Goal: Task Accomplishment & Management: Use online tool/utility

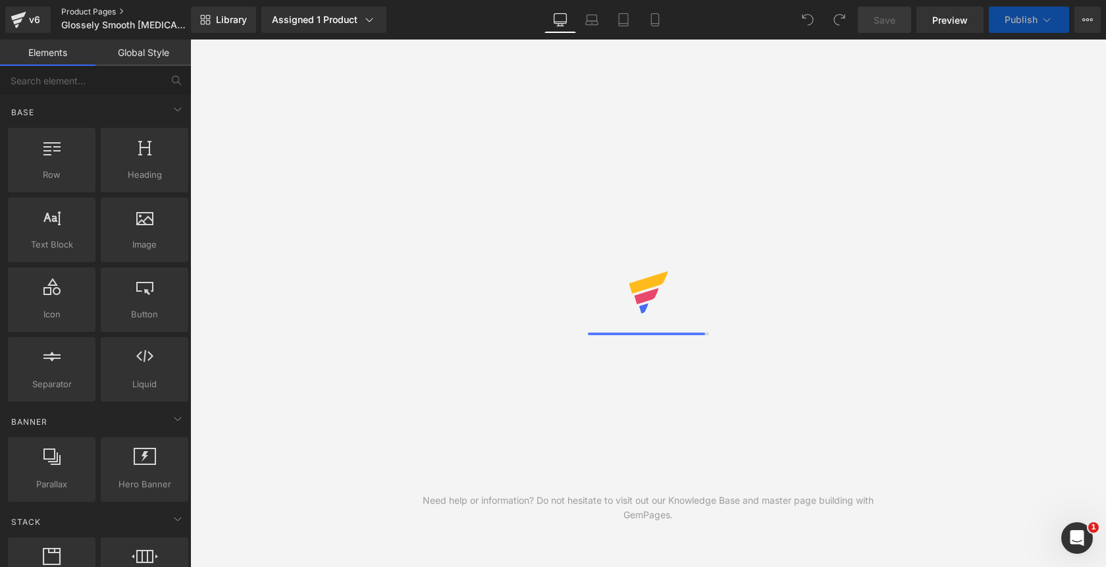
click at [103, 12] on link "Product Pages" at bounding box center [136, 12] width 151 height 11
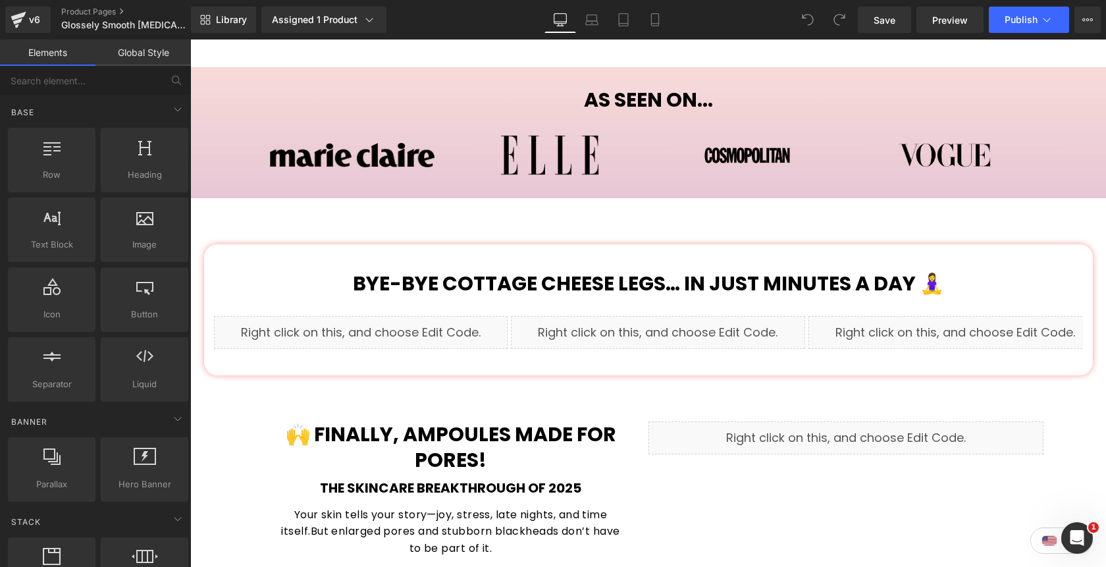
scroll to position [677, 0]
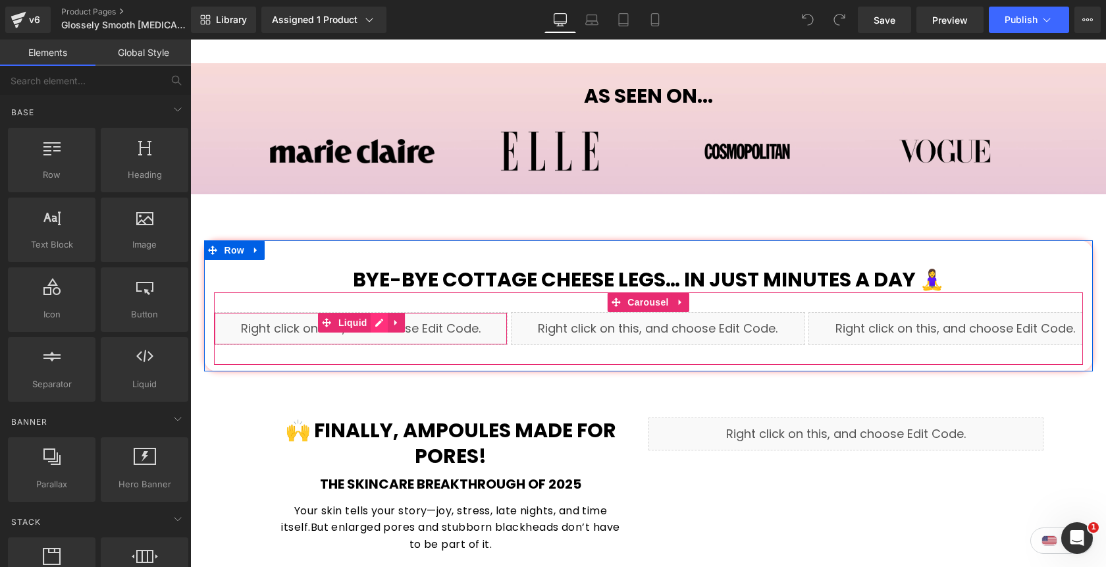
click at [382, 312] on div "Liquid" at bounding box center [361, 328] width 294 height 33
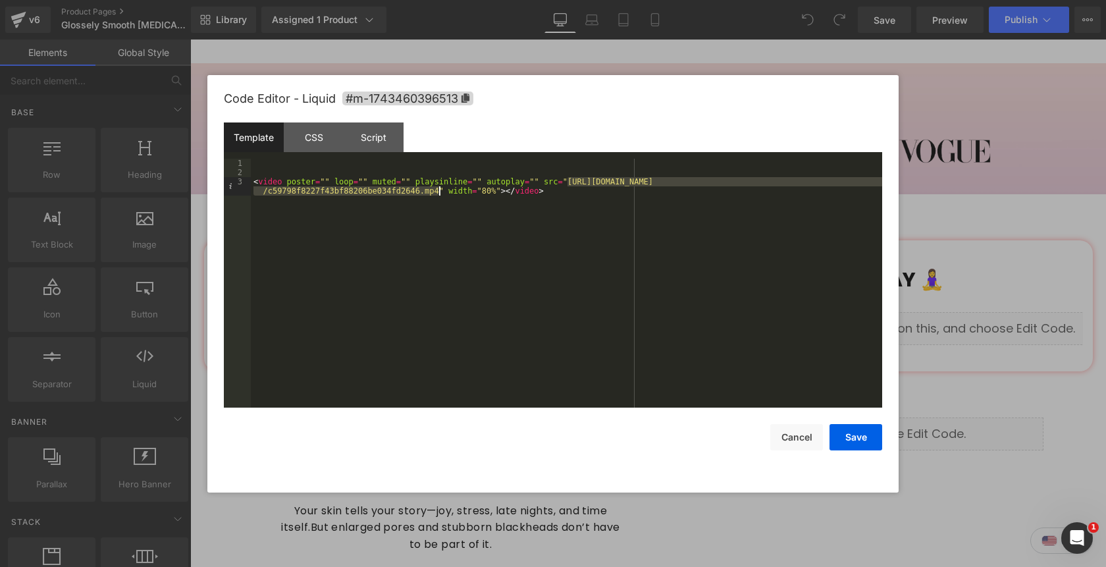
drag, startPoint x: 567, startPoint y: 185, endPoint x: 437, endPoint y: 193, distance: 130.5
click at [437, 193] on div "< video poster = "" loop = "" muted = "" playsinline = "" autoplay = "" src = "…" at bounding box center [566, 297] width 631 height 276
click at [848, 436] on button "Save" at bounding box center [855, 437] width 53 height 26
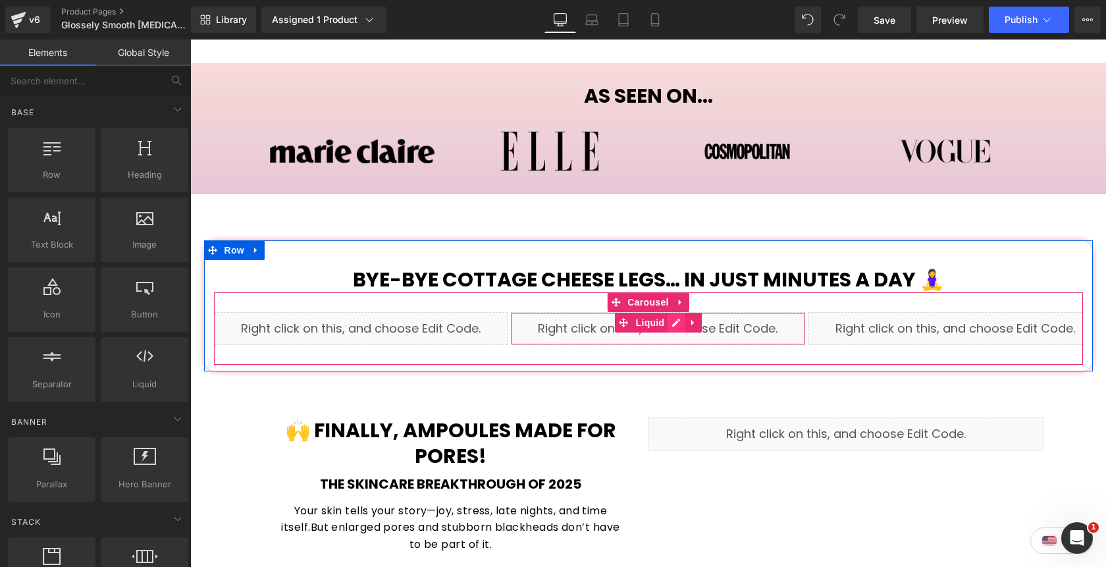
click at [676, 312] on div "Liquid" at bounding box center [658, 328] width 294 height 33
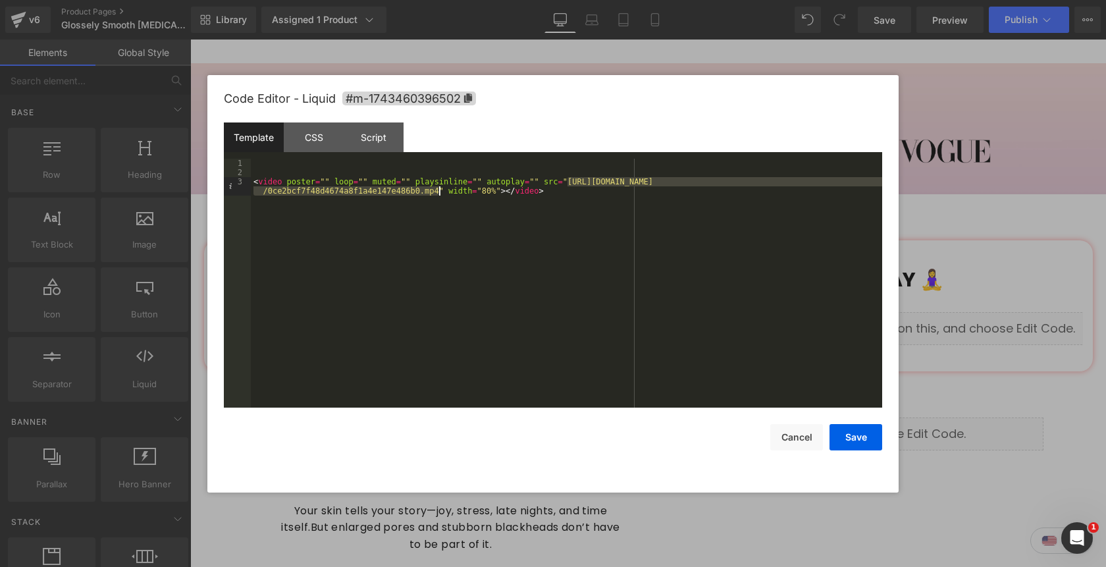
drag, startPoint x: 568, startPoint y: 184, endPoint x: 437, endPoint y: 195, distance: 131.4
click at [437, 195] on div "< video poster = "" loop = "" muted = "" playsinline = "" autoplay = "" src = "…" at bounding box center [566, 297] width 631 height 276
click at [856, 443] on button "Save" at bounding box center [855, 437] width 53 height 26
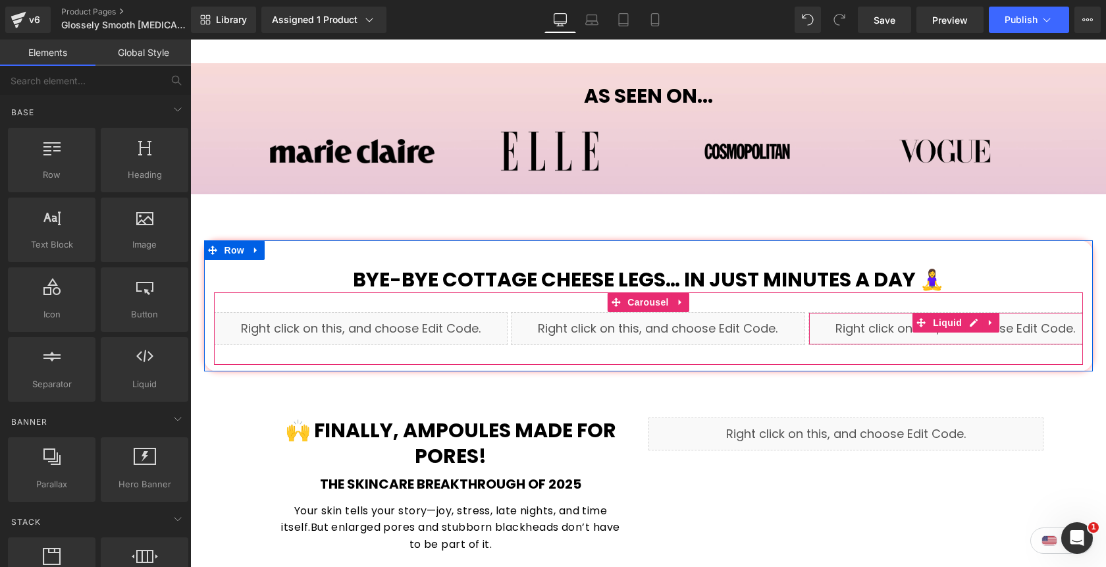
click at [971, 312] on div "Liquid" at bounding box center [955, 328] width 294 height 33
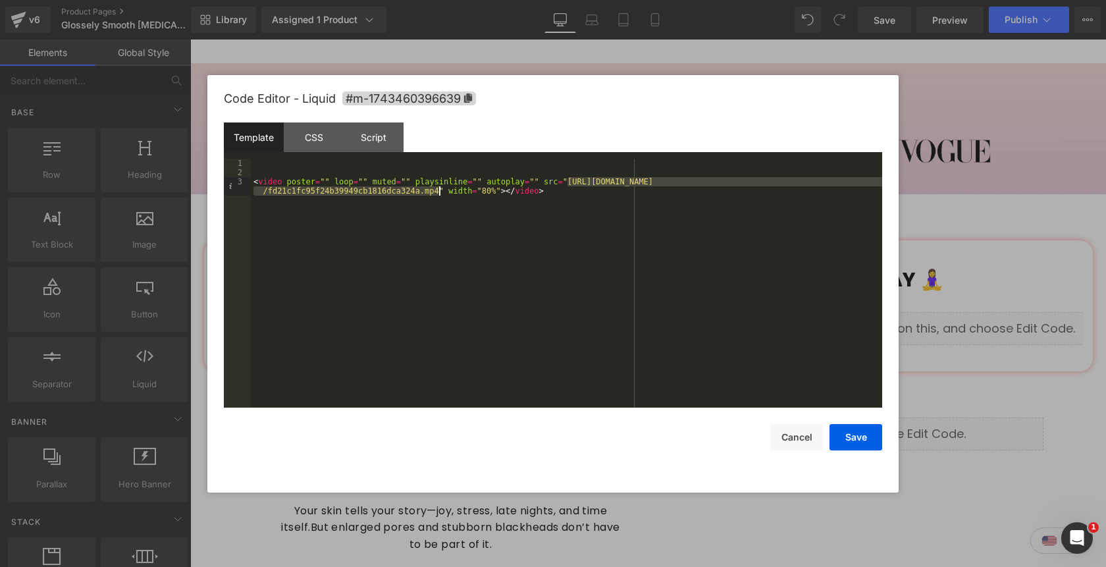
drag, startPoint x: 567, startPoint y: 185, endPoint x: 438, endPoint y: 193, distance: 129.9
click at [438, 193] on div "< video poster = "" loop = "" muted = "" playsinline = "" autoplay = "" src = "…" at bounding box center [566, 297] width 631 height 276
click at [848, 440] on button "Save" at bounding box center [855, 437] width 53 height 26
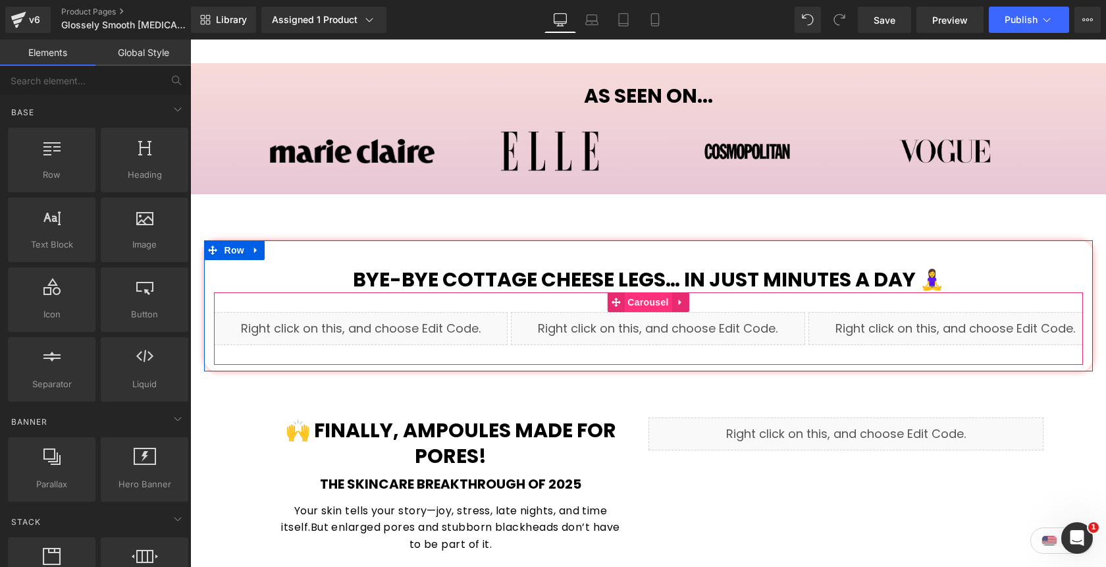
click at [646, 292] on span "Carousel" at bounding box center [647, 302] width 47 height 20
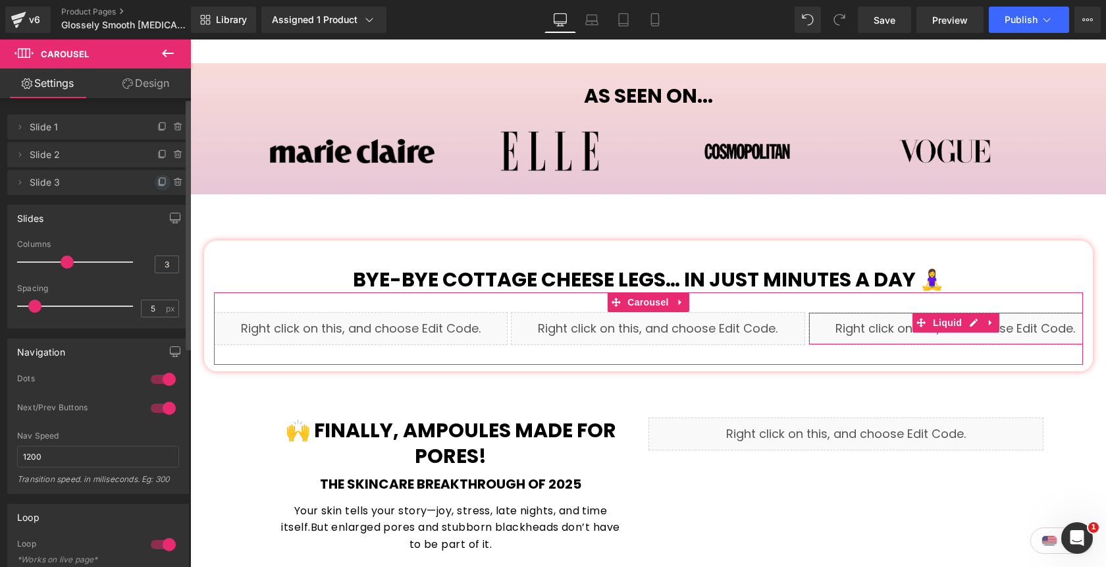
click at [160, 184] on icon at bounding box center [162, 182] width 11 height 11
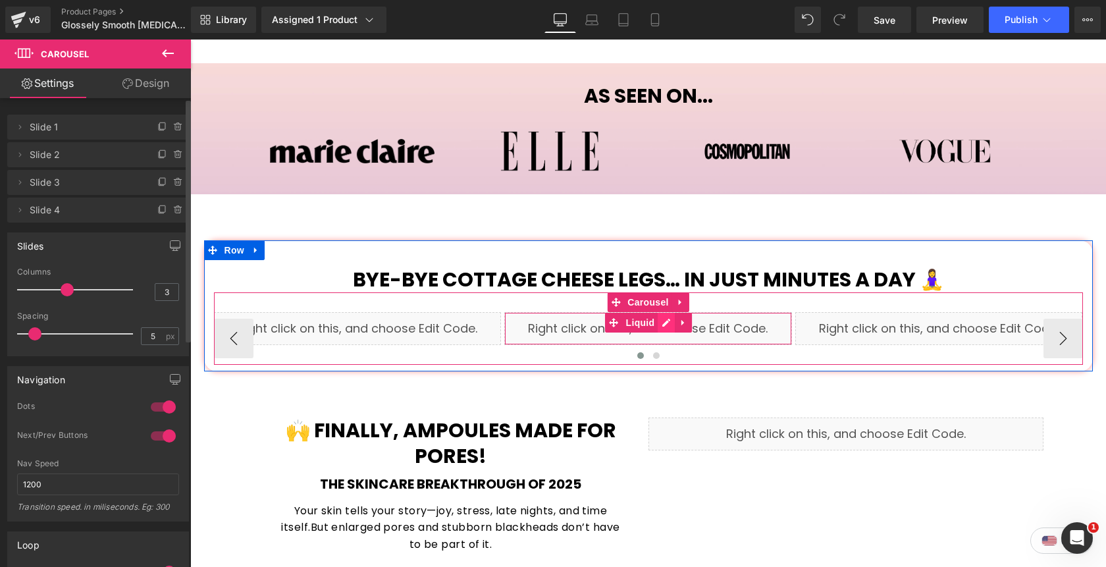
click at [665, 312] on div "Liquid" at bounding box center [648, 328] width 288 height 33
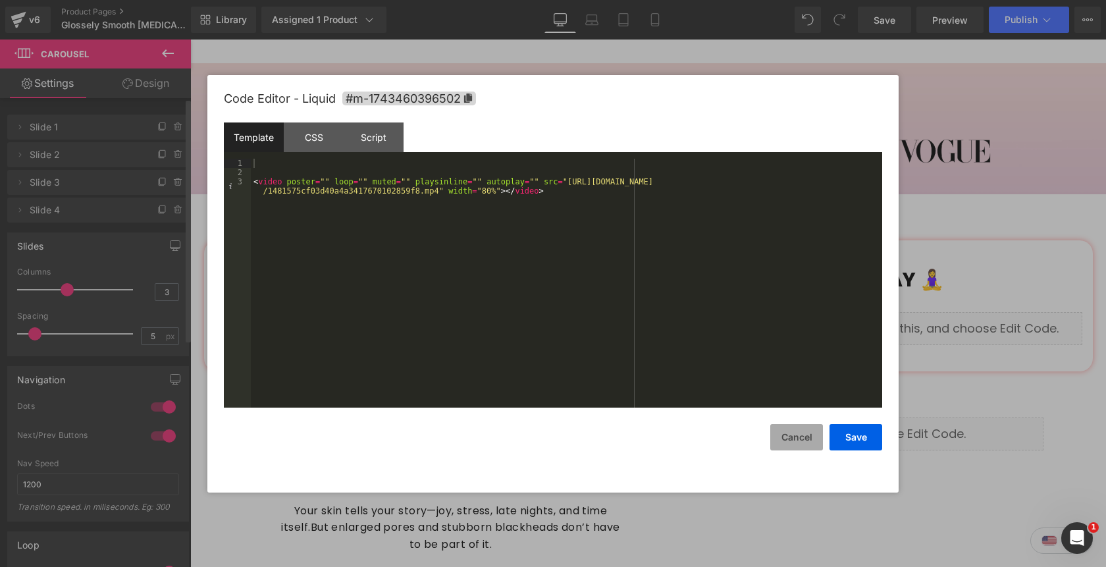
click at [792, 434] on button "Cancel" at bounding box center [796, 437] width 53 height 26
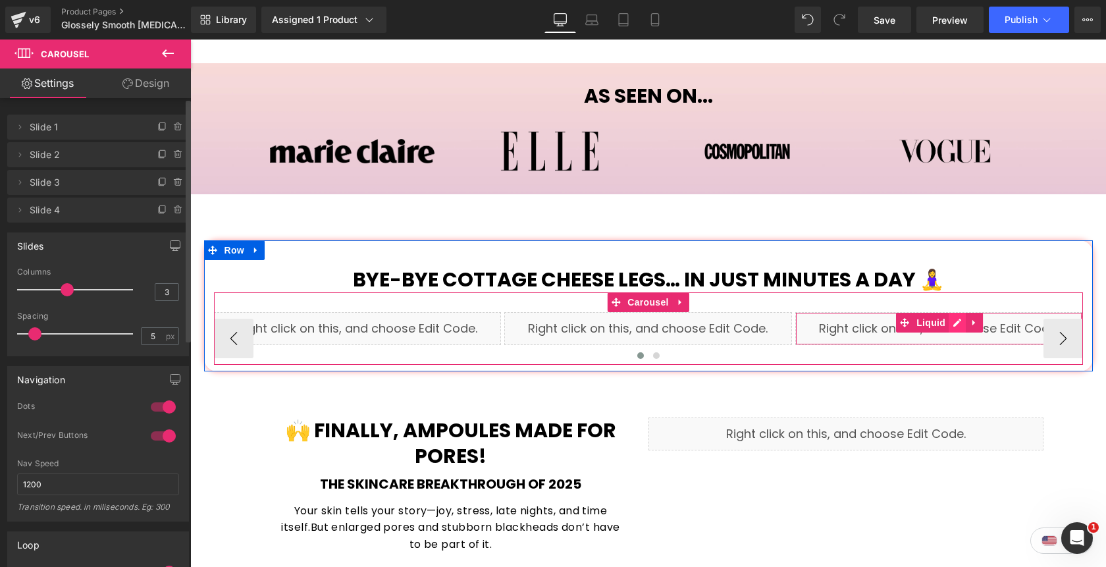
click at [960, 312] on div "Liquid" at bounding box center [939, 328] width 288 height 33
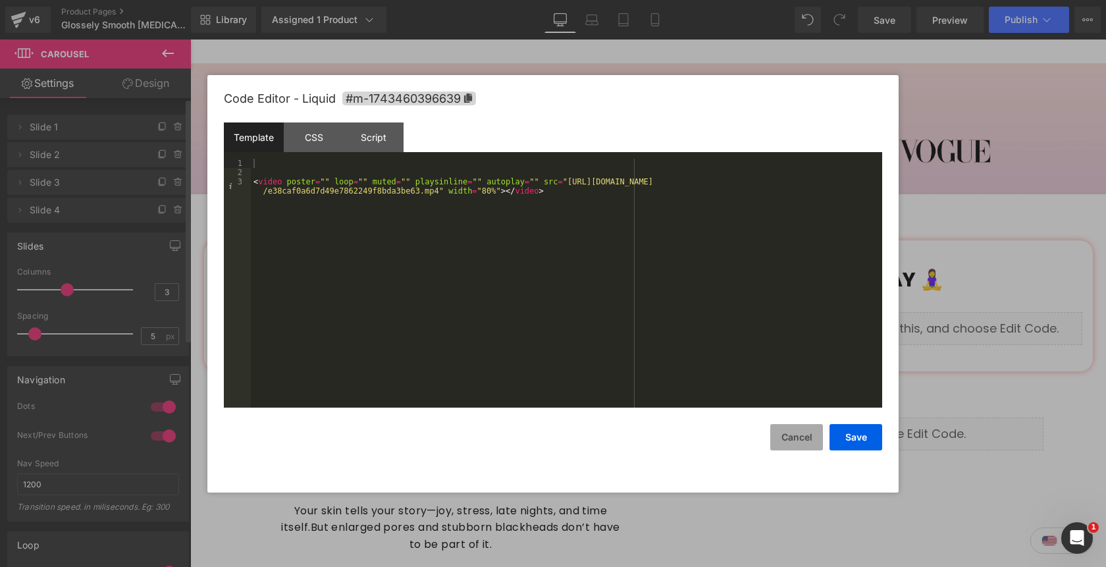
click at [804, 445] on button "Cancel" at bounding box center [796, 437] width 53 height 26
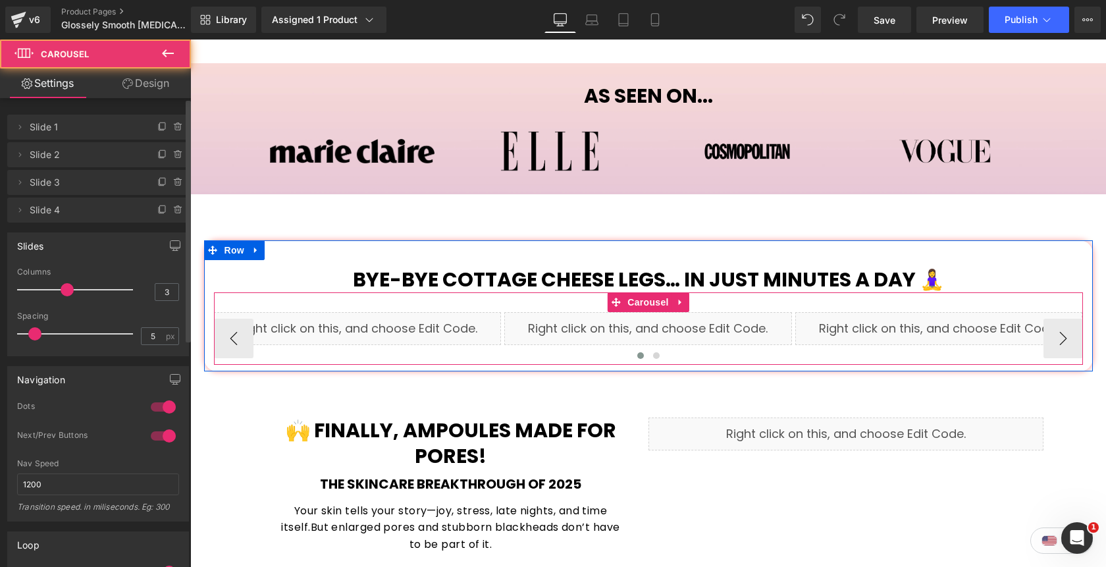
click at [639, 352] on span at bounding box center [640, 355] width 7 height 7
click at [654, 352] on span at bounding box center [656, 355] width 7 height 7
click at [655, 352] on span at bounding box center [656, 355] width 7 height 7
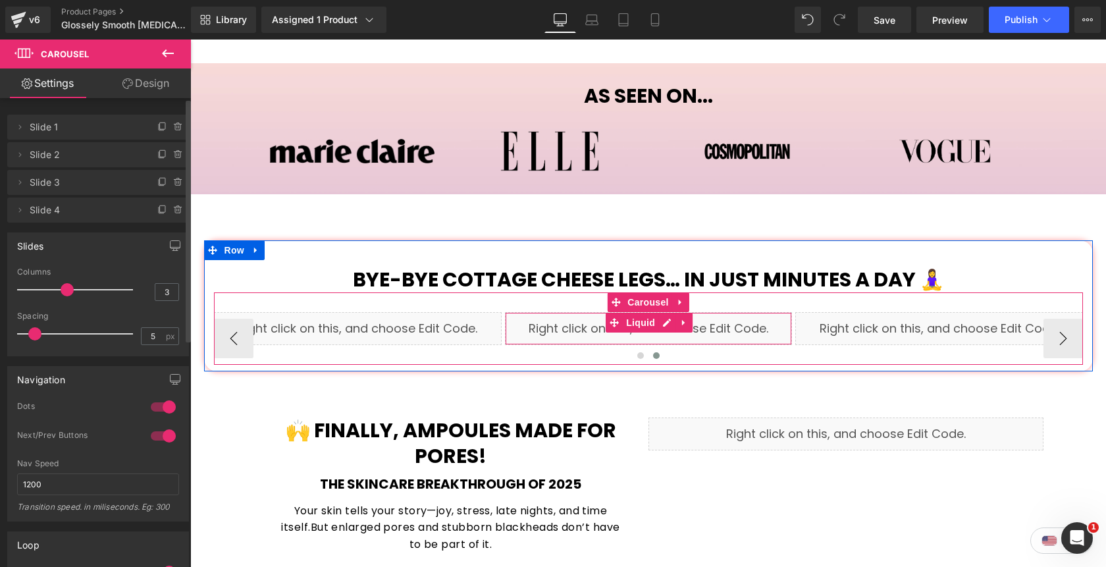
click at [667, 312] on div "Liquid" at bounding box center [649, 328] width 288 height 33
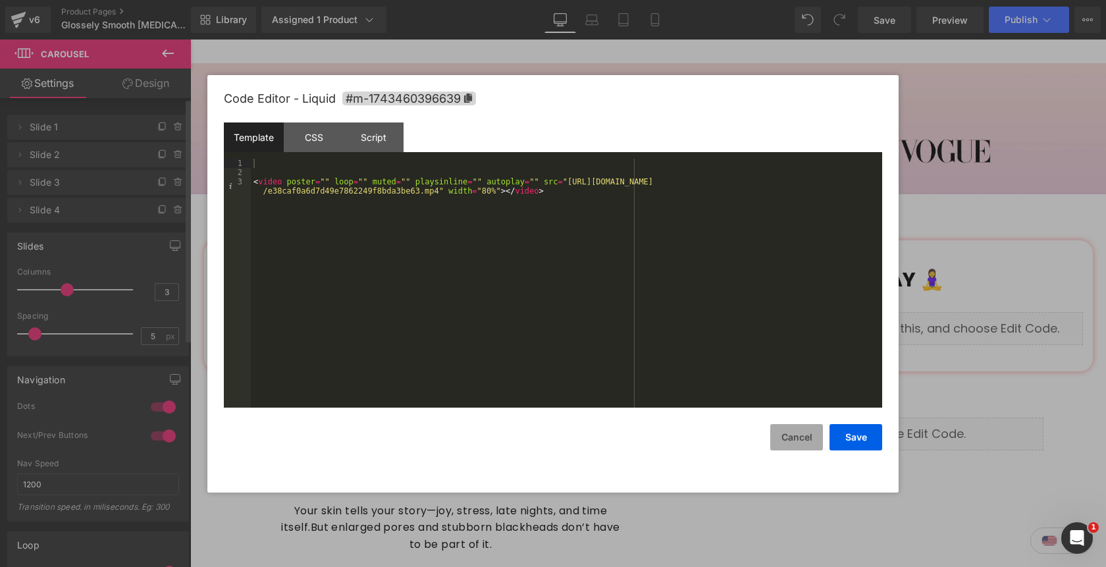
click at [796, 440] on button "Cancel" at bounding box center [796, 437] width 53 height 26
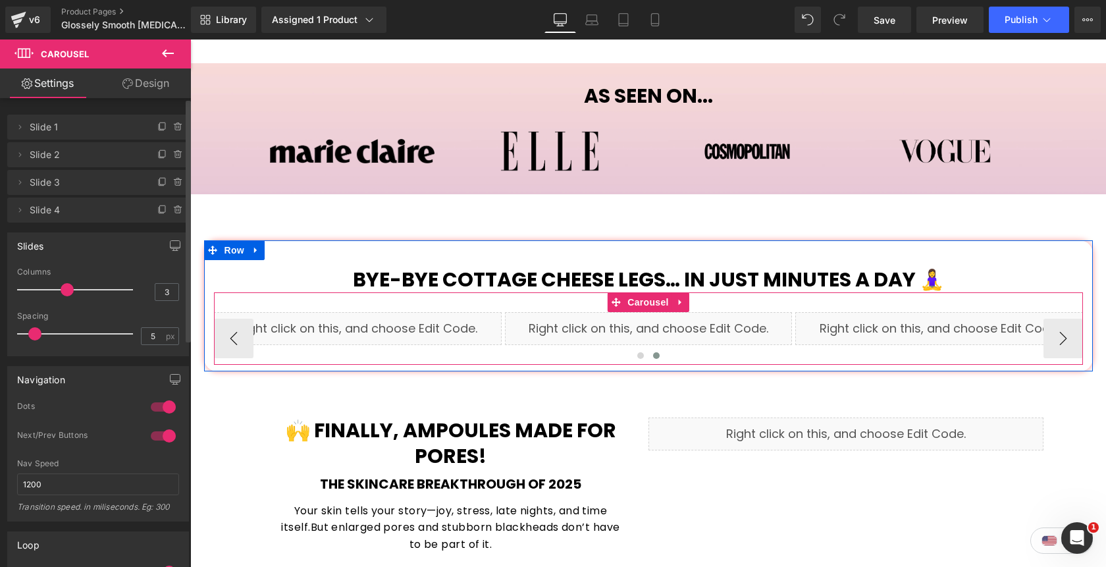
click at [961, 312] on div "Liquid" at bounding box center [939, 328] width 288 height 33
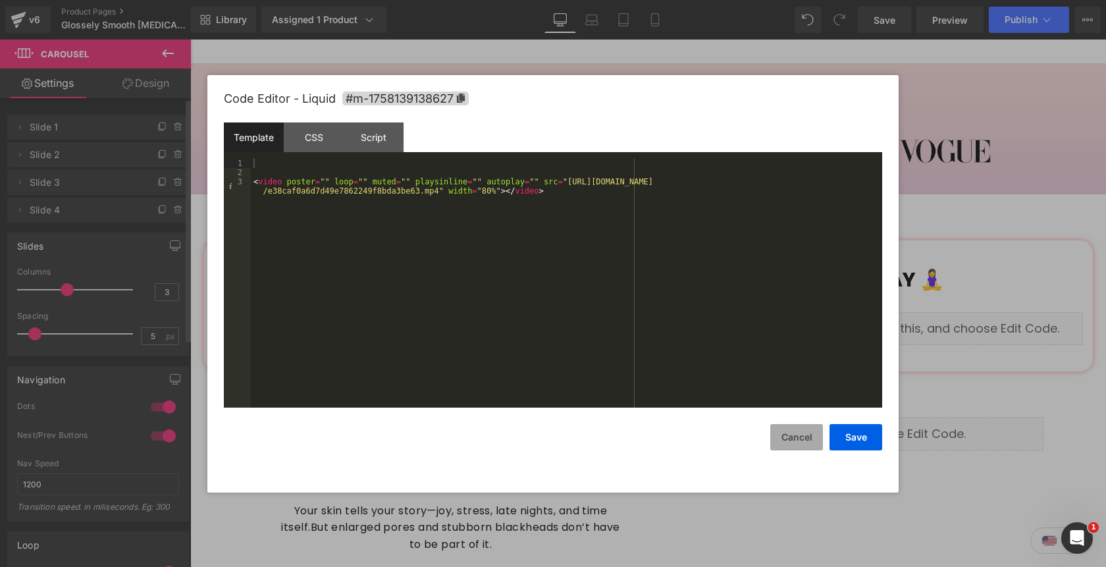
click at [792, 434] on button "Cancel" at bounding box center [796, 437] width 53 height 26
click at [663, 312] on div "Liquid" at bounding box center [649, 328] width 288 height 33
click at [800, 433] on button "Cancel" at bounding box center [796, 437] width 53 height 26
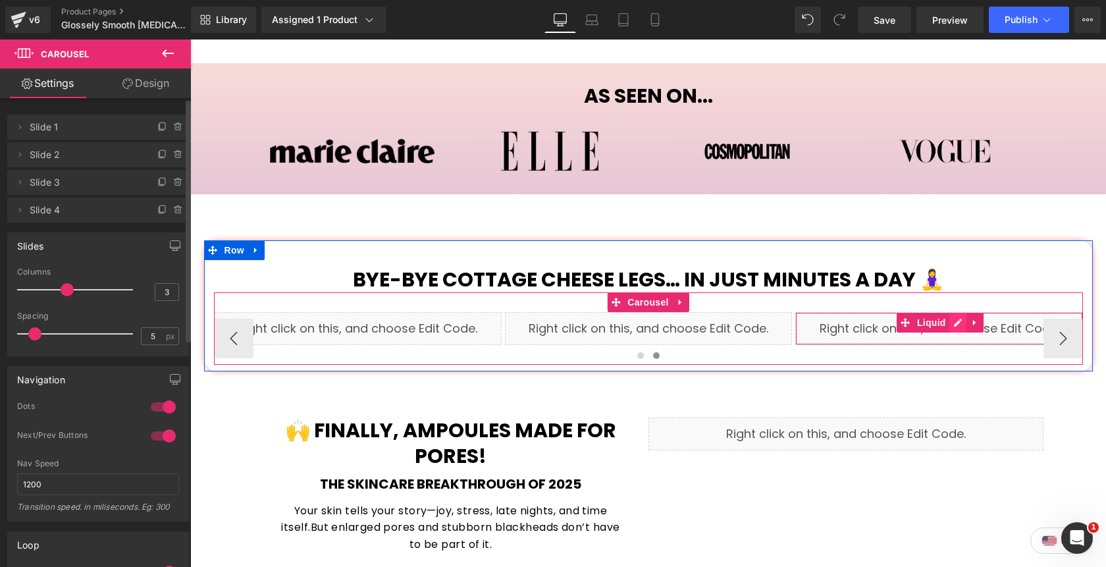
click at [954, 312] on div "Liquid" at bounding box center [939, 328] width 288 height 33
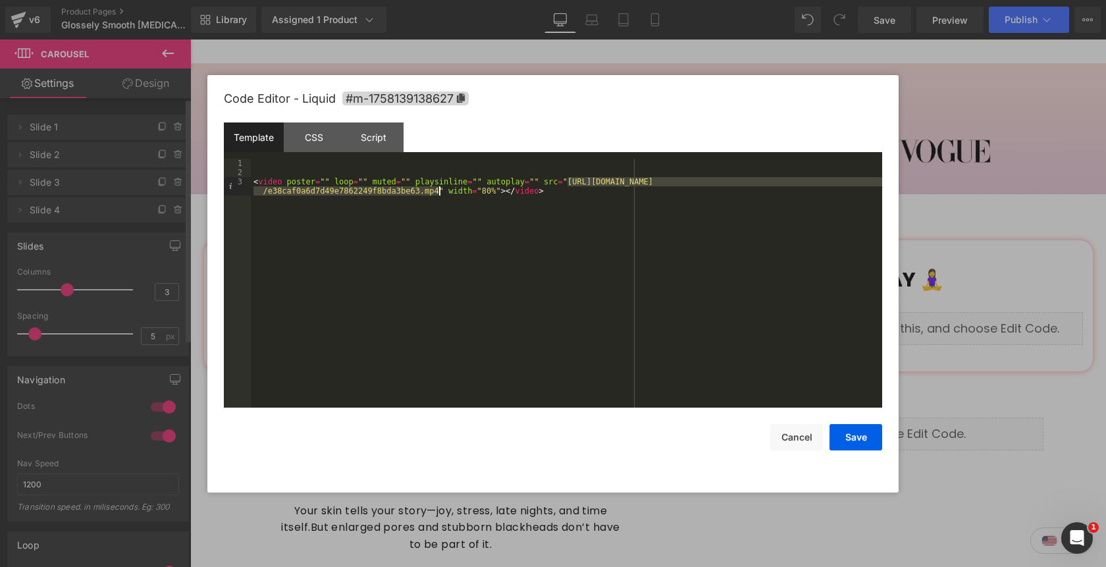
drag, startPoint x: 567, startPoint y: 184, endPoint x: 437, endPoint y: 192, distance: 129.9
click at [437, 192] on div "< video poster = "" loop = "" muted = "" playsinline = "" autoplay = "" src = "…" at bounding box center [566, 297] width 631 height 276
click at [856, 439] on button "Save" at bounding box center [855, 437] width 53 height 26
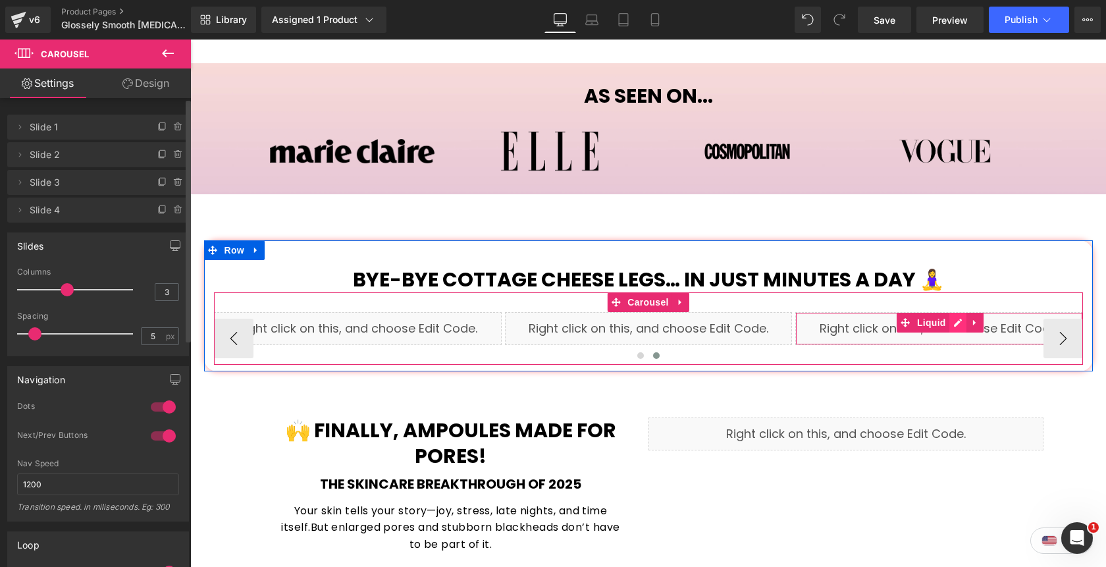
click at [959, 312] on div "Liquid" at bounding box center [939, 328] width 288 height 33
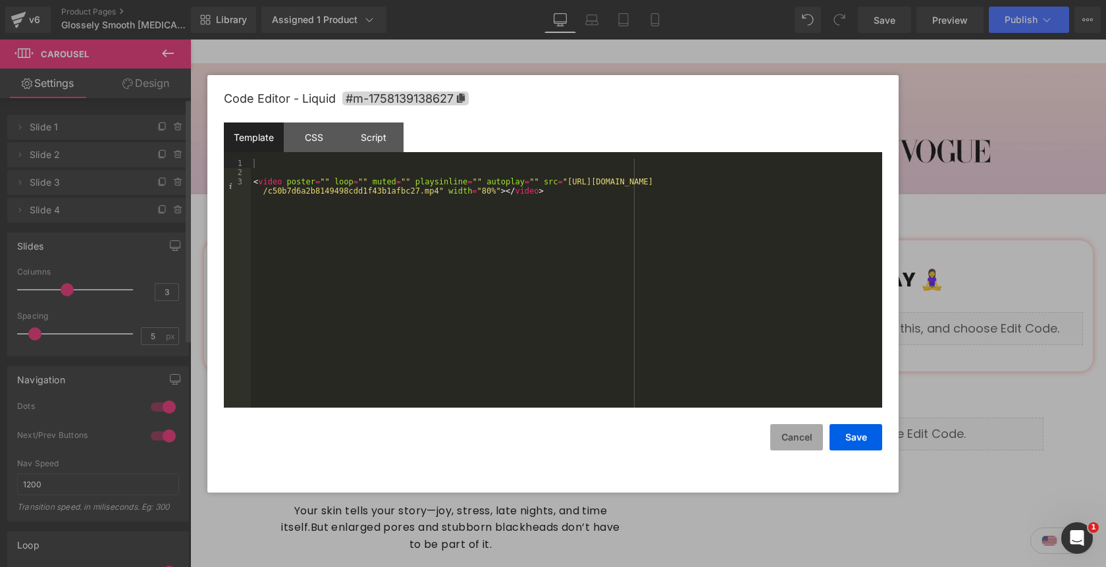
click at [787, 436] on button "Cancel" at bounding box center [796, 437] width 53 height 26
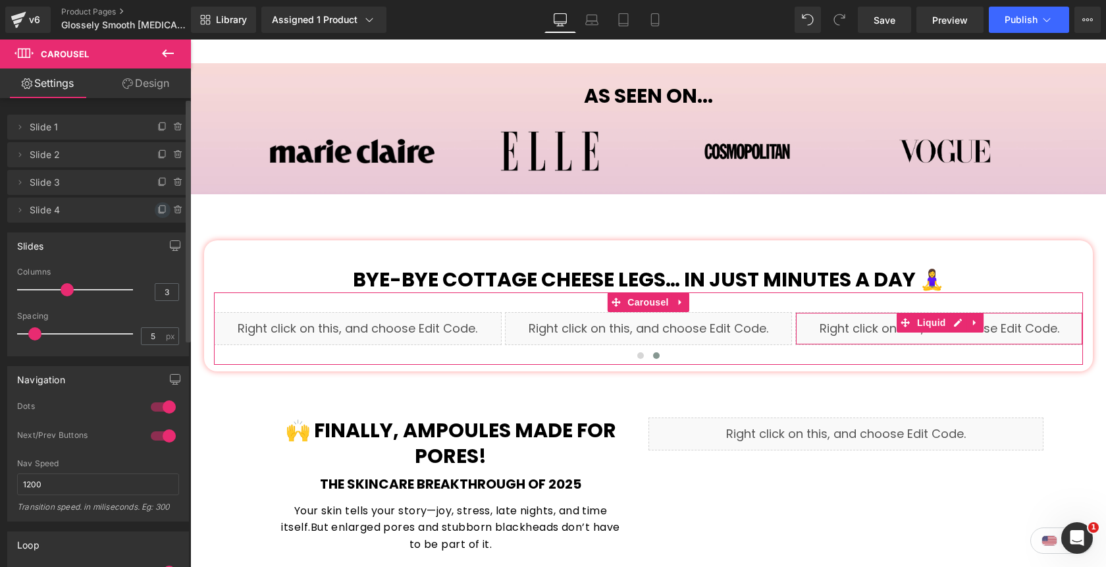
click at [157, 215] on icon at bounding box center [162, 210] width 11 height 11
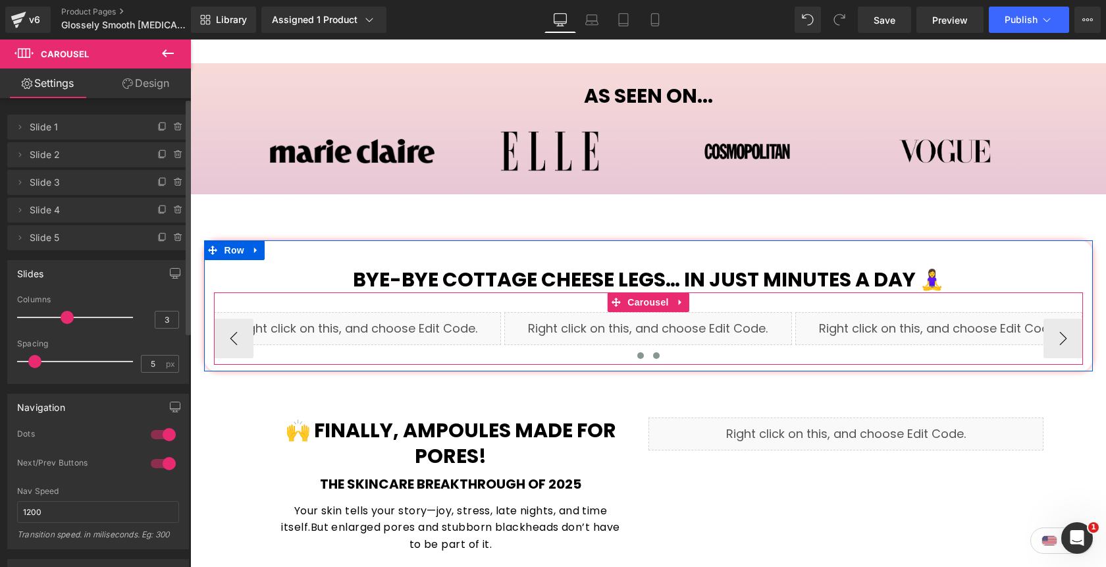
click at [656, 352] on span at bounding box center [656, 355] width 7 height 7
click at [665, 312] on div "Liquid" at bounding box center [648, 328] width 288 height 33
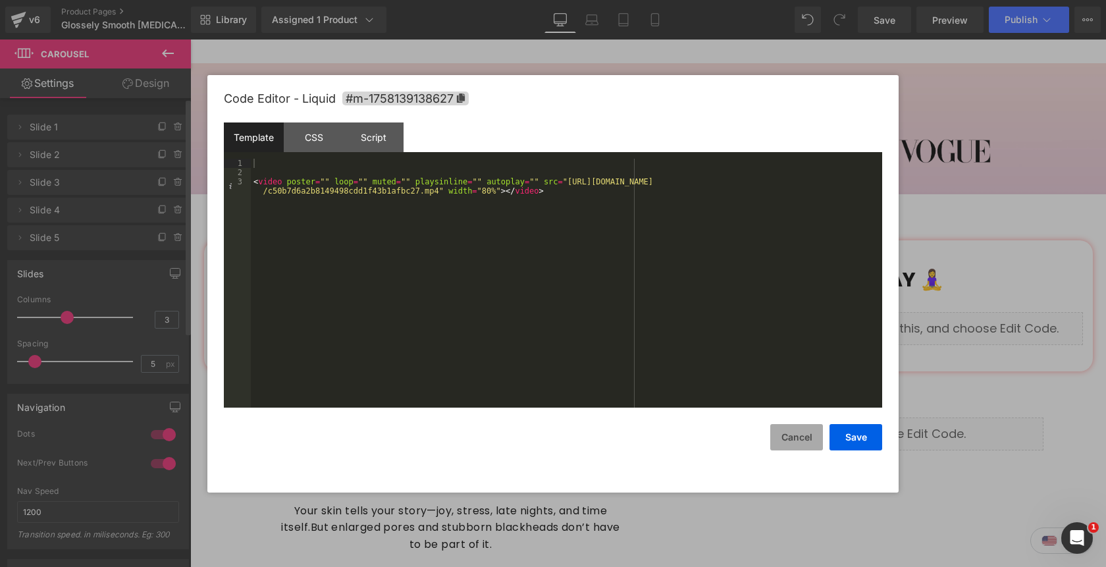
click at [787, 439] on button "Cancel" at bounding box center [796, 437] width 53 height 26
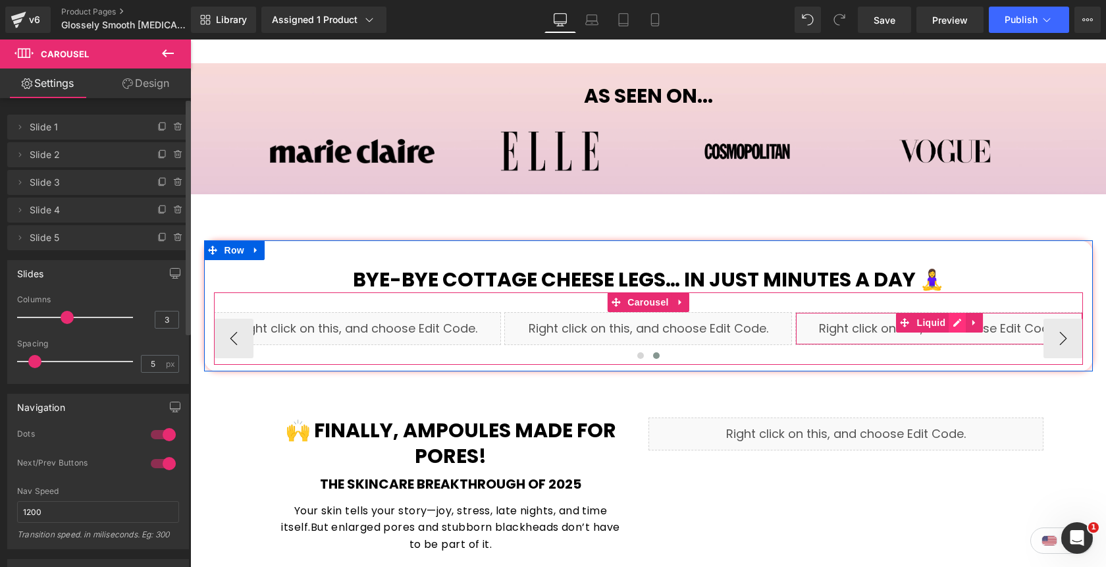
click at [958, 312] on div "Liquid" at bounding box center [939, 328] width 288 height 33
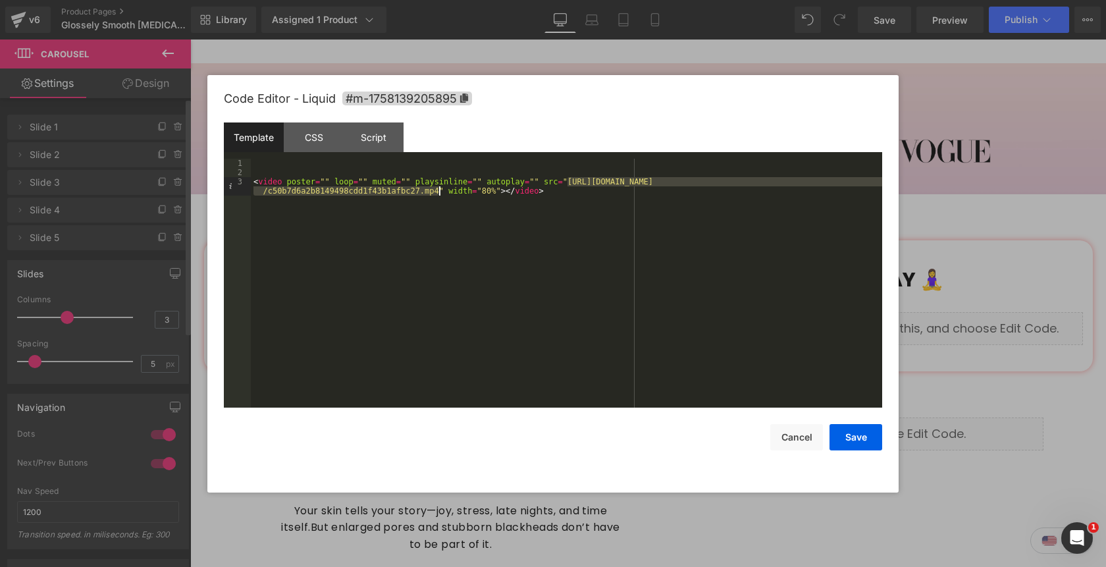
drag, startPoint x: 567, startPoint y: 183, endPoint x: 438, endPoint y: 195, distance: 129.5
click at [438, 195] on div "< video poster = "" loop = "" muted = "" playsinline = "" autoplay = "" src = "…" at bounding box center [566, 297] width 631 height 276
click at [844, 432] on button "Save" at bounding box center [855, 437] width 53 height 26
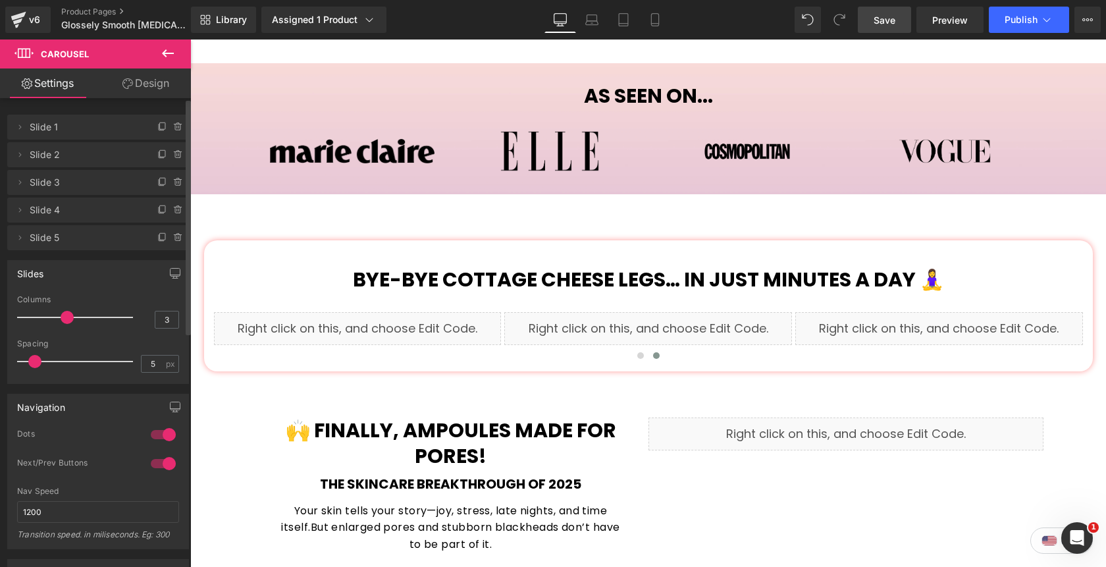
click at [874, 24] on span "Save" at bounding box center [884, 20] width 22 height 14
click at [962, 23] on span "Preview" at bounding box center [950, 20] width 36 height 14
click at [886, 27] on link "Save" at bounding box center [884, 20] width 53 height 26
click at [583, 416] on b "🙌 Finally, Ampoules Made for Pores!" at bounding box center [451, 443] width 330 height 54
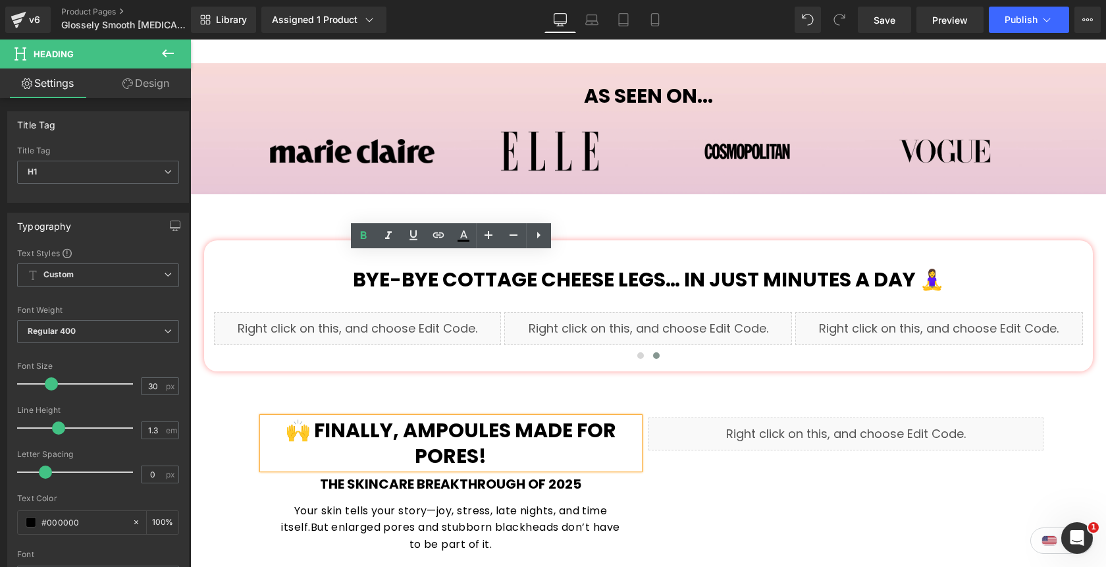
scroll to position [821, 0]
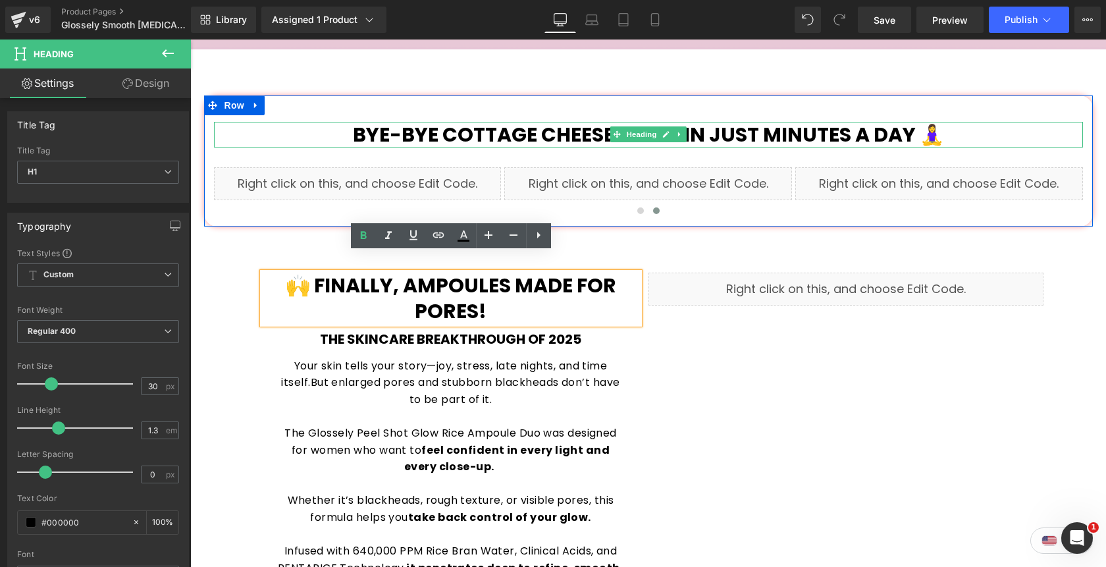
click at [533, 120] on b "Bye-bye cottage cheese legs… in just minutes a day 🧘‍♀️" at bounding box center [648, 134] width 591 height 28
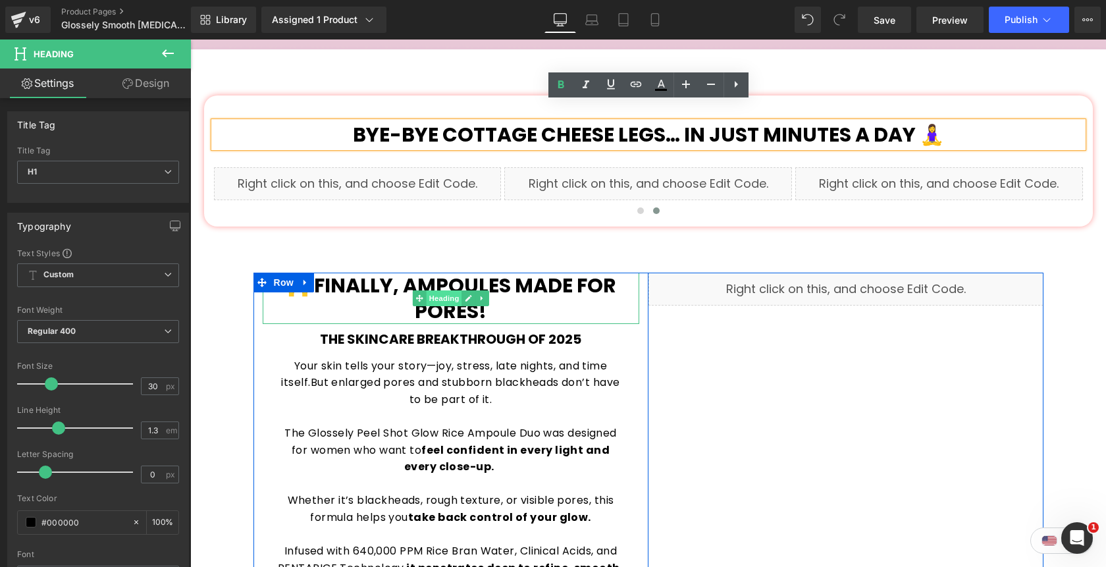
click at [448, 290] on span "Heading" at bounding box center [444, 298] width 36 height 16
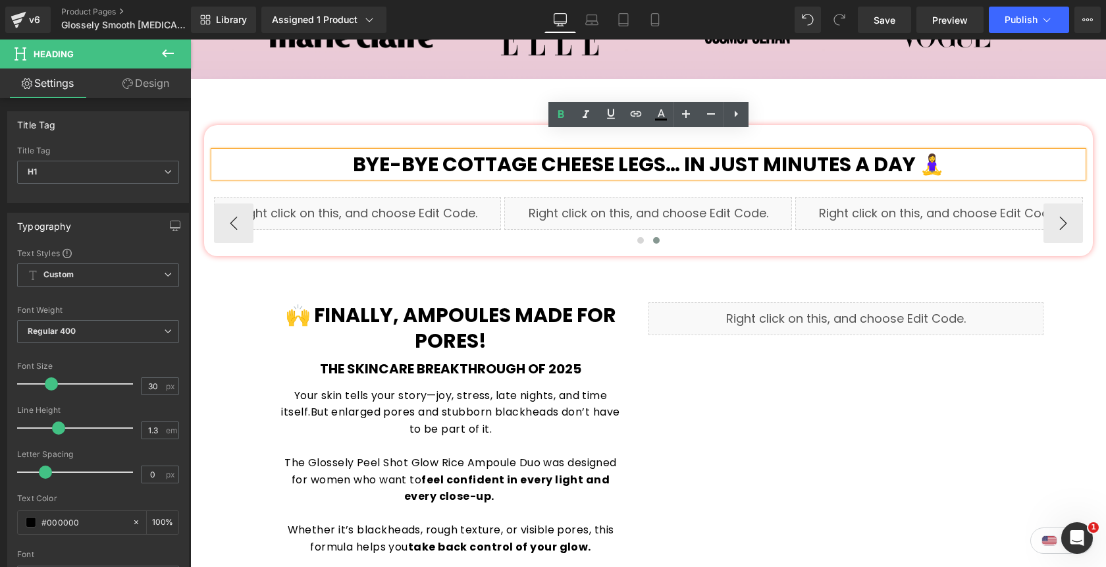
scroll to position [796, 0]
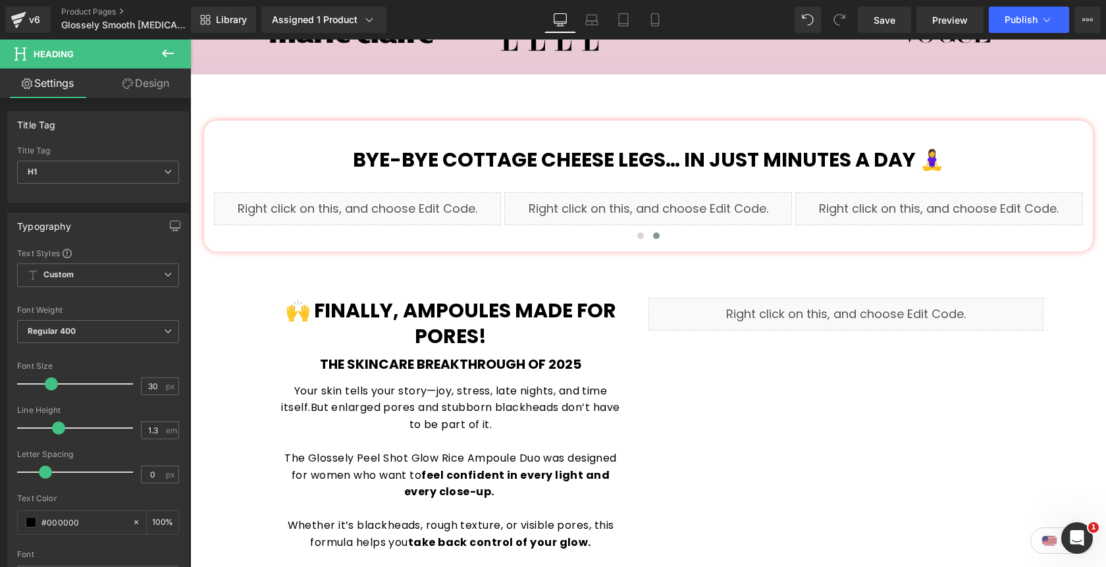
click at [168, 51] on icon at bounding box center [168, 53] width 16 height 16
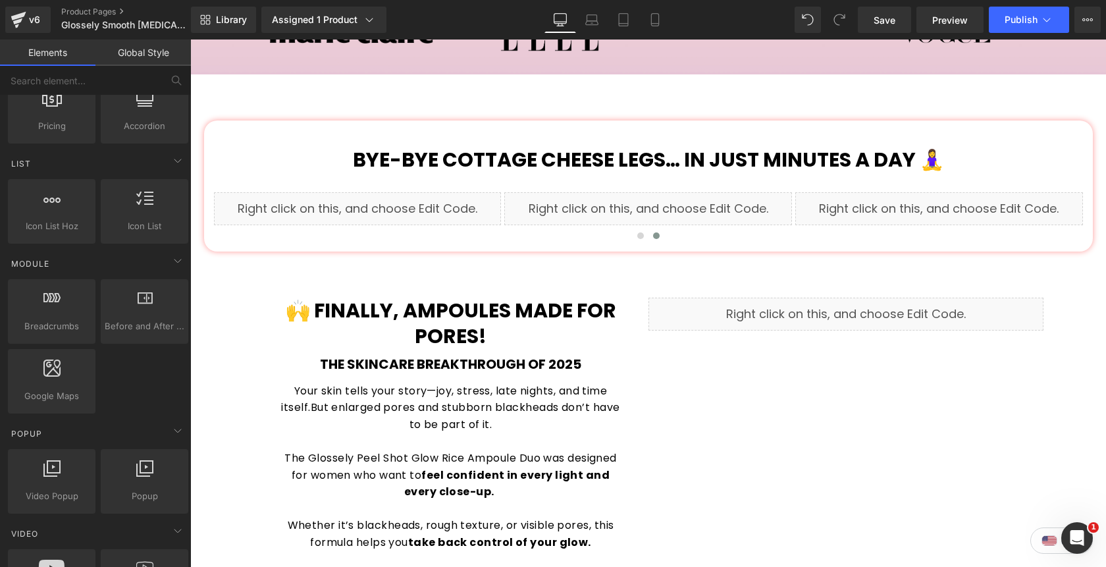
scroll to position [532, 0]
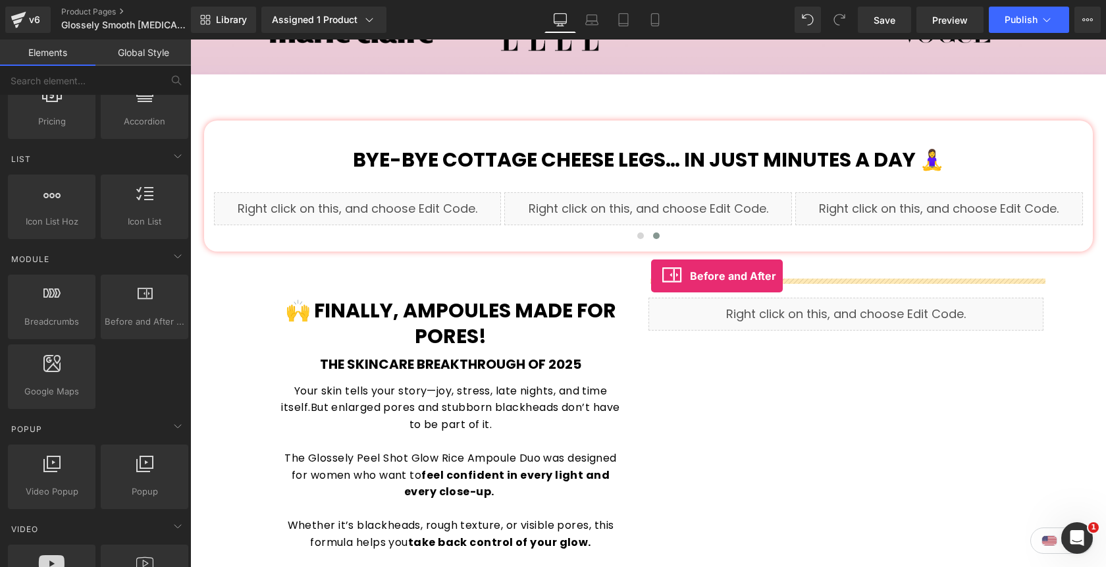
drag, startPoint x: 315, startPoint y: 354, endPoint x: 651, endPoint y: 275, distance: 344.8
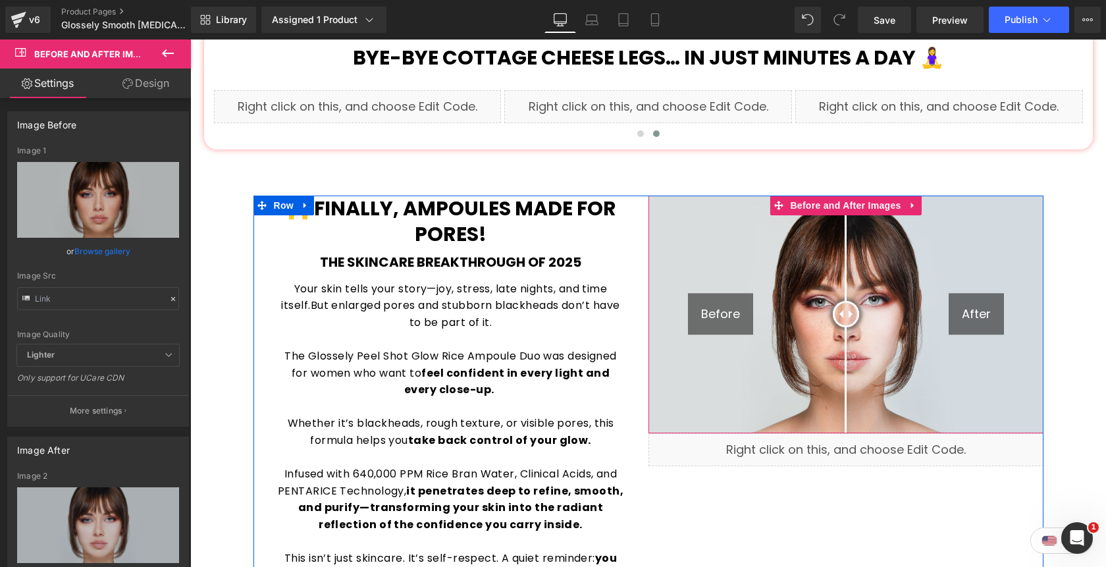
scroll to position [900, 0]
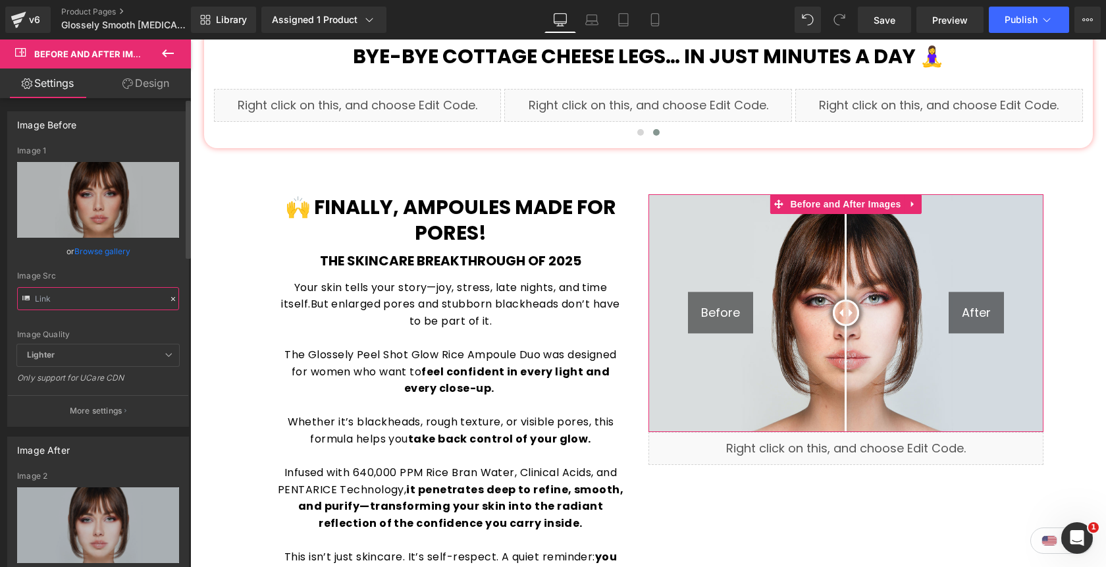
click at [93, 301] on input "text" at bounding box center [98, 298] width 162 height 23
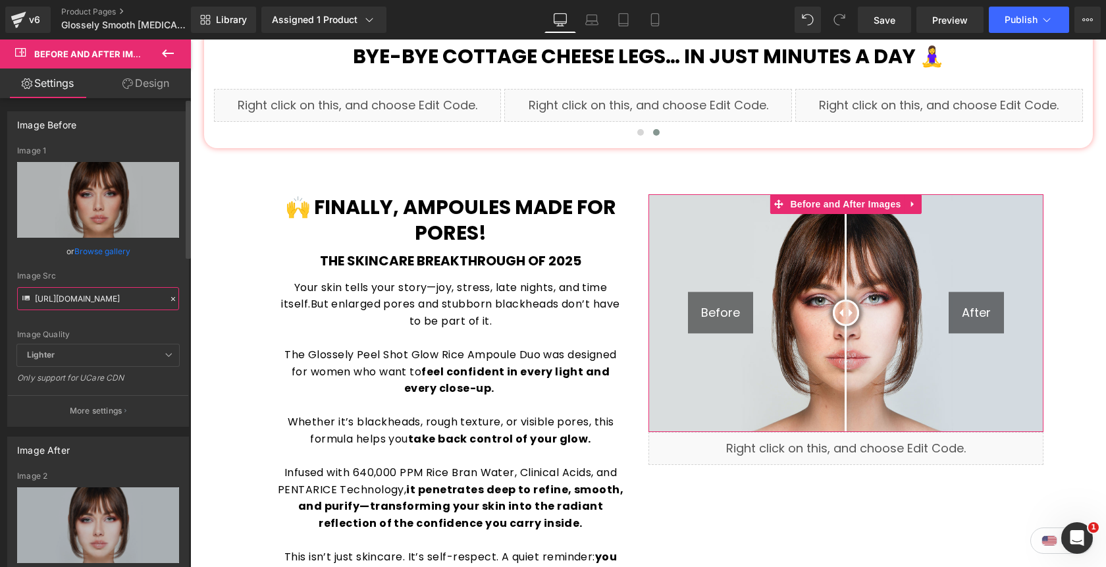
paste input "0811/0410/9849/files/before_f1a7bd8a-7316-4793-b45a-c65f42be2019.webp?v=1707357…"
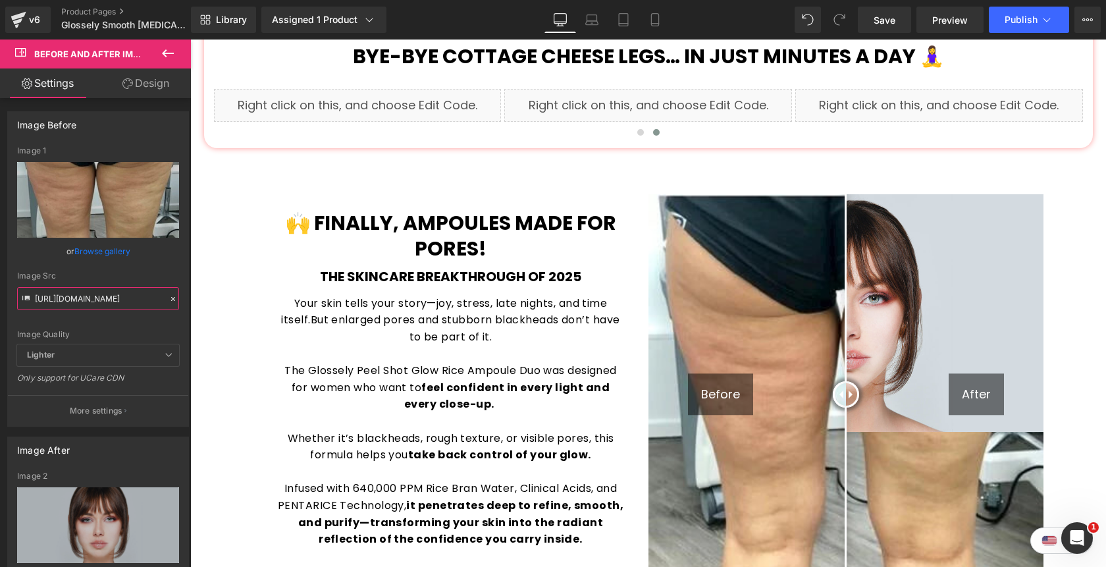
type input "[URL][DOMAIN_NAME]"
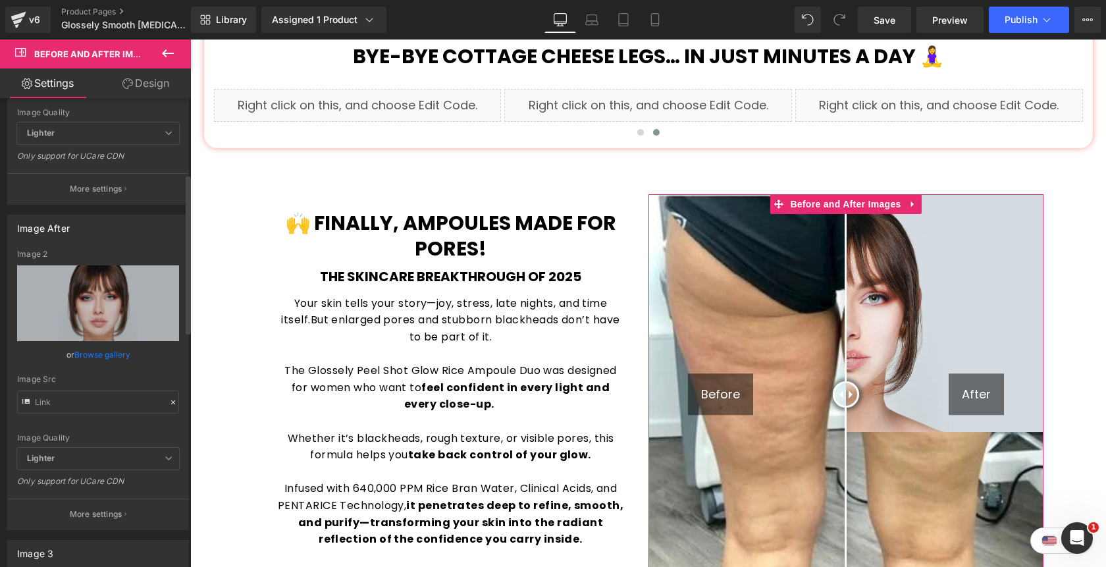
scroll to position [221, 0]
click at [110, 403] on input "text" at bounding box center [98, 402] width 162 height 23
paste input "0811/0410/9849/files/after_32c1d63e-9528-438b-8bb0-29d3136f2c0a.webp?v=17073594…"
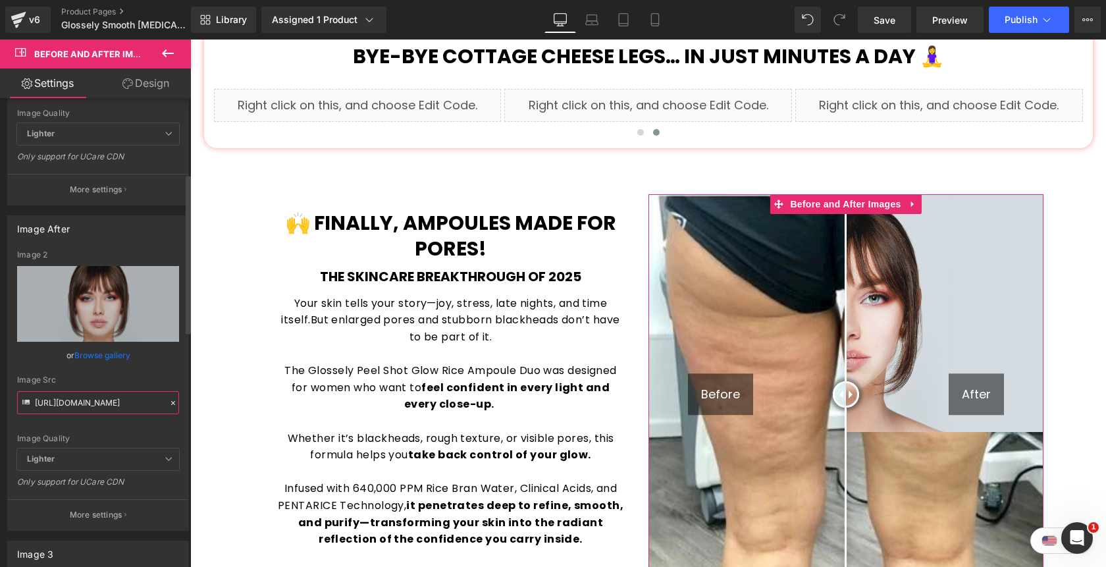
scroll to position [0, 349]
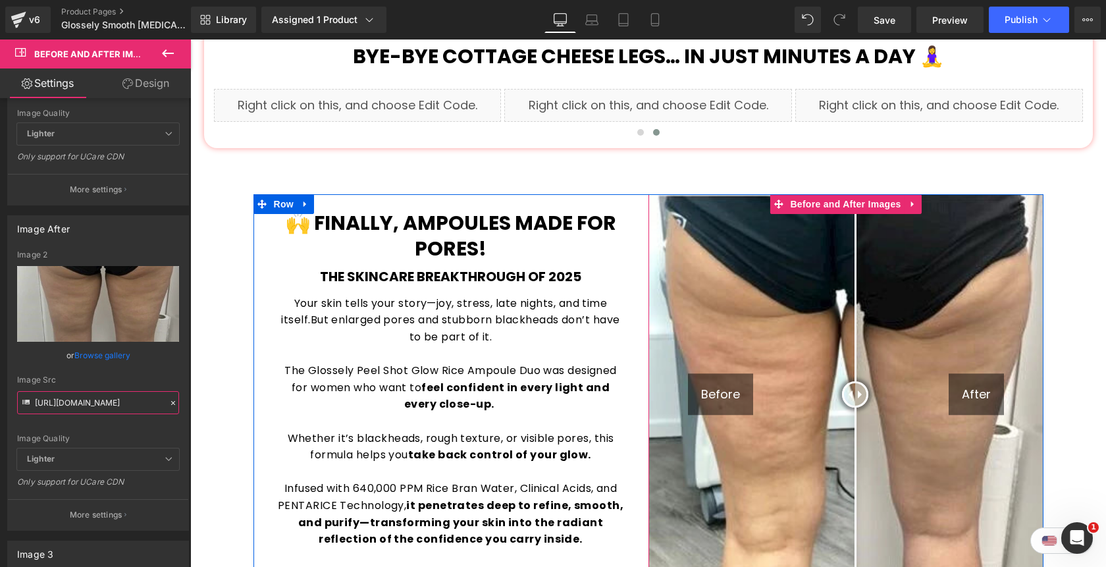
drag, startPoint x: 844, startPoint y: 378, endPoint x: 840, endPoint y: 402, distance: 24.7
click at [842, 402] on div at bounding box center [855, 394] width 26 height 26
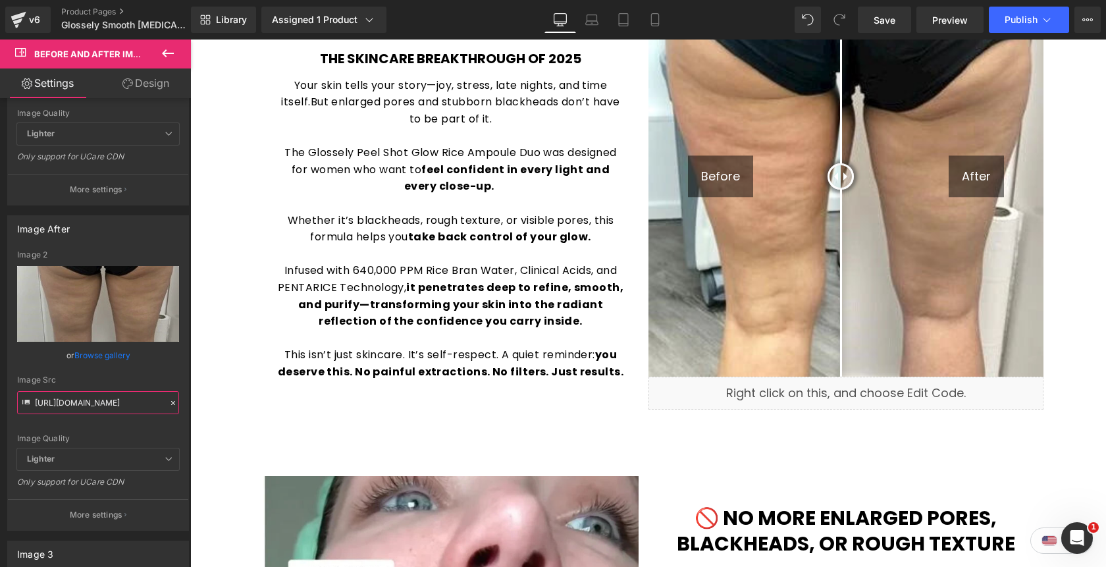
scroll to position [1045, 0]
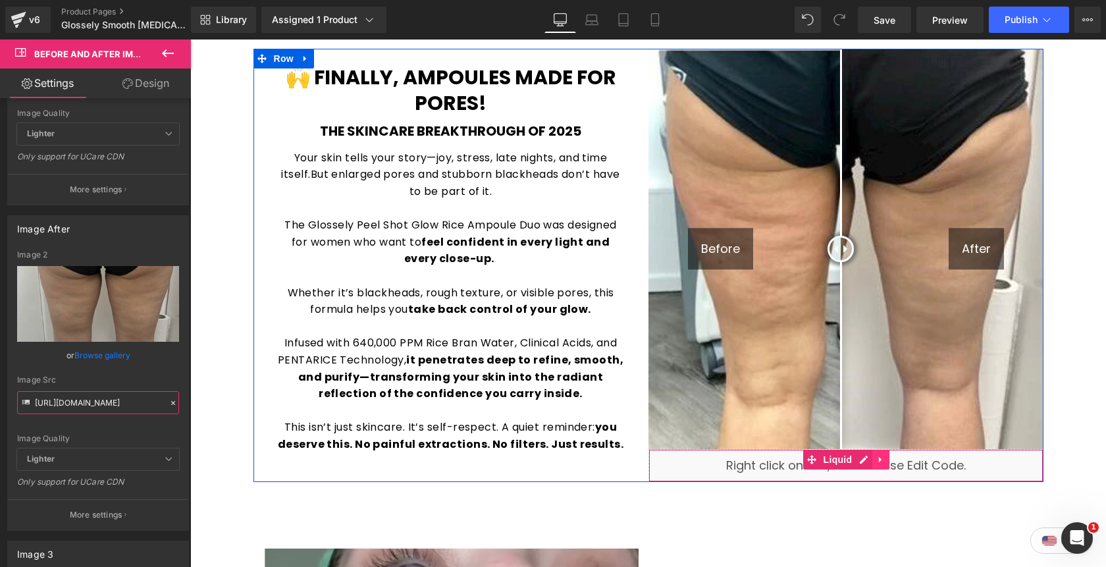
type input "[URL][DOMAIN_NAME]"
click at [884, 454] on icon at bounding box center [880, 459] width 9 height 10
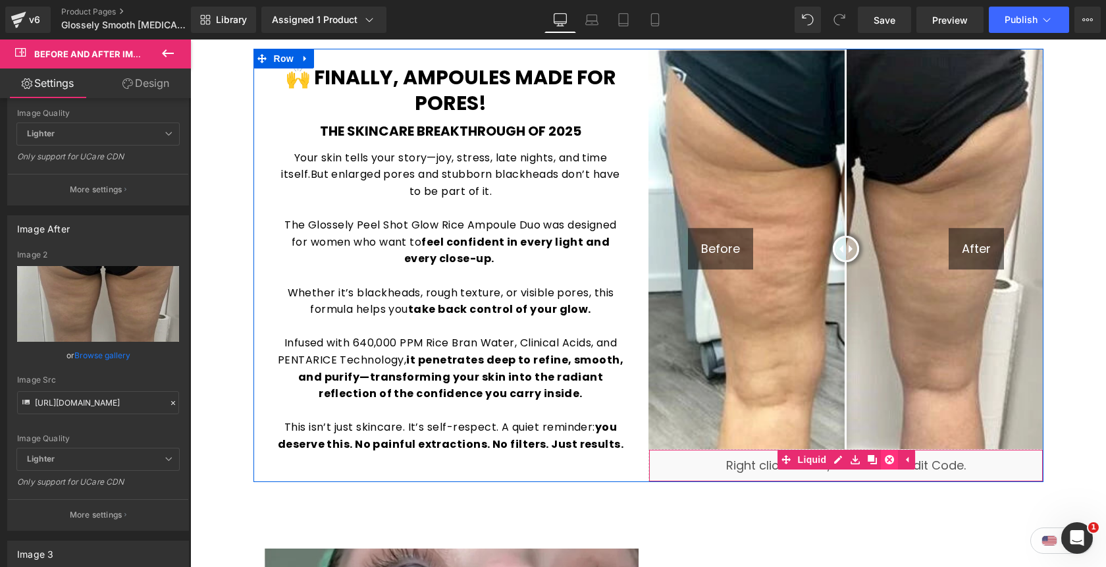
click at [891, 455] on icon at bounding box center [889, 459] width 9 height 9
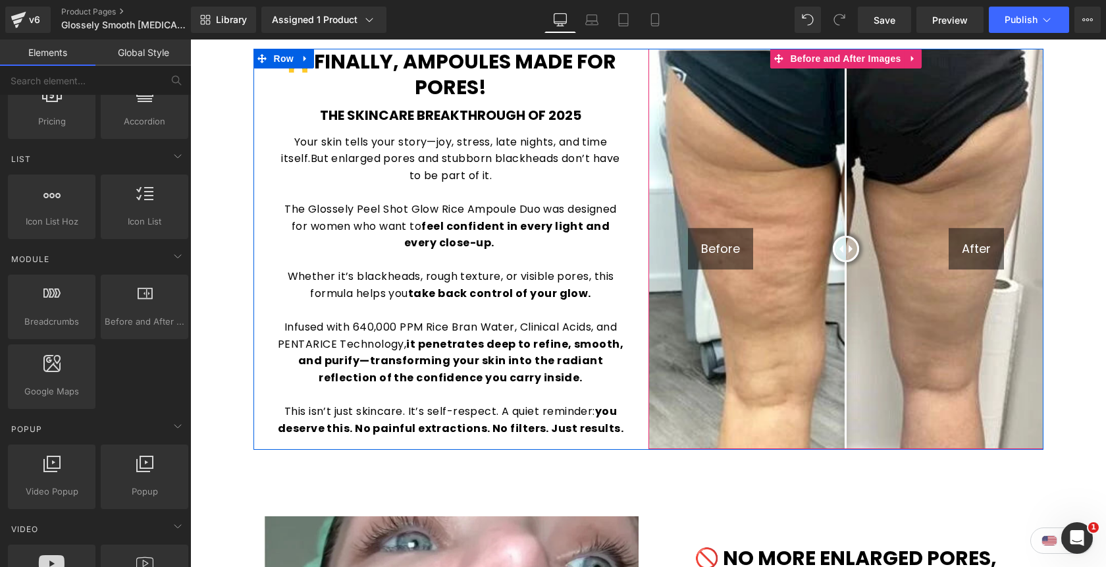
scroll to position [900, 0]
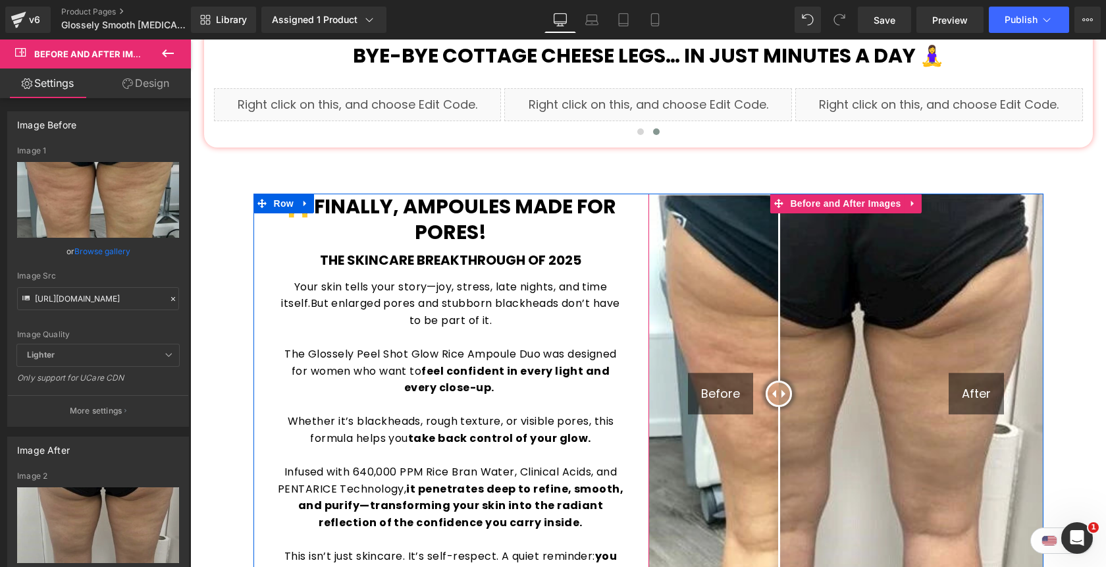
drag, startPoint x: 846, startPoint y: 378, endPoint x: 779, endPoint y: 370, distance: 67.6
click at [779, 380] on div at bounding box center [778, 393] width 26 height 26
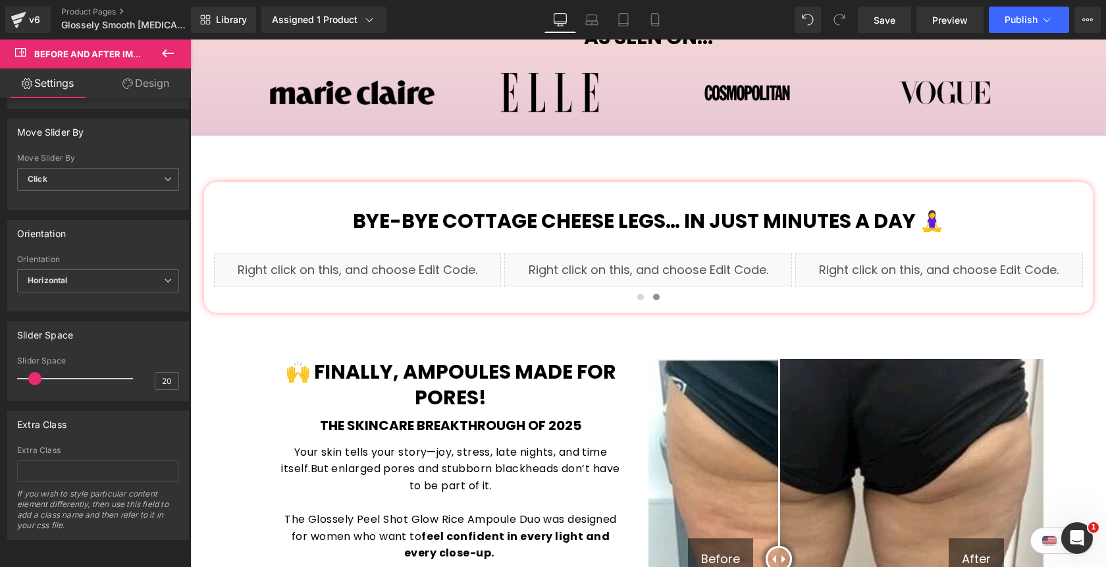
scroll to position [732, 0]
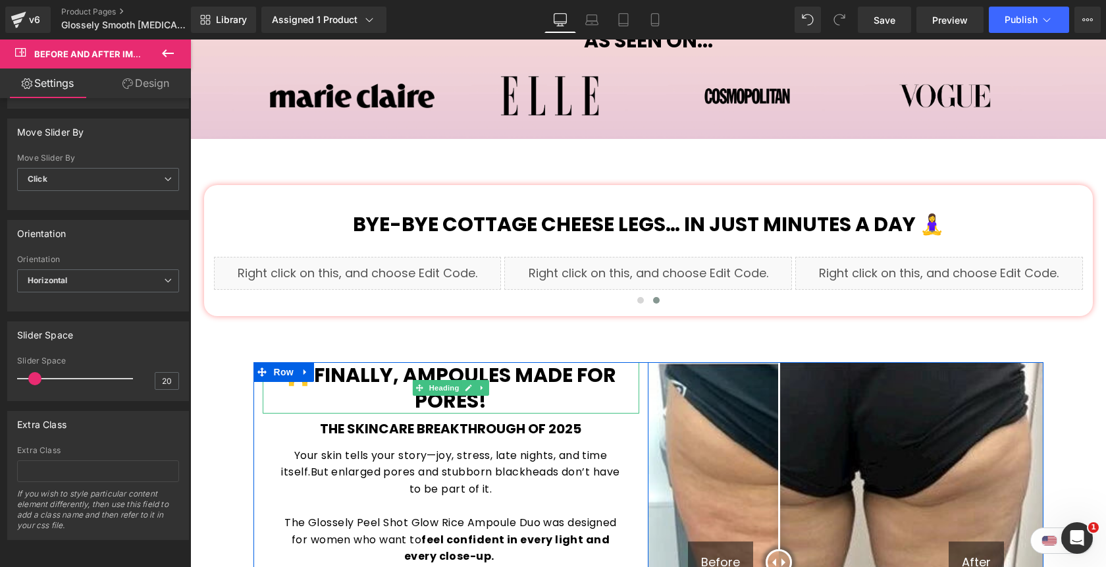
click at [536, 384] on h1 "🙌 Finally, Ampoules Made for Pores!" at bounding box center [451, 387] width 376 height 51
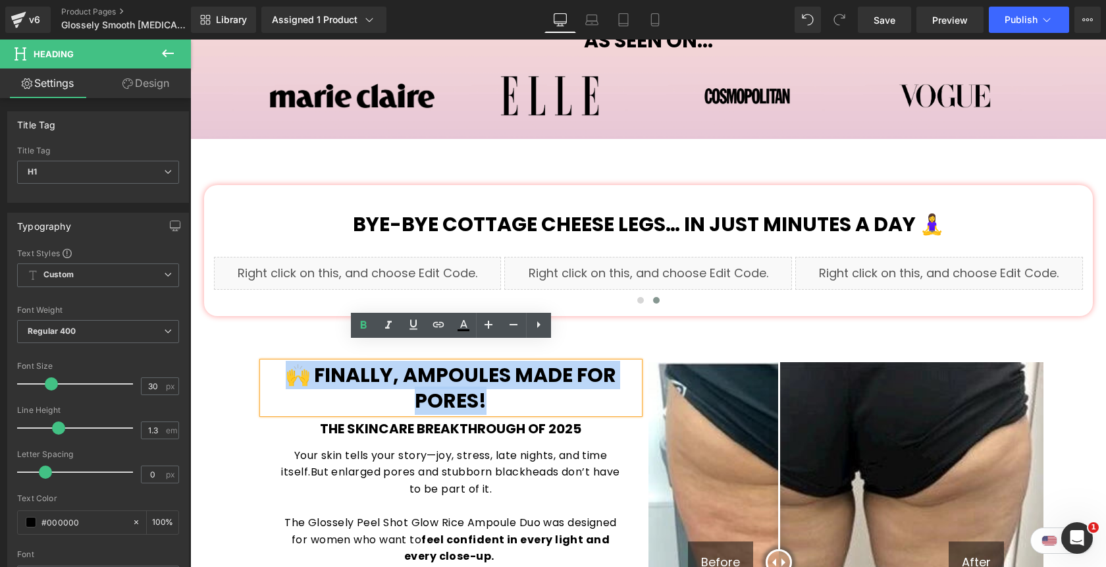
paste div
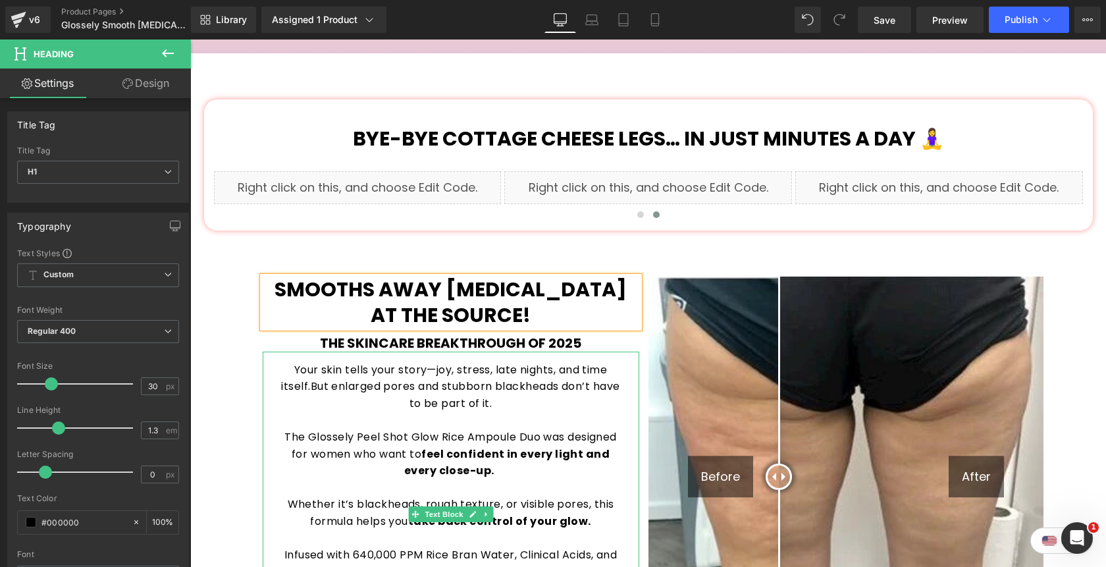
scroll to position [945, 0]
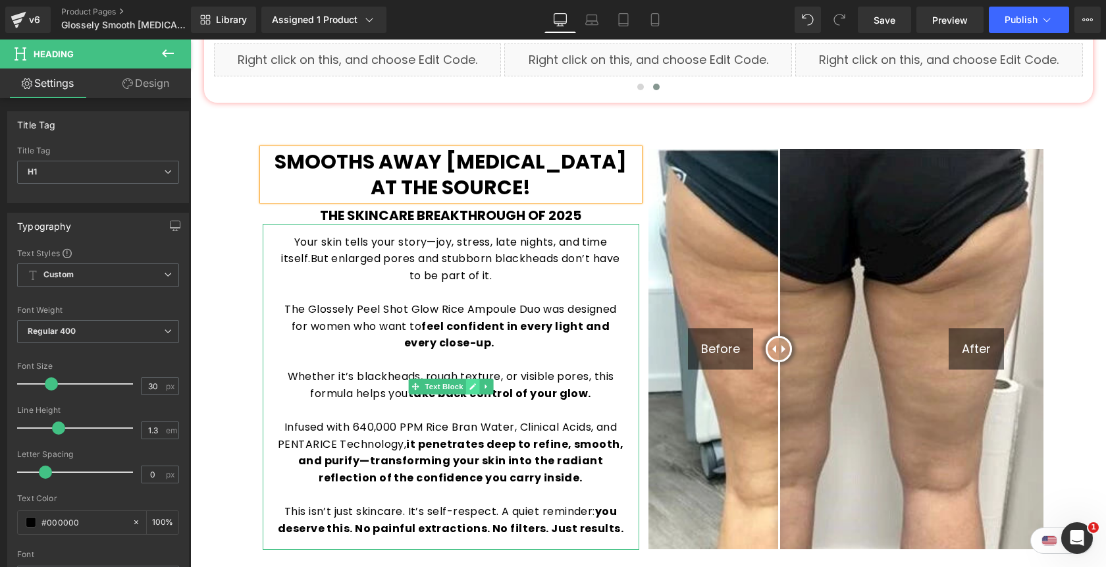
click at [472, 382] on icon at bounding box center [472, 386] width 7 height 8
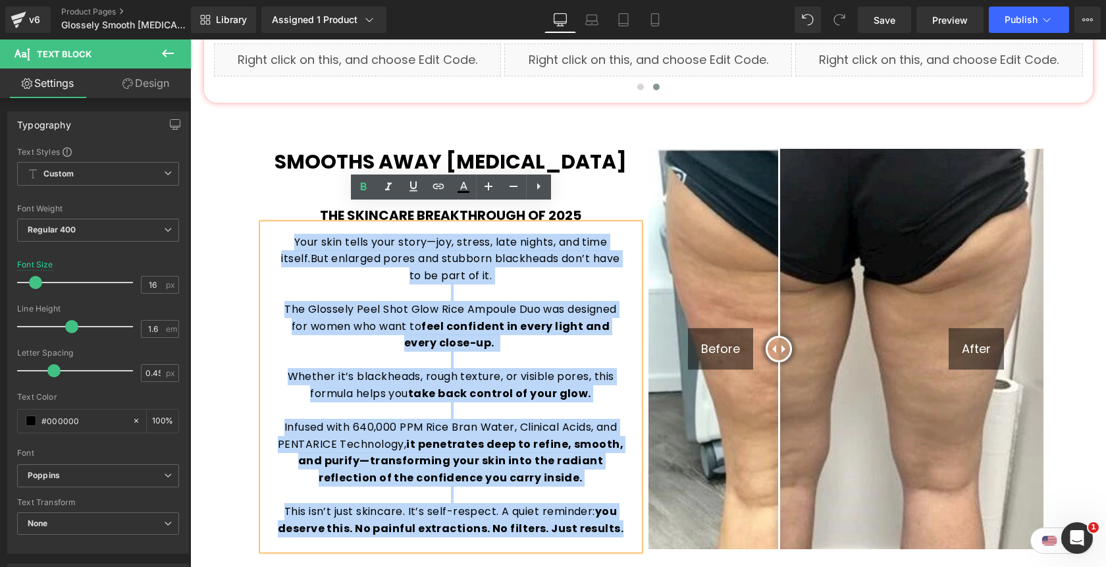
drag, startPoint x: 618, startPoint y: 510, endPoint x: 285, endPoint y: 218, distance: 442.6
click at [285, 224] on div "Your skin tells your story—joy, stress, late nights, and time itself. But enlar…" at bounding box center [451, 387] width 376 height 326
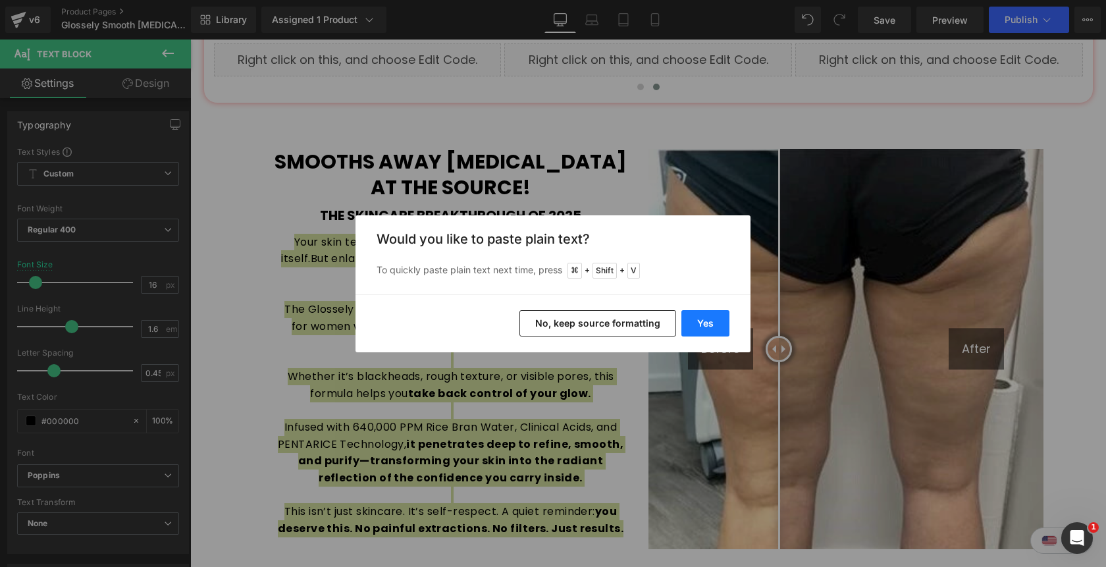
click at [705, 326] on button "Yes" at bounding box center [705, 323] width 48 height 26
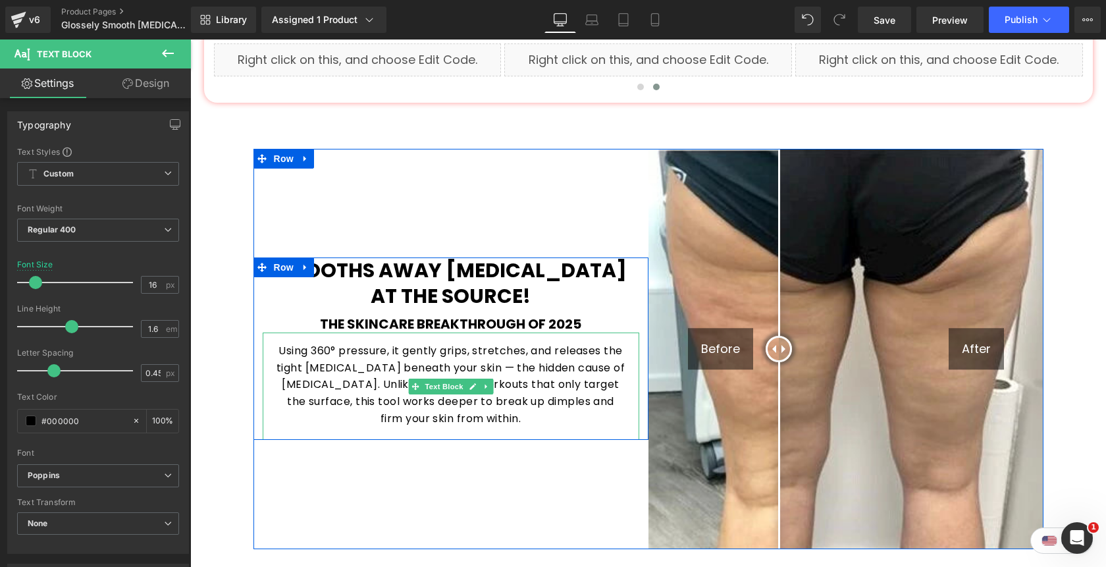
click at [496, 401] on p "Using 360° pressure, it gently grips, stretches, and releases the tight [MEDICA…" at bounding box center [451, 384] width 350 height 84
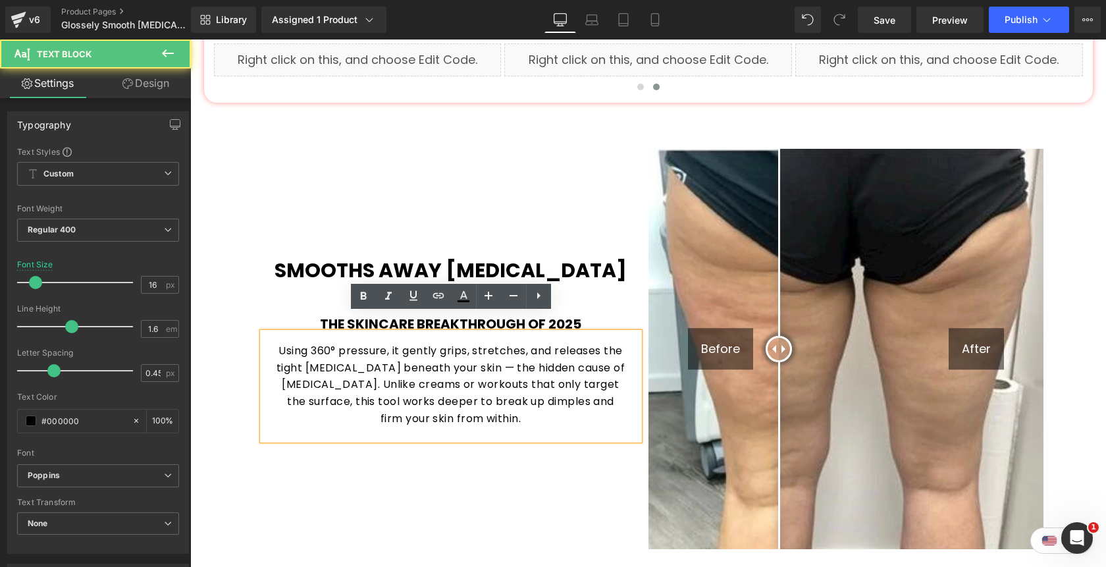
click at [622, 351] on p "Using 360° pressure, it gently grips, stretches, and releases the tight [MEDICA…" at bounding box center [451, 384] width 350 height 84
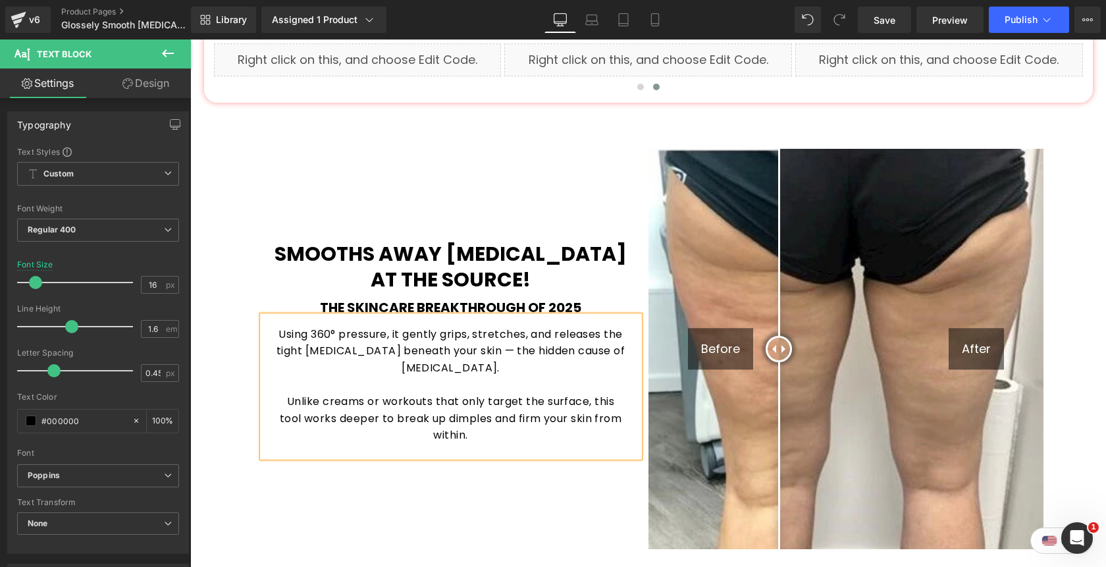
scroll to position [937, 0]
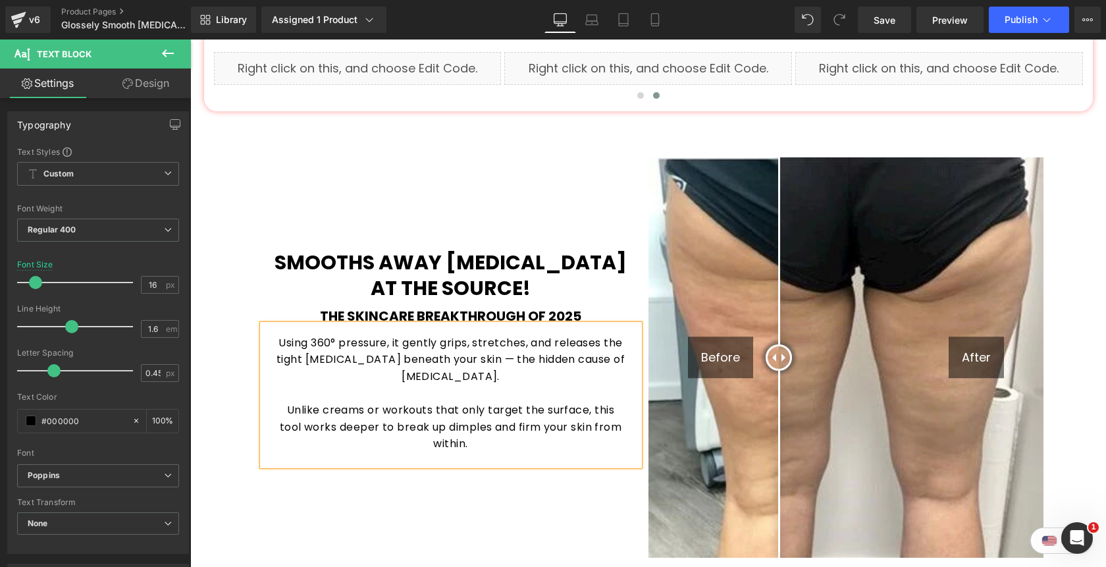
click at [501, 418] on p "Unlike creams or workouts that only target the surface, this tool works deeper …" at bounding box center [451, 426] width 350 height 51
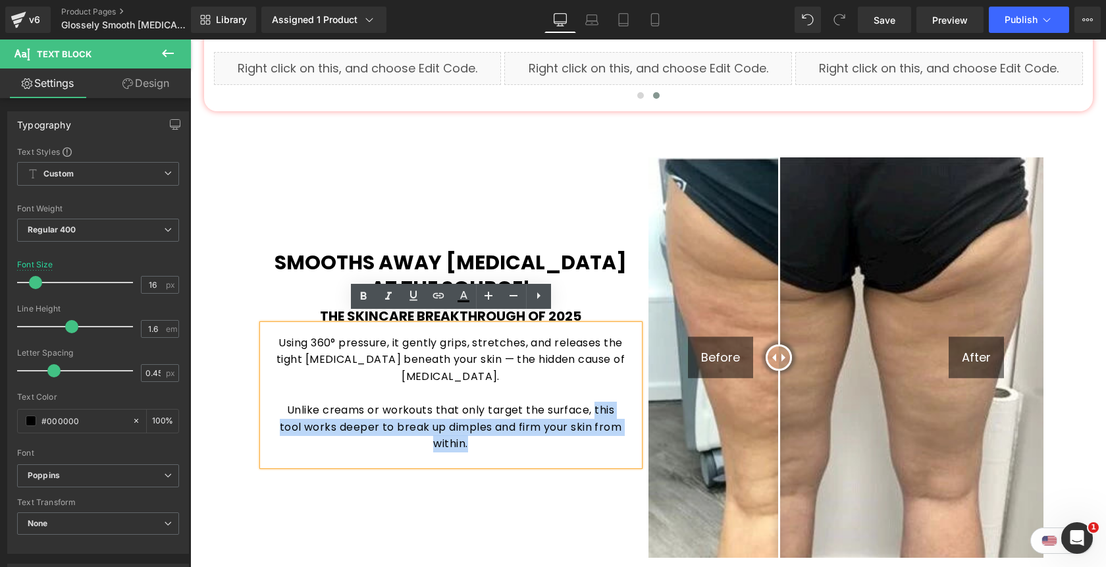
drag, startPoint x: 593, startPoint y: 383, endPoint x: 615, endPoint y: 409, distance: 34.1
click at [615, 409] on p "Unlike creams or workouts that only target the surface, this tool works deeper …" at bounding box center [451, 426] width 350 height 51
click at [369, 401] on p "Unlike creams or workouts that only target the surface, this tool works deeper …" at bounding box center [451, 426] width 350 height 51
drag, startPoint x: 303, startPoint y: 401, endPoint x: 500, endPoint y: 410, distance: 196.3
click at [500, 410] on p "Unlike creams or workouts that only target the surface, this tool works deeper …" at bounding box center [451, 426] width 350 height 51
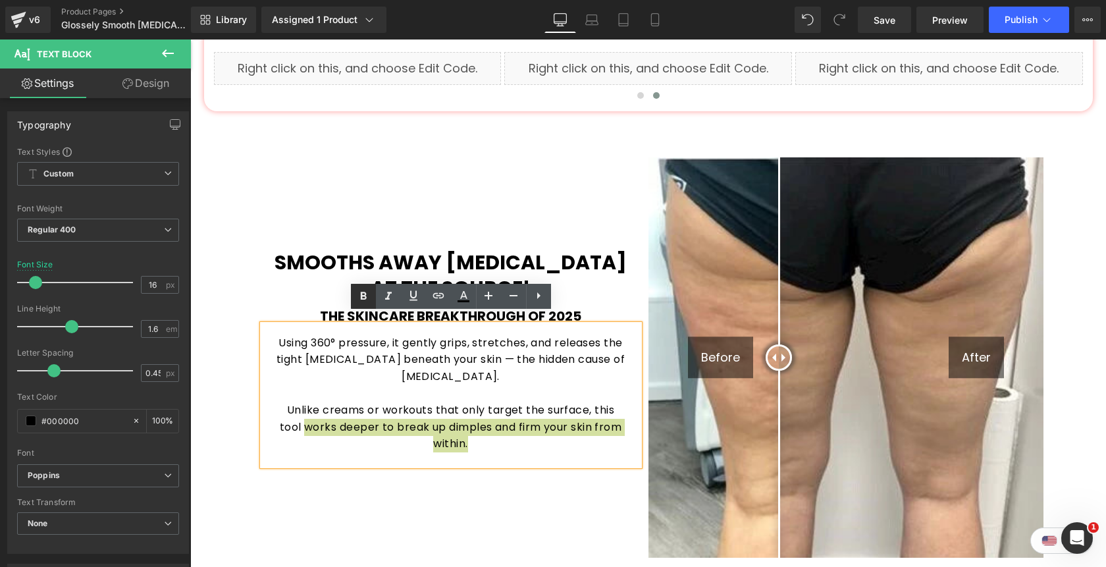
click at [357, 300] on icon at bounding box center [363, 296] width 16 height 16
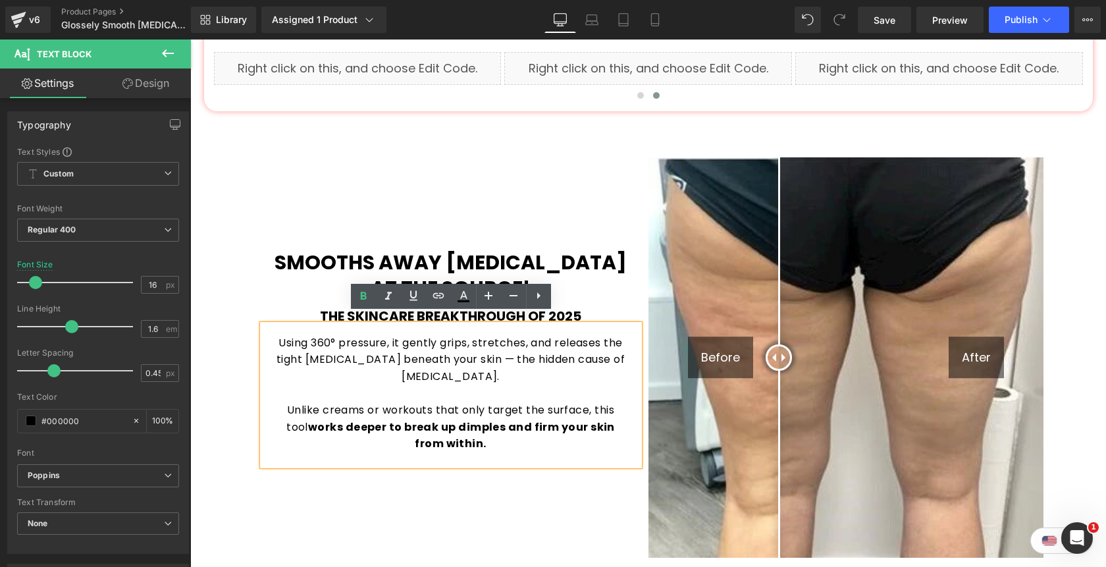
click at [503, 419] on p "Unlike creams or workouts that only target the surface, this tool works deeper …" at bounding box center [451, 426] width 350 height 51
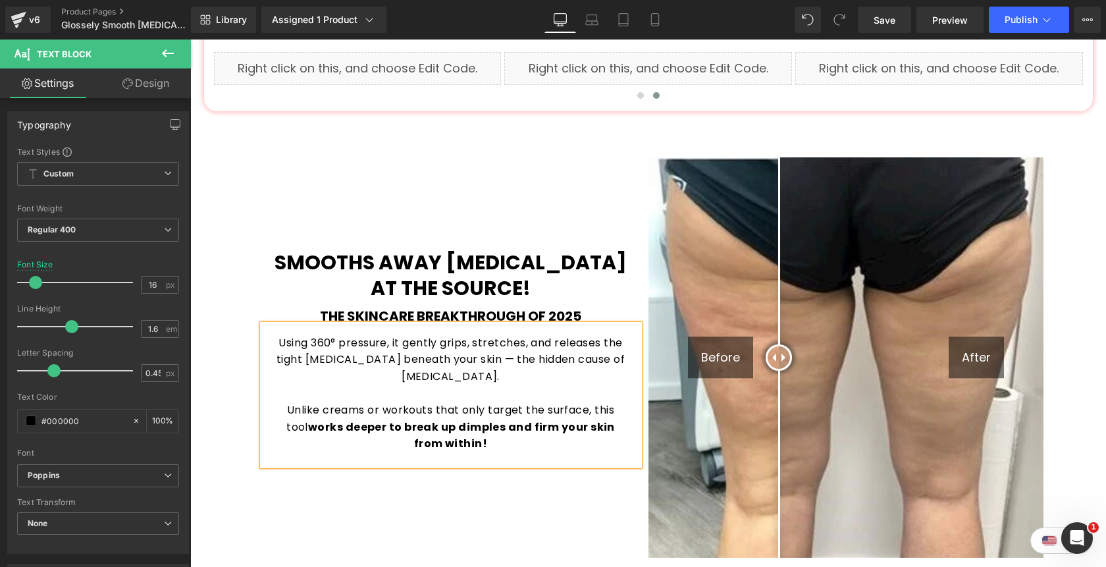
click at [560, 203] on div "Smooths Away [MEDICAL_DATA] at the Source! Heading The Skincare Breakthrough of…" at bounding box center [450, 357] width 395 height 400
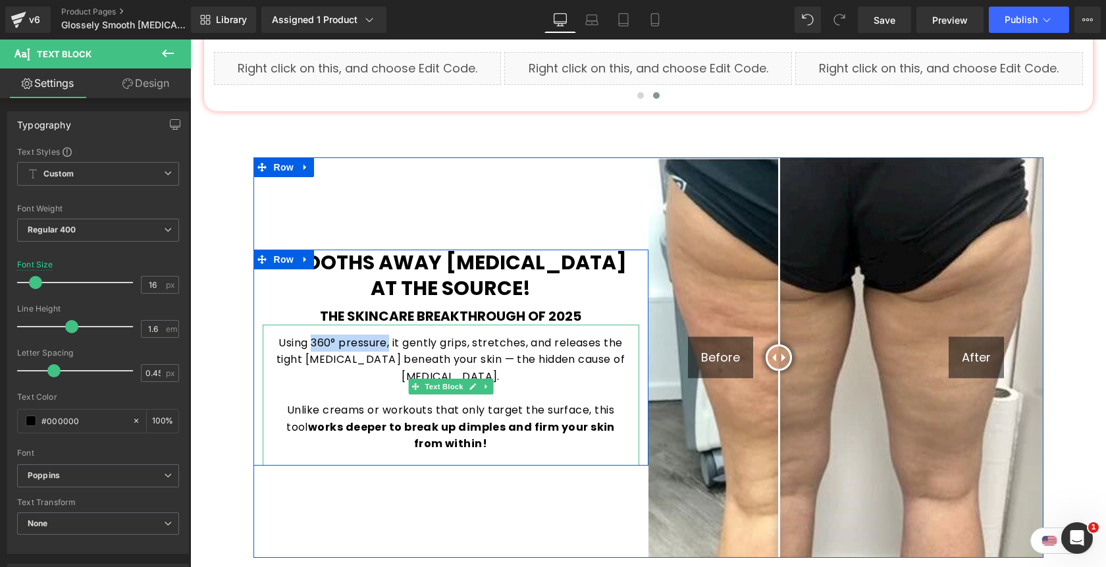
drag, startPoint x: 389, startPoint y: 335, endPoint x: 311, endPoint y: 330, distance: 78.5
click at [311, 334] on p "Using 360° pressure, it gently grips, stretches, and releases the tight [MEDICA…" at bounding box center [451, 359] width 350 height 51
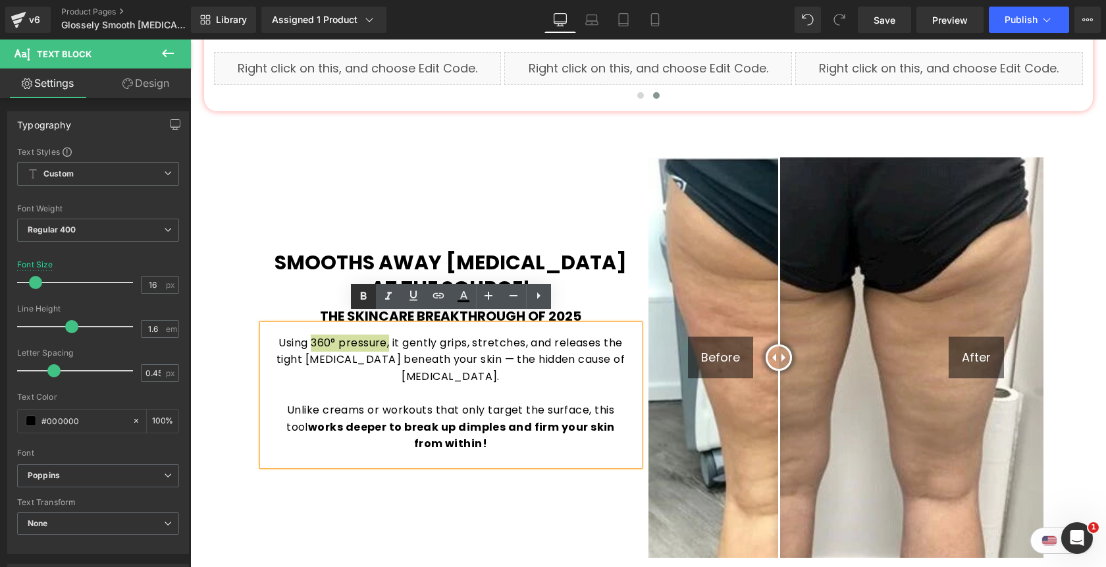
click at [359, 297] on icon at bounding box center [363, 296] width 16 height 16
drag, startPoint x: 557, startPoint y: 334, endPoint x: 343, endPoint y: 353, distance: 215.3
click at [343, 353] on p "Using 360° pressure, it gently grips, stretches, and releases the tight [MEDICA…" at bounding box center [451, 359] width 350 height 51
click at [363, 301] on icon at bounding box center [363, 296] width 16 height 16
click at [575, 178] on div "Smooths Away [MEDICAL_DATA] at the Source! Heading The Skincare Breakthrough of…" at bounding box center [450, 357] width 395 height 400
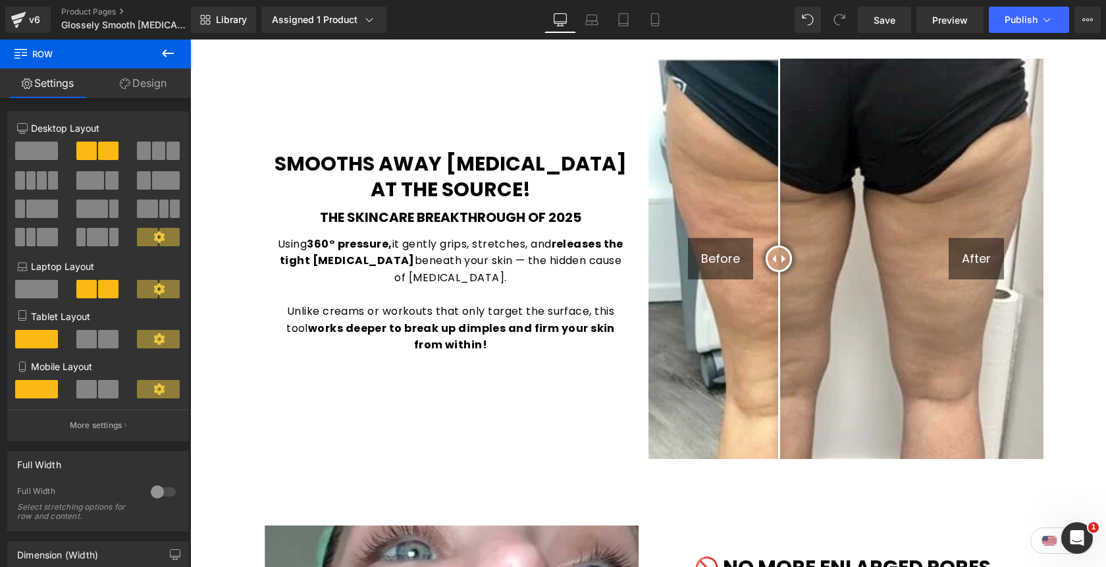
scroll to position [1002, 0]
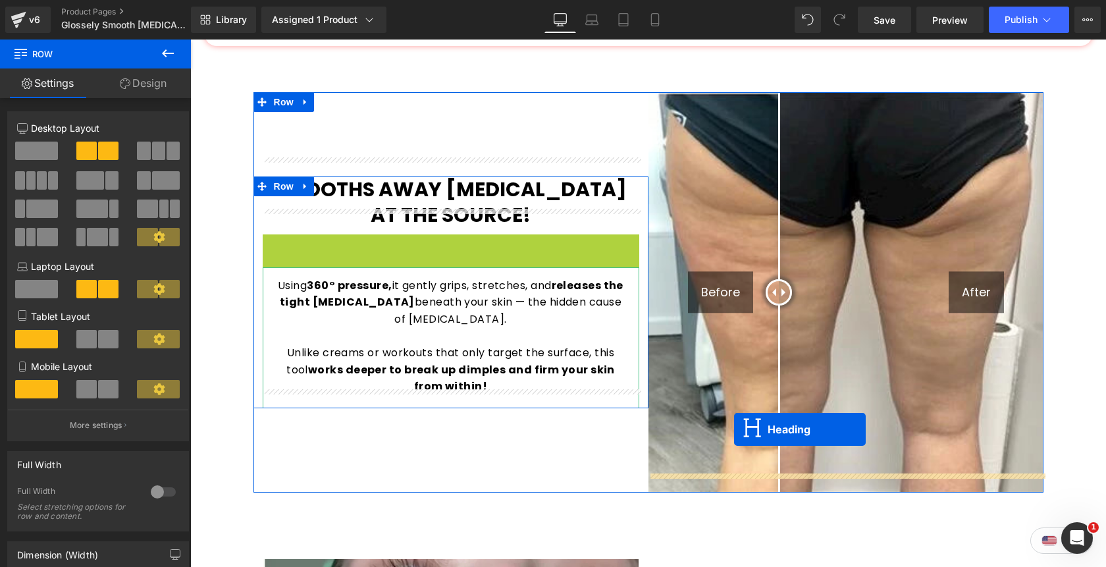
drag, startPoint x: 417, startPoint y: 230, endPoint x: 734, endPoint y: 428, distance: 373.1
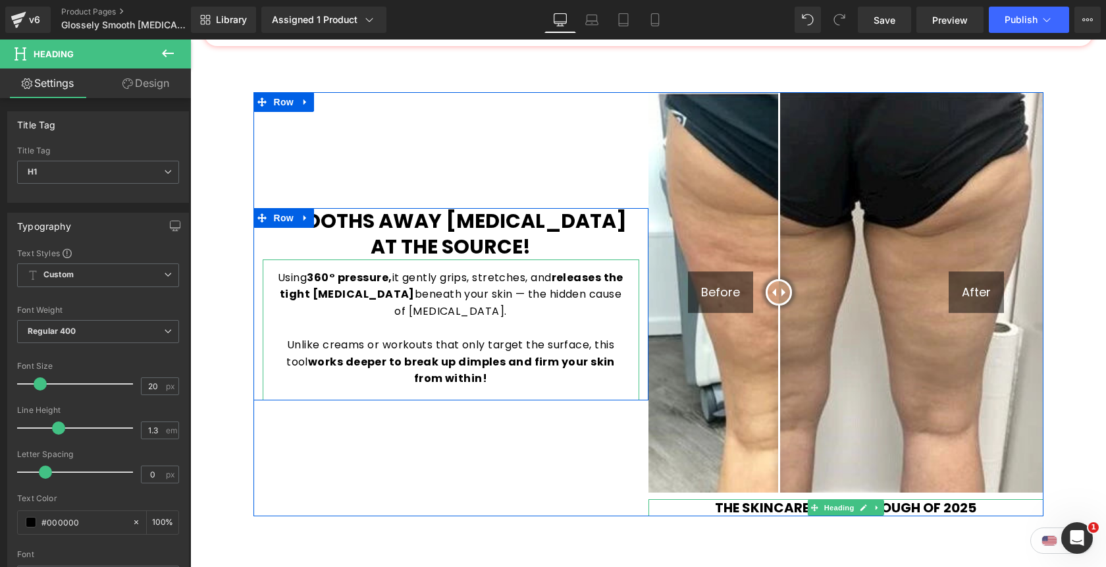
click at [793, 498] on b "The Skincare Breakthrough of 2025" at bounding box center [845, 507] width 261 height 18
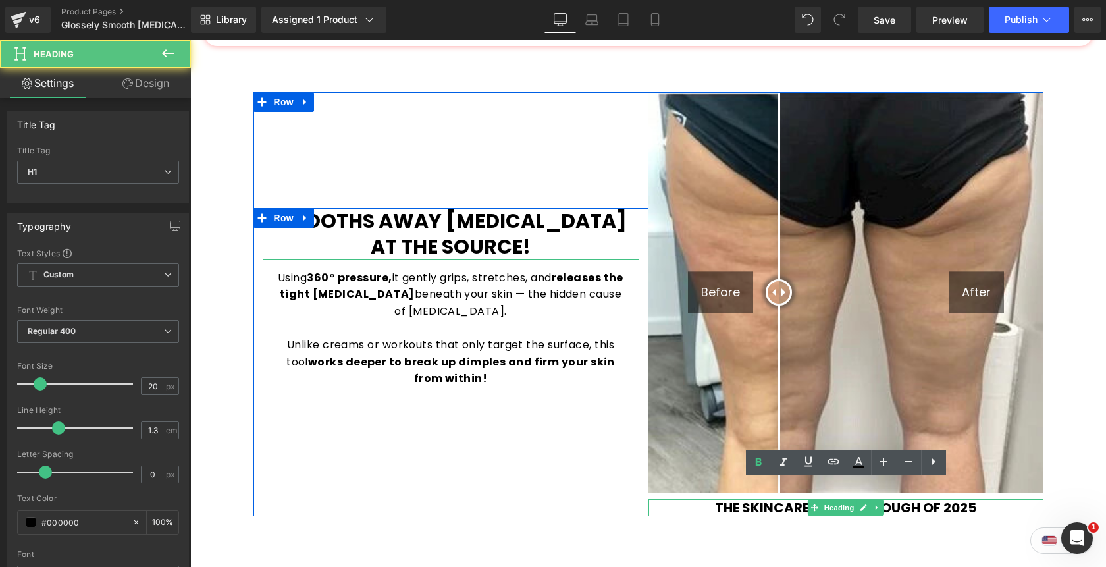
click at [793, 498] on b "The Skincare Breakthrough of 2025" at bounding box center [845, 507] width 261 height 18
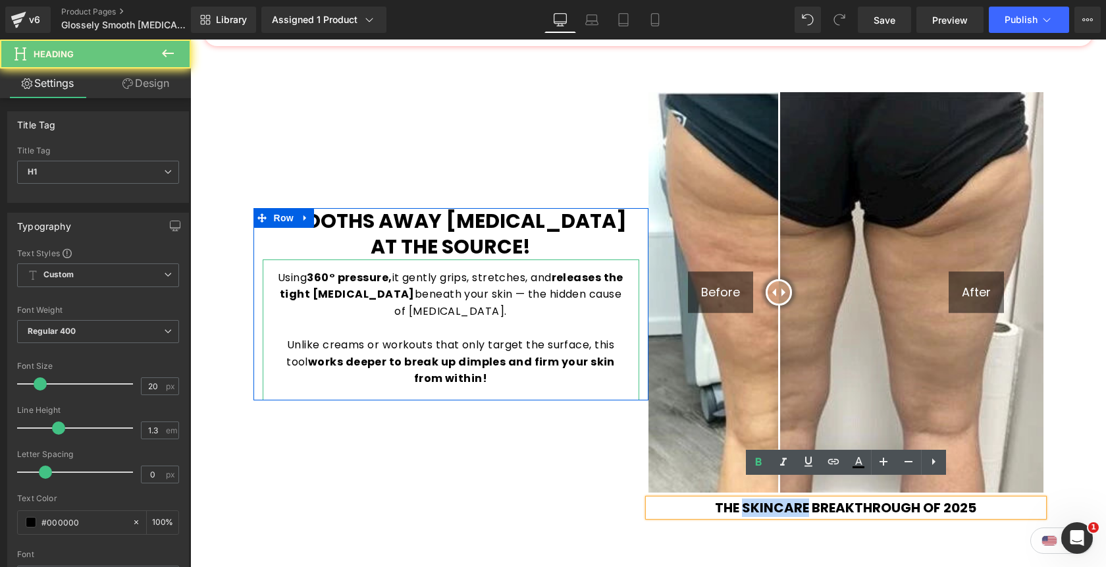
click at [793, 498] on b "The Skincare Breakthrough of 2025" at bounding box center [845, 507] width 261 height 18
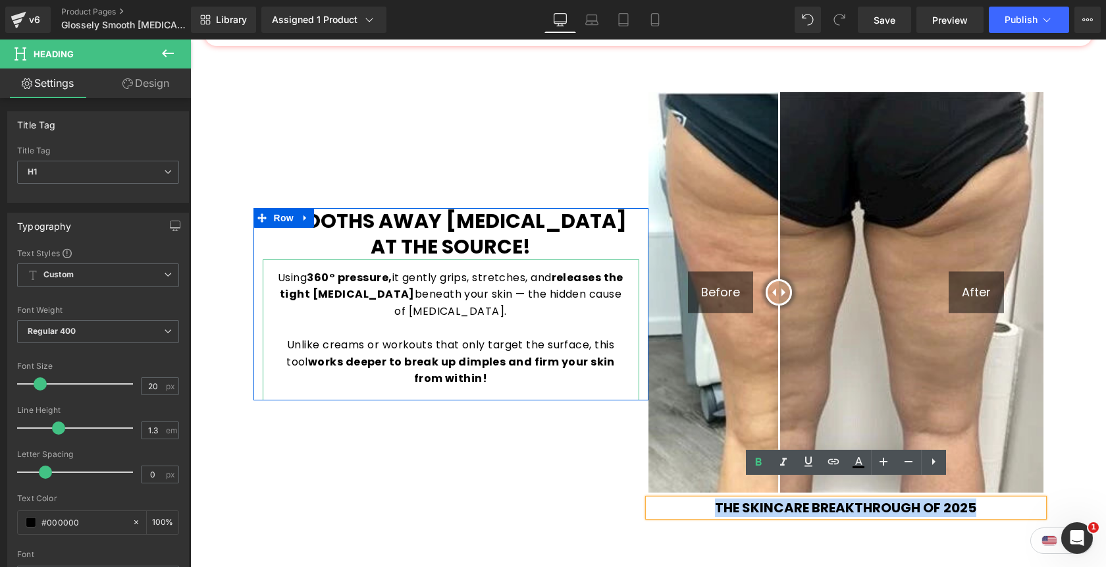
paste div
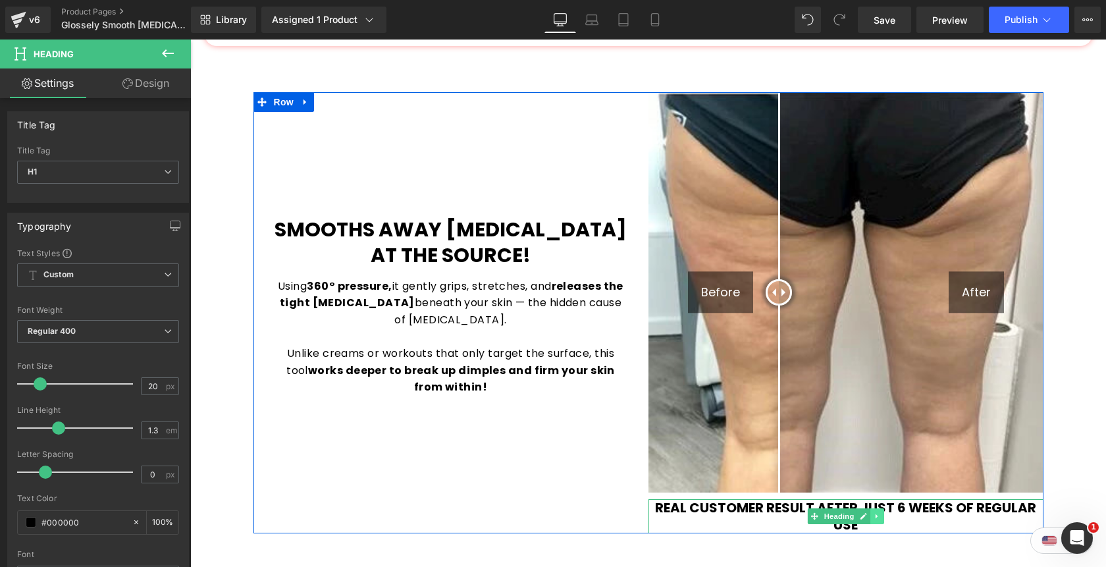
click at [879, 512] on icon at bounding box center [876, 516] width 7 height 8
click at [887, 512] on icon at bounding box center [883, 516] width 7 height 8
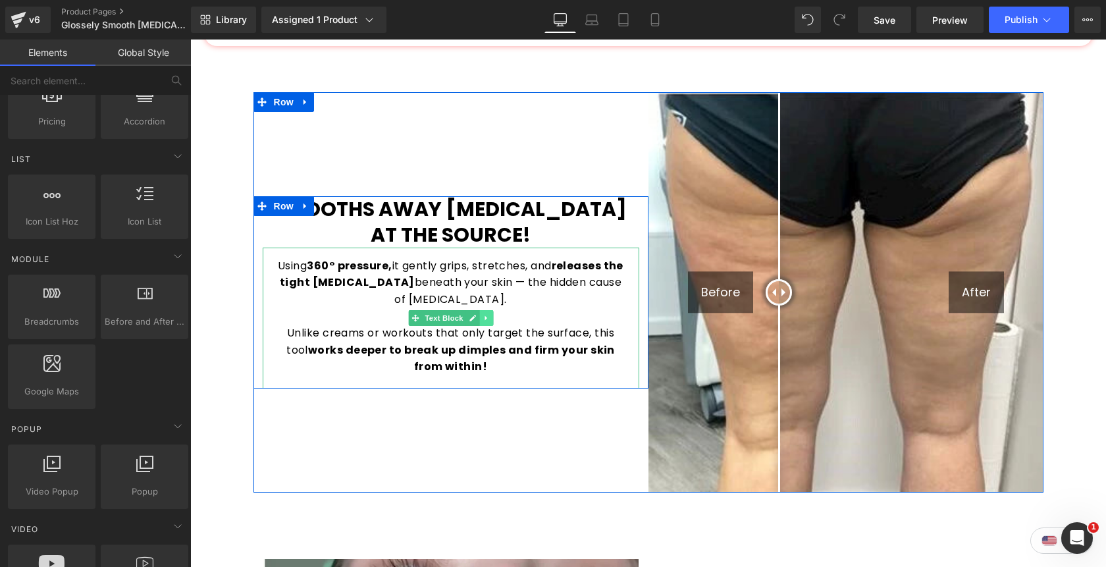
click at [487, 310] on link at bounding box center [486, 318] width 14 height 16
click at [475, 314] on icon at bounding box center [478, 318] width 7 height 8
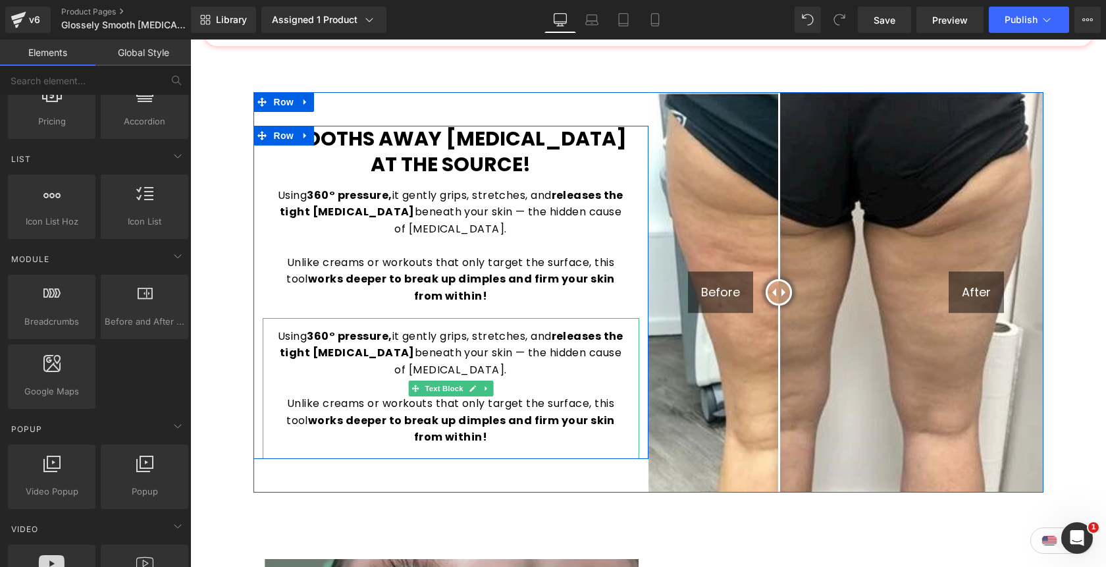
click at [497, 413] on p "Unlike creams or workouts that only target the surface, this tool works deeper …" at bounding box center [451, 420] width 350 height 51
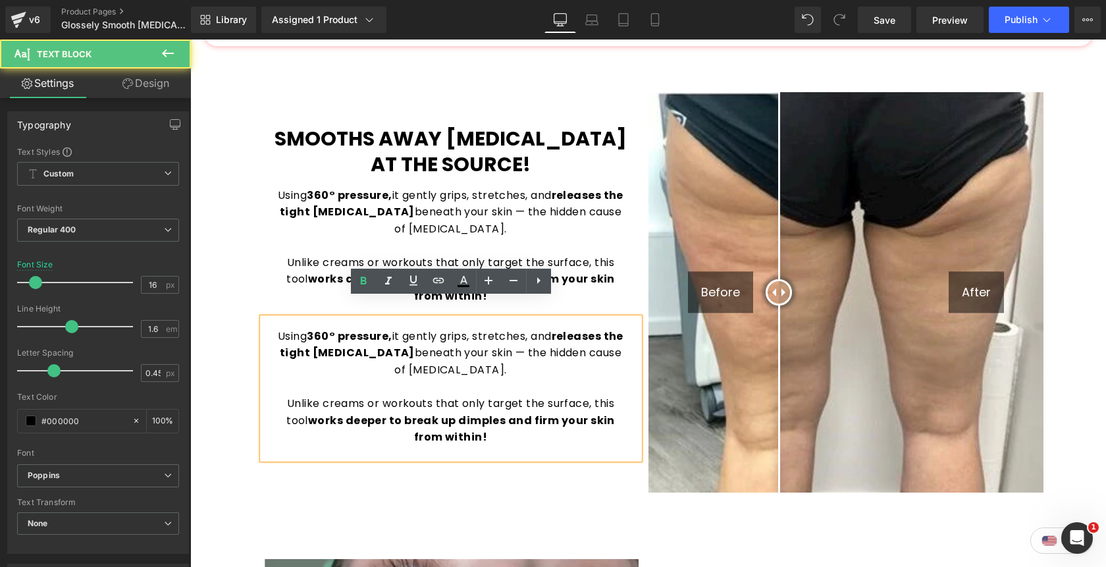
click at [494, 419] on p "Unlike creams or workouts that only target the surface, this tool works deeper …" at bounding box center [451, 420] width 350 height 51
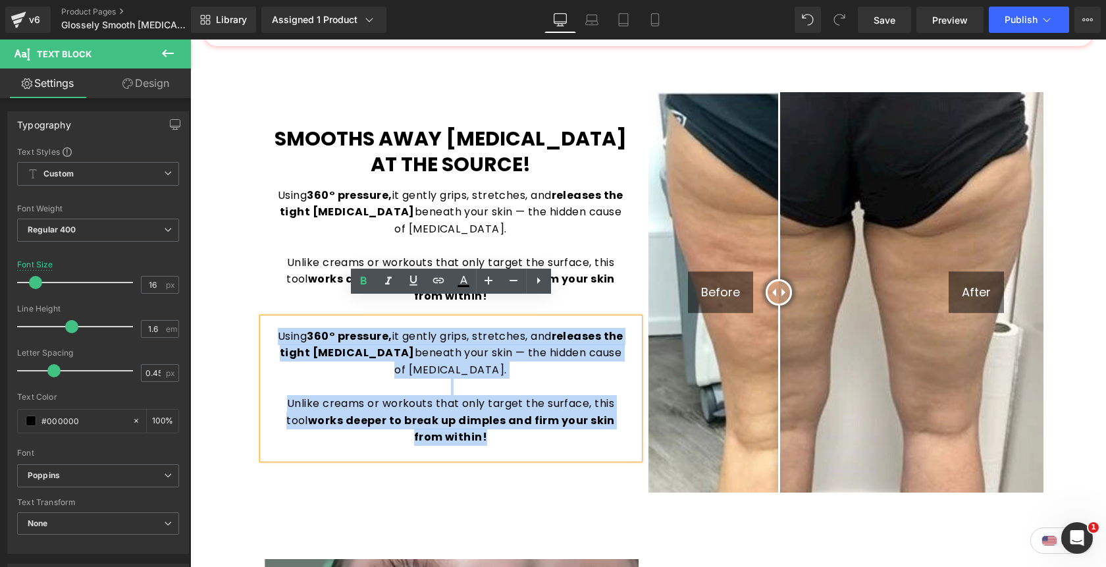
drag, startPoint x: 494, startPoint y: 419, endPoint x: 274, endPoint y: 319, distance: 240.9
click at [274, 319] on div "Using 360° pressure, it gently grips, stretches, and releases the tight [MEDICA…" at bounding box center [451, 388] width 376 height 141
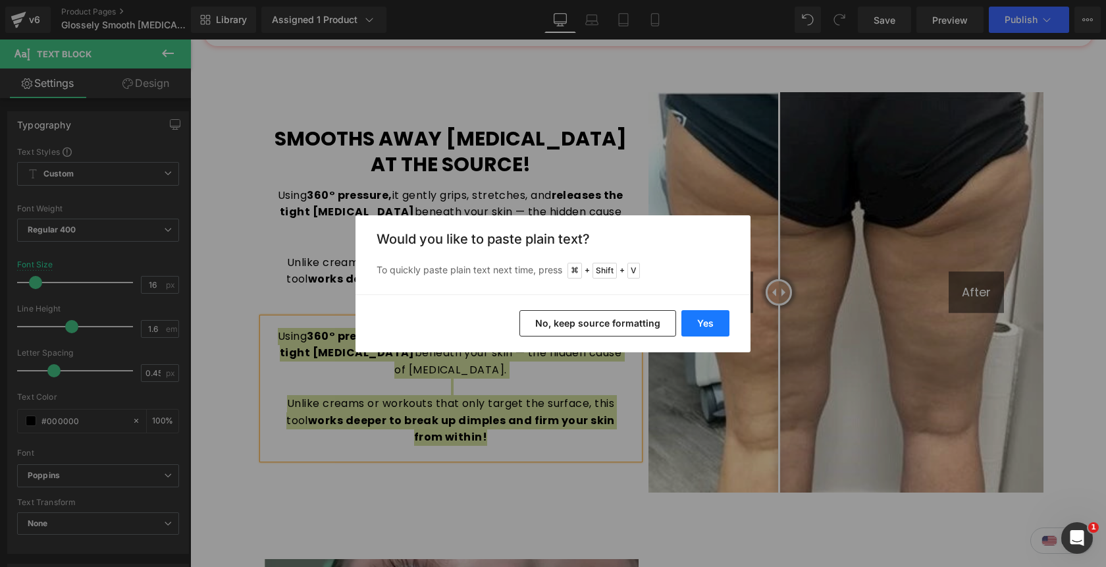
click at [709, 319] on button "Yes" at bounding box center [705, 323] width 48 height 26
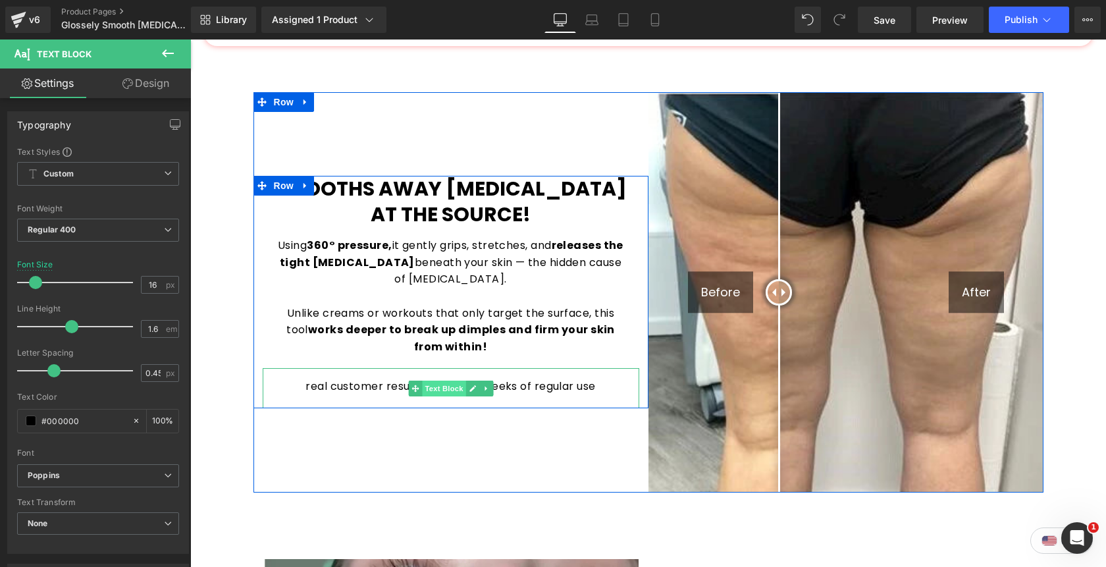
click at [451, 380] on span "Text Block" at bounding box center [443, 388] width 43 height 16
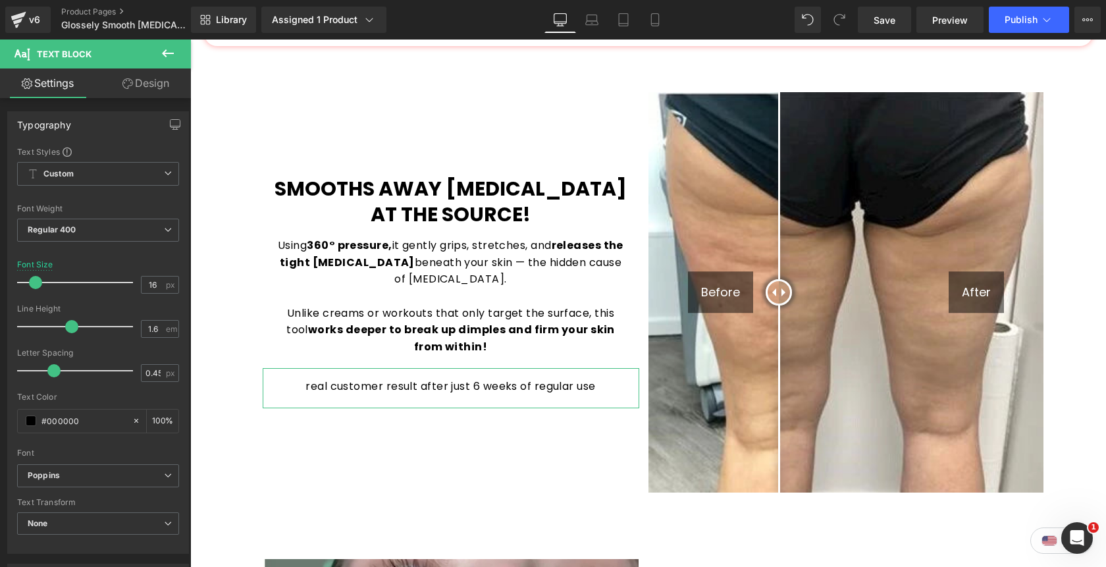
click at [138, 89] on link "Design" at bounding box center [145, 83] width 95 height 30
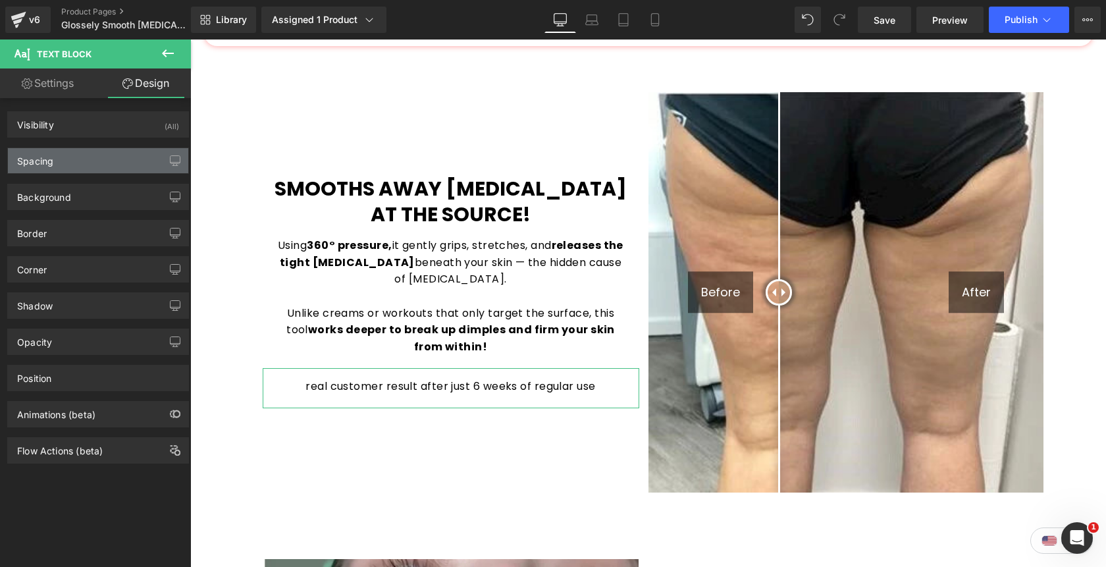
click at [110, 153] on div "Spacing" at bounding box center [98, 160] width 180 height 25
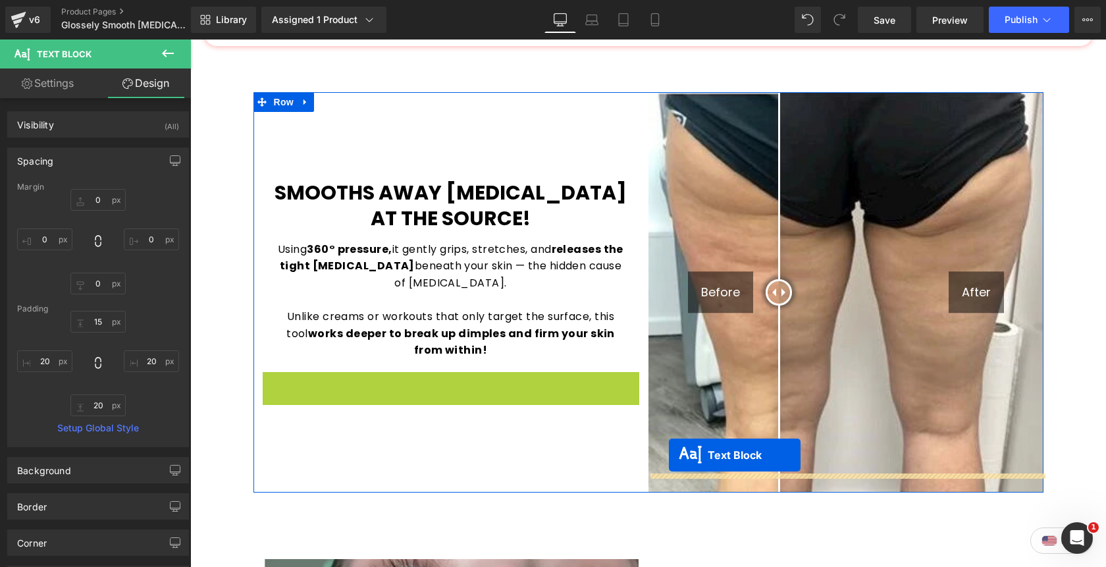
drag, startPoint x: 414, startPoint y: 371, endPoint x: 669, endPoint y: 455, distance: 268.3
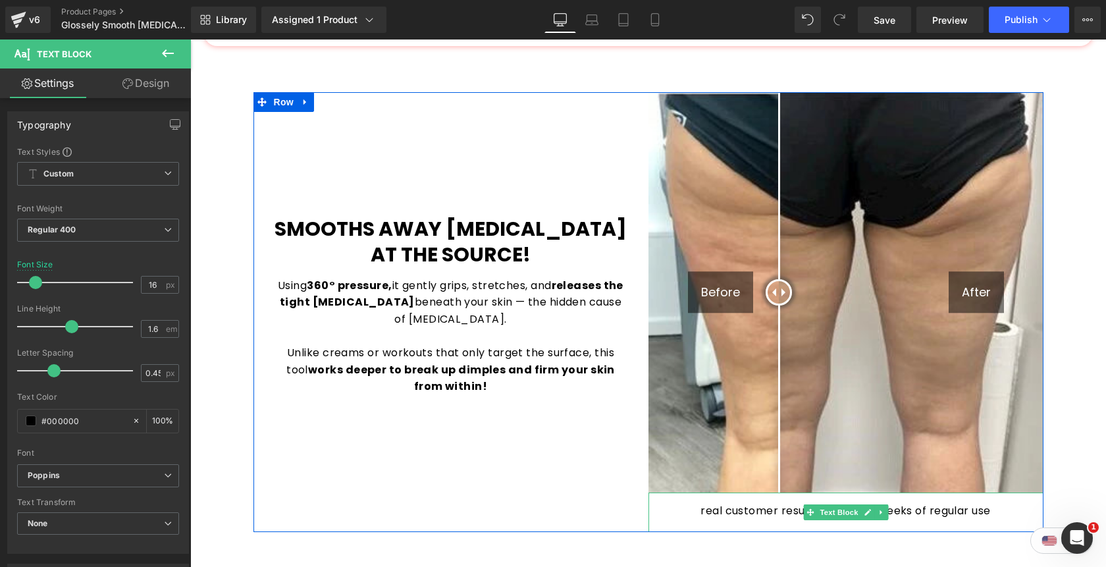
click at [703, 502] on p "real customer result after just 6 weeks of regular use" at bounding box center [845, 510] width 369 height 17
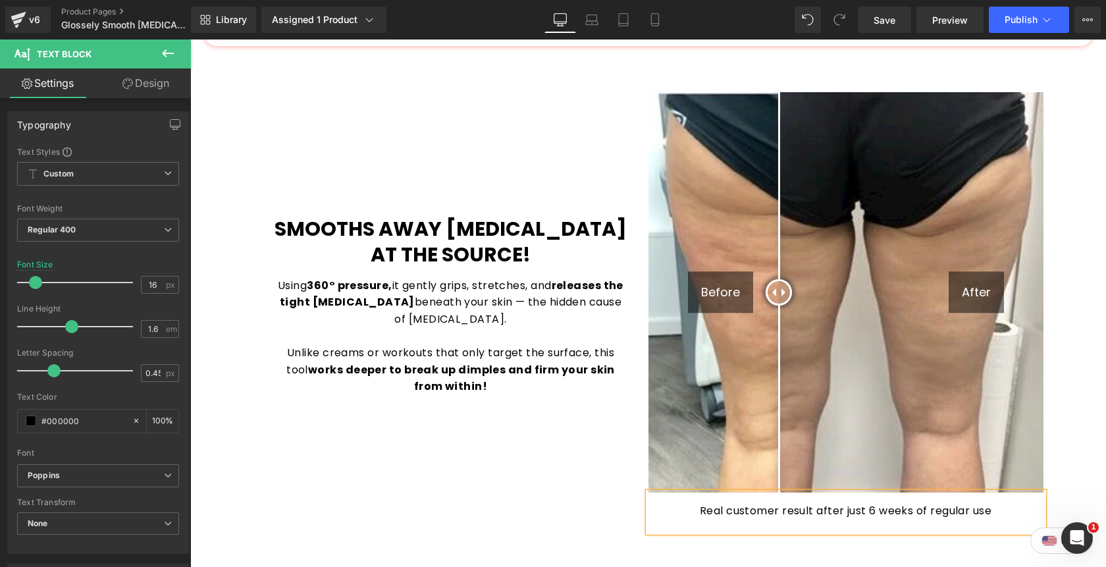
click at [698, 502] on p "Real customer result after just 6 weeks of regular use" at bounding box center [845, 510] width 369 height 17
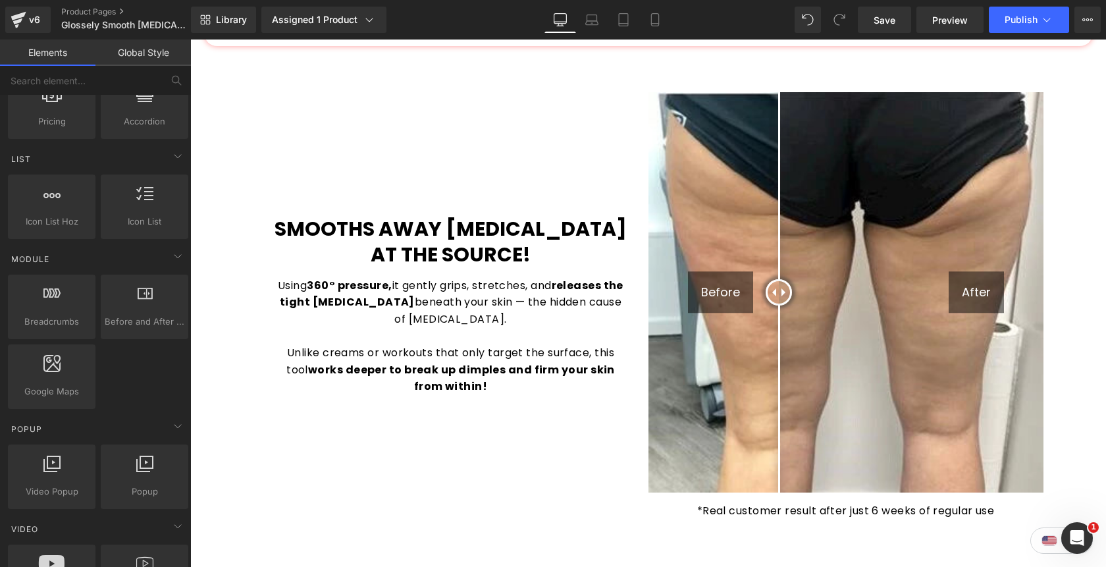
scroll to position [1002, 0]
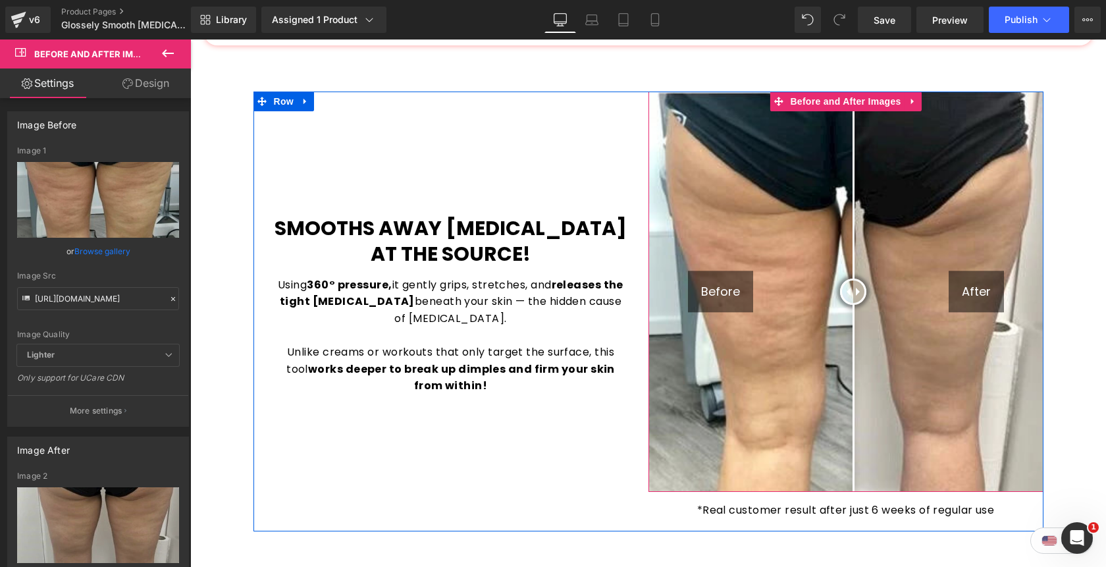
drag, startPoint x: 784, startPoint y: 272, endPoint x: 852, endPoint y: 301, distance: 74.1
click at [852, 301] on div at bounding box center [853, 291] width 26 height 26
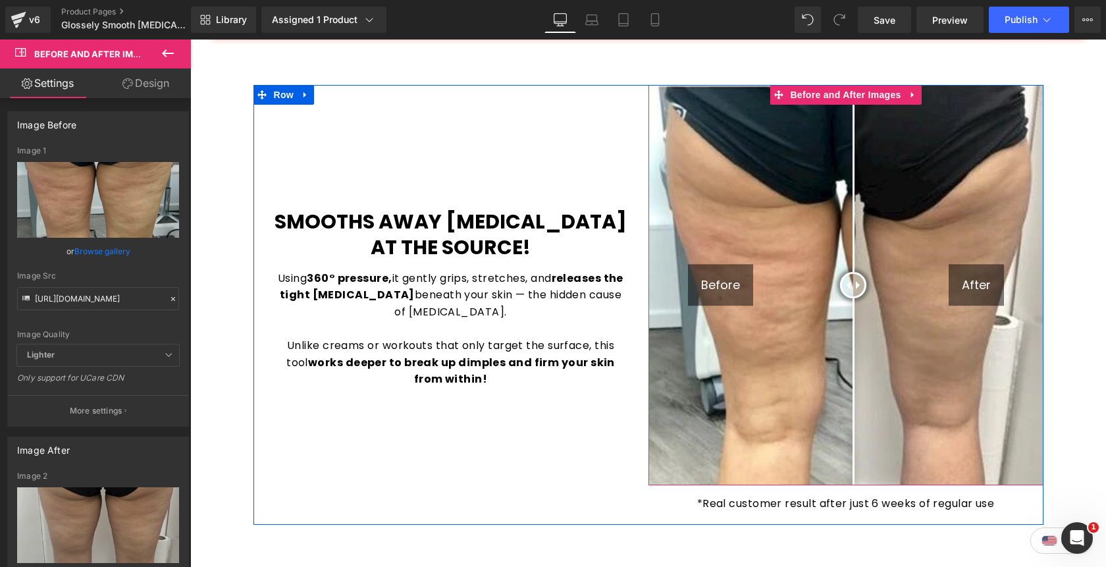
scroll to position [1063, 0]
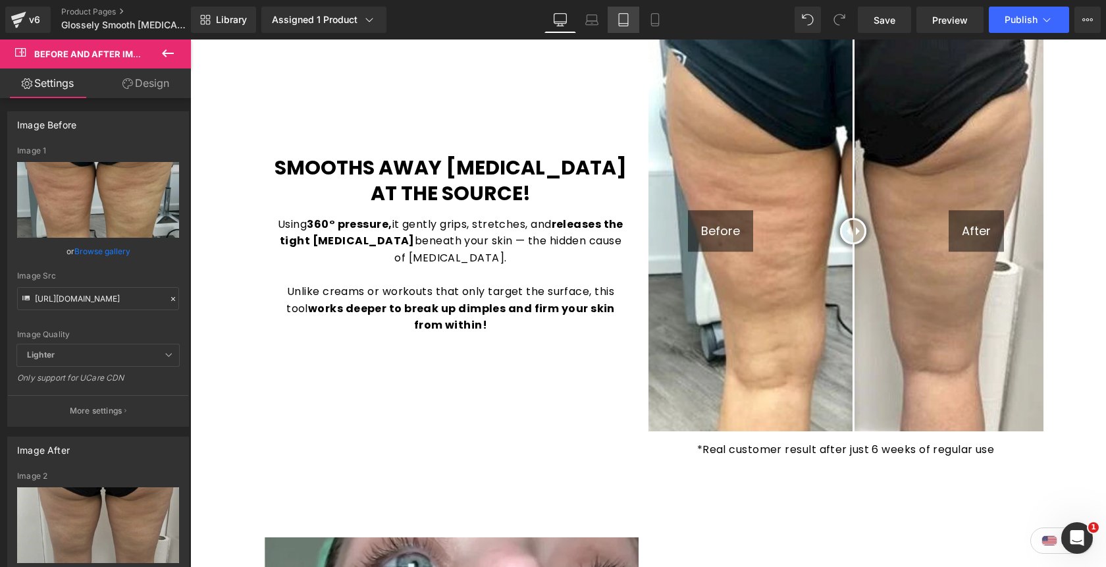
click at [627, 28] on link "Tablet" at bounding box center [623, 20] width 32 height 26
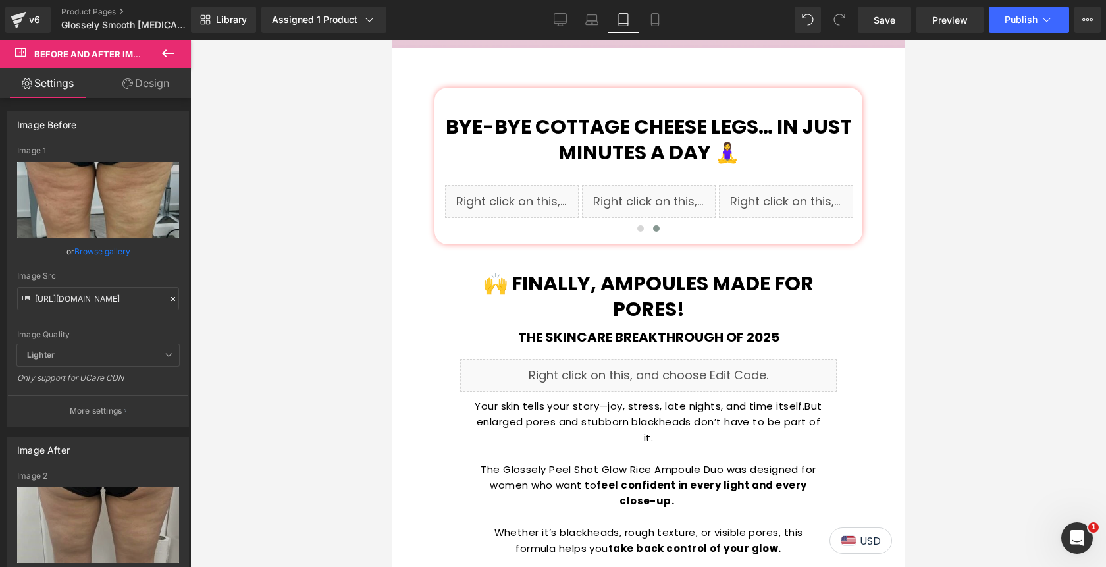
scroll to position [1058, 0]
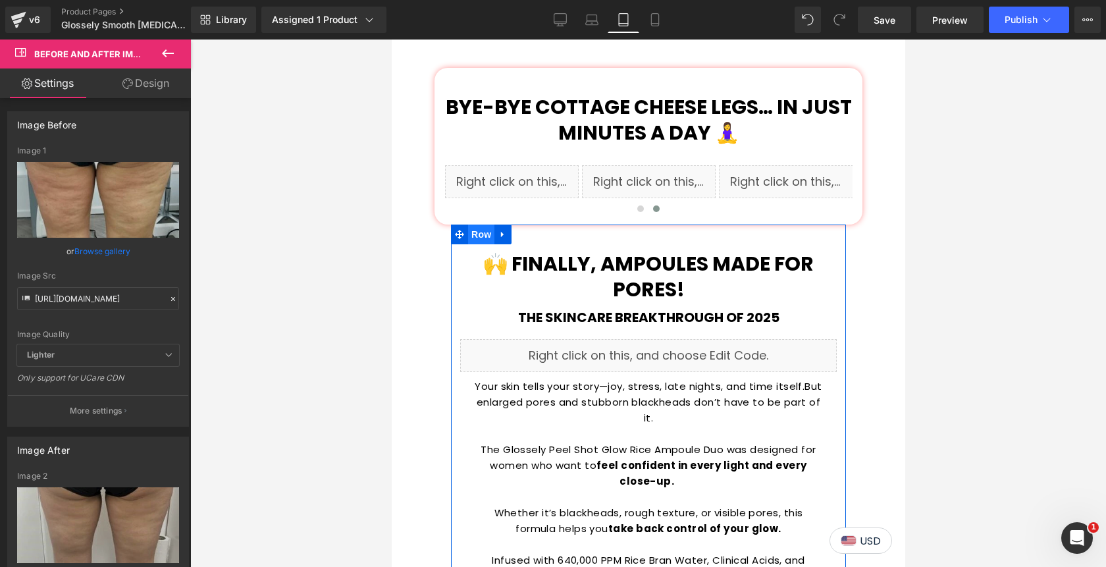
click at [482, 224] on span "Row" at bounding box center [480, 234] width 26 height 20
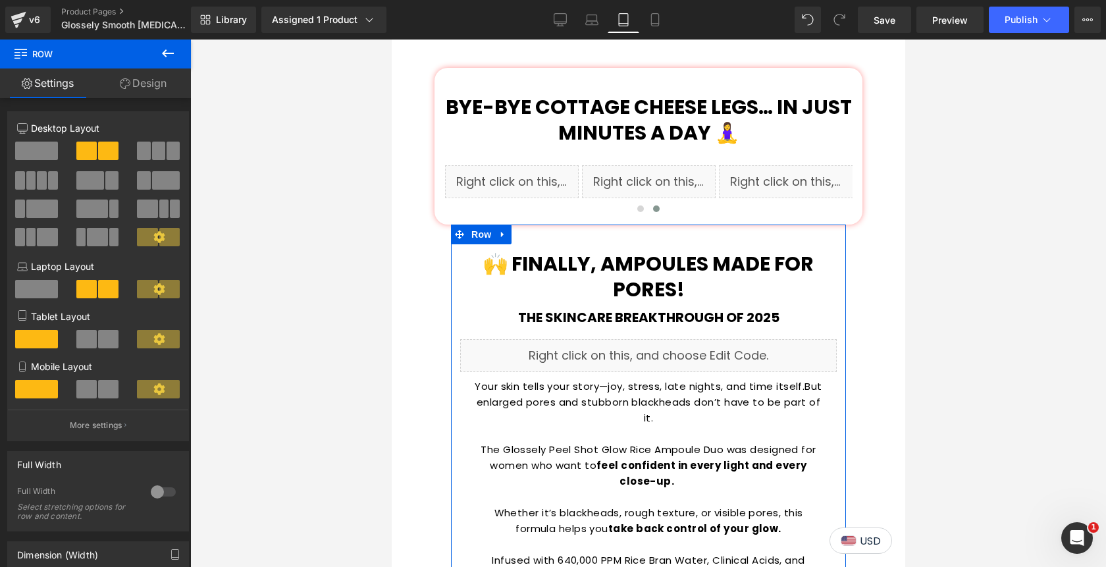
click at [157, 84] on link "Design" at bounding box center [142, 83] width 95 height 30
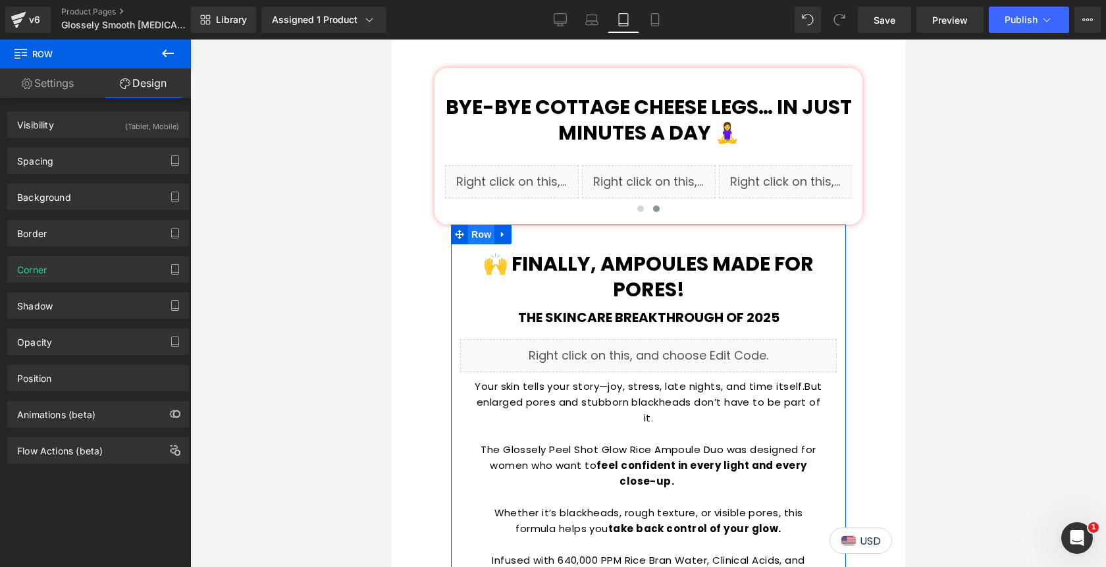
click at [480, 224] on span "Row" at bounding box center [480, 234] width 26 height 20
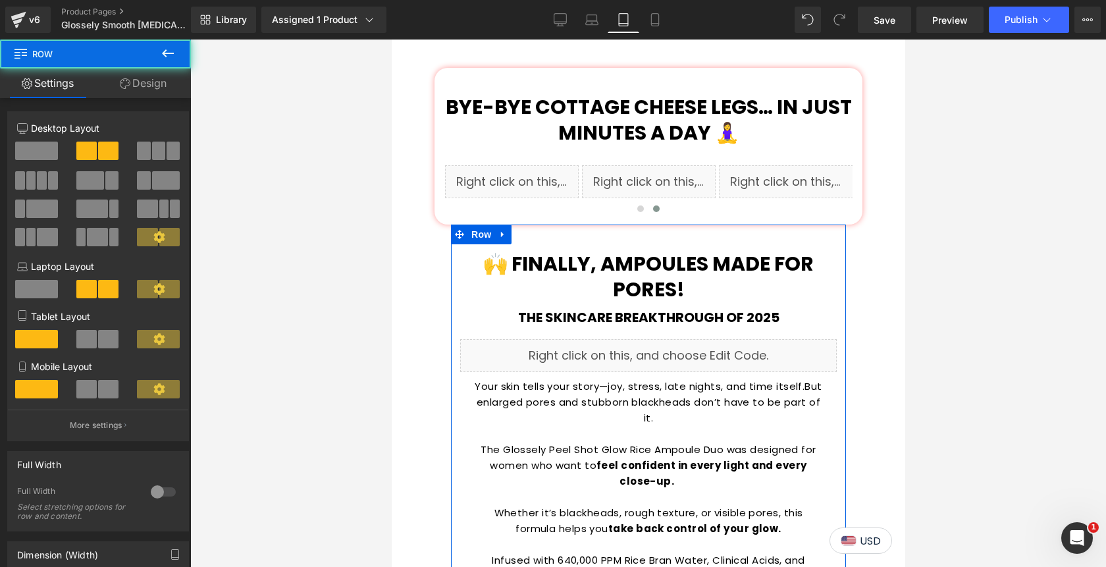
click at [143, 90] on link "Design" at bounding box center [142, 83] width 95 height 30
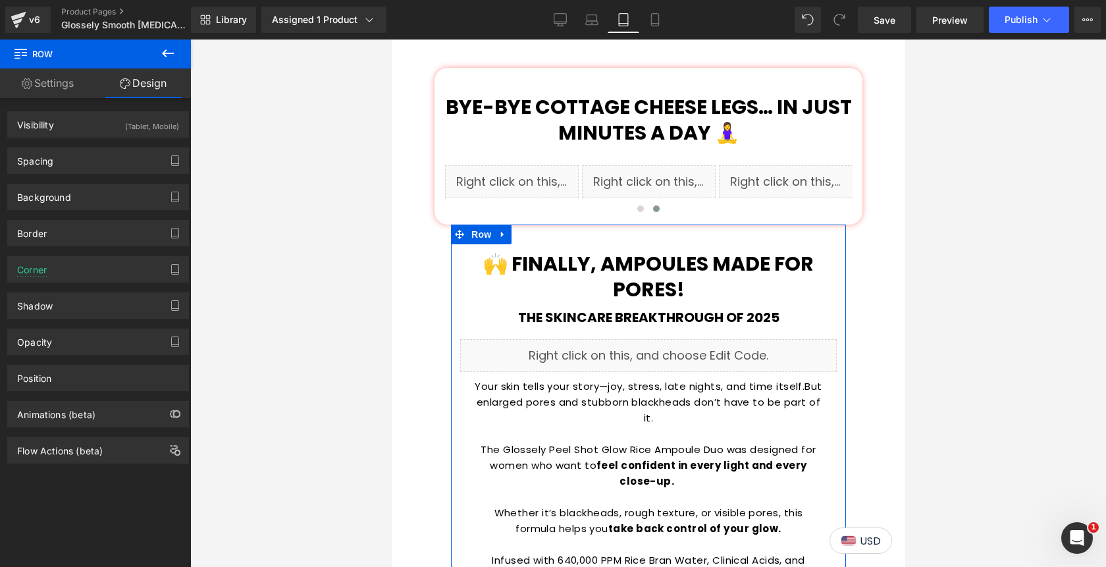
click at [138, 118] on div "(Tablet, Mobile)" at bounding box center [152, 123] width 54 height 22
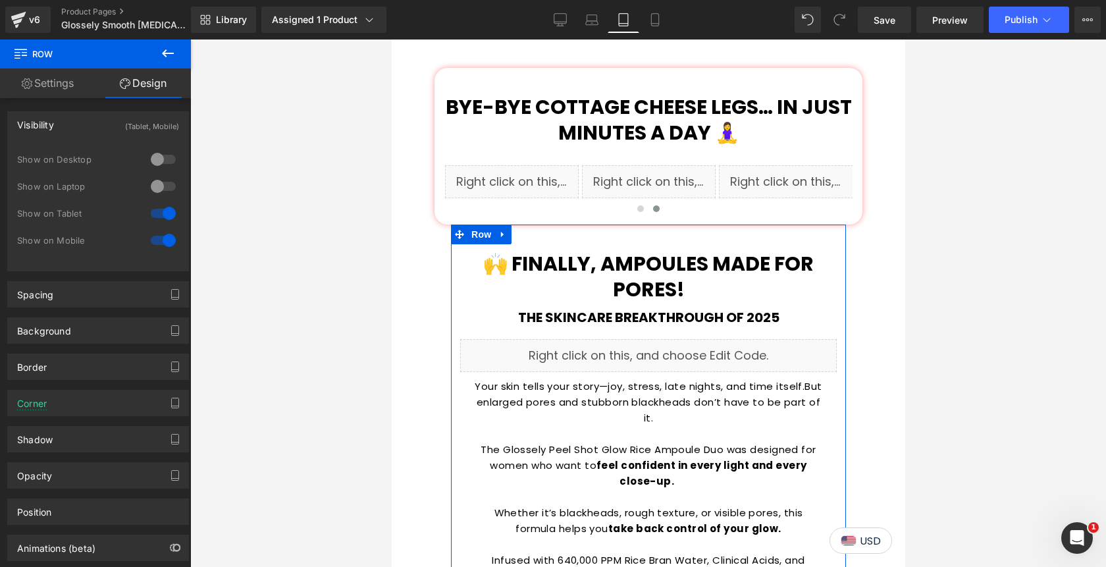
click at [152, 158] on div at bounding box center [163, 159] width 32 height 21
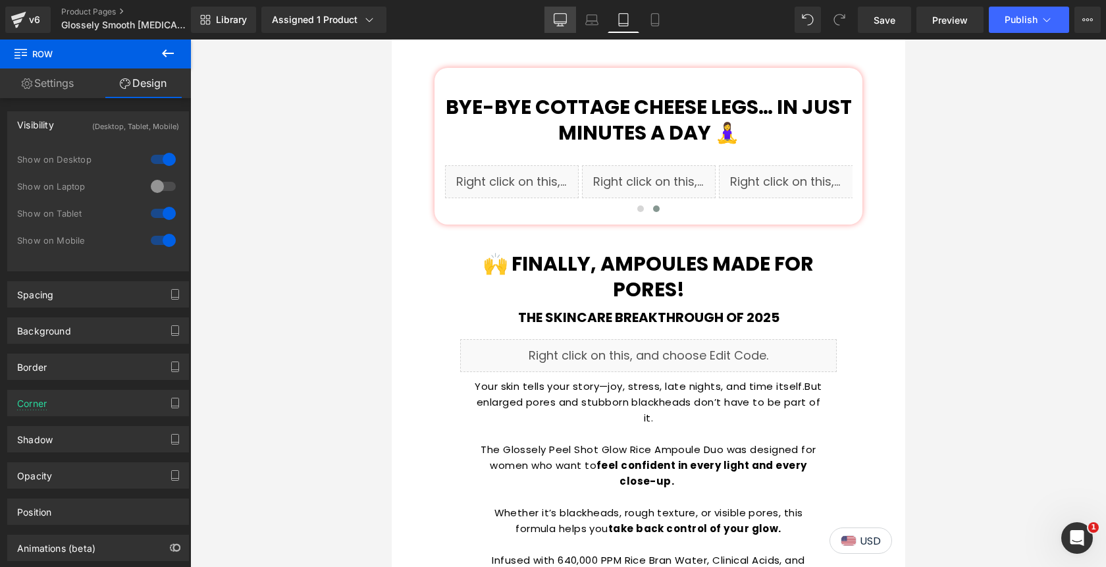
click at [560, 22] on icon at bounding box center [560, 22] width 13 height 0
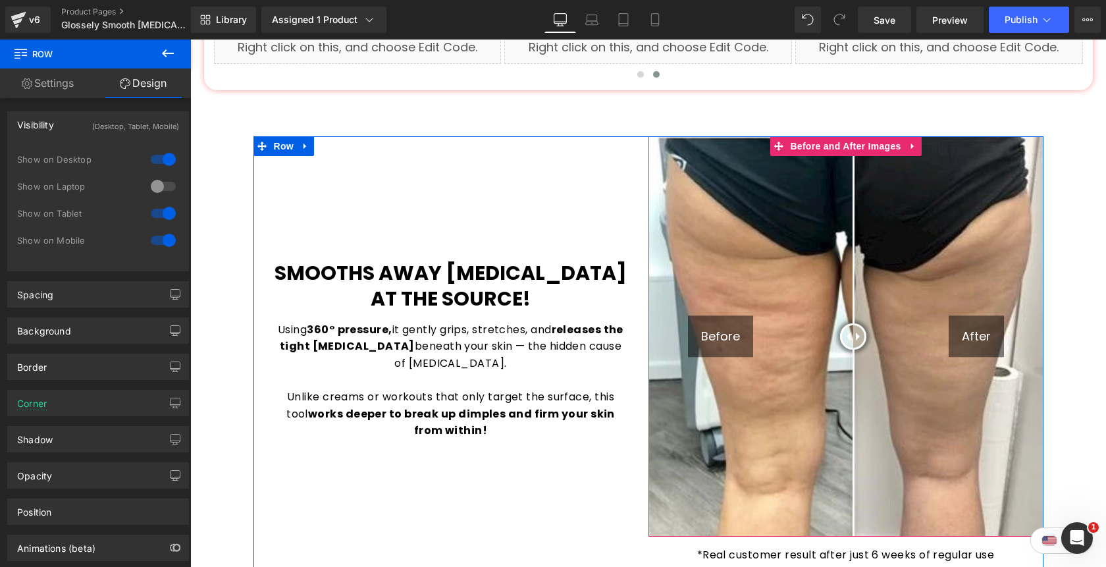
scroll to position [937, 0]
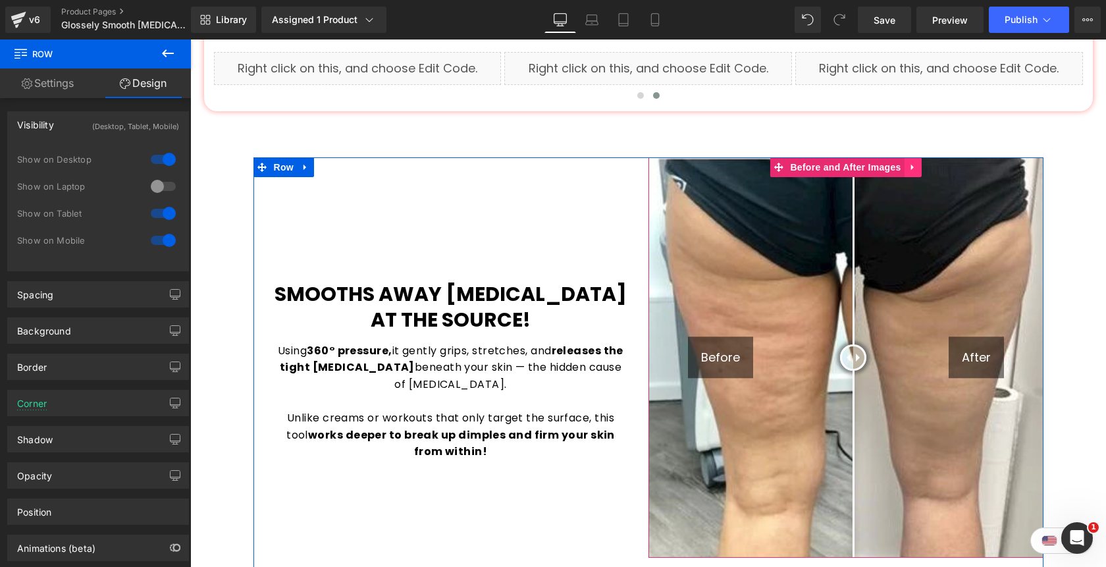
click at [913, 162] on icon at bounding box center [912, 167] width 9 height 10
click at [907, 162] on icon at bounding box center [904, 167] width 9 height 10
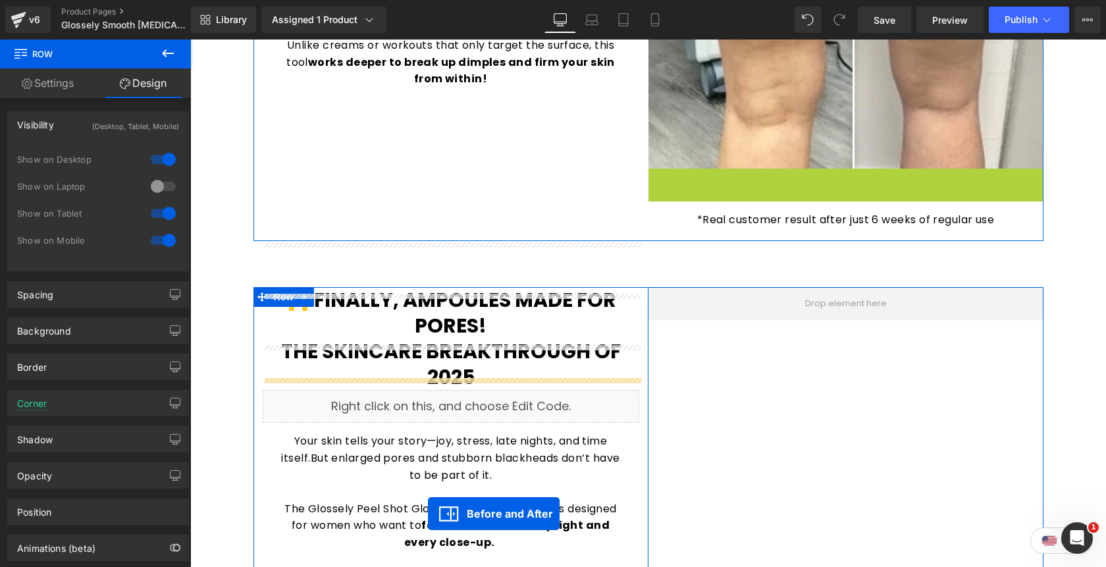
scroll to position [1365, 0]
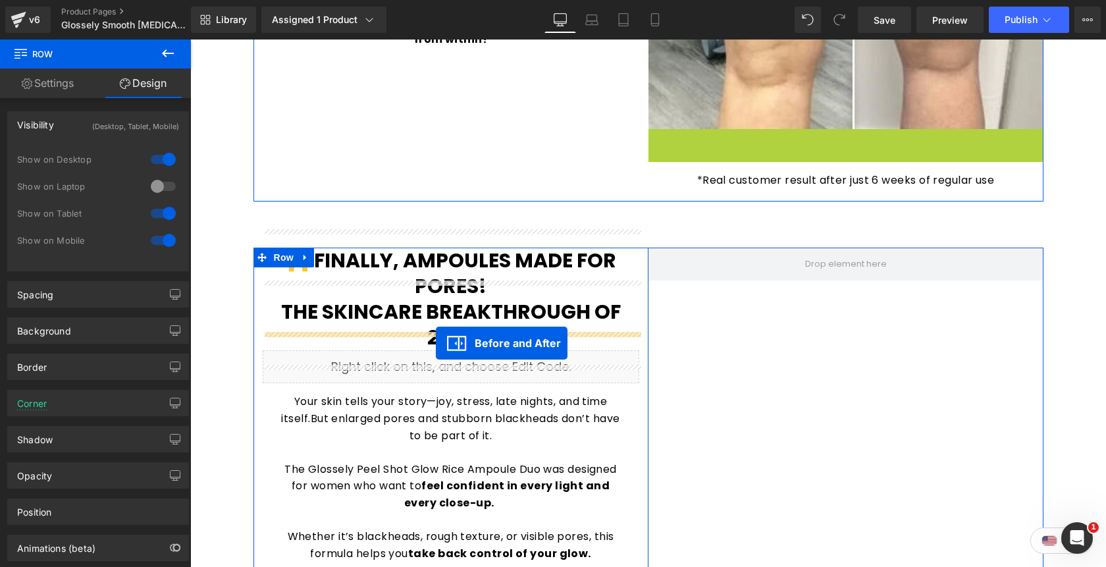
drag, startPoint x: 777, startPoint y: 161, endPoint x: 434, endPoint y: 344, distance: 388.1
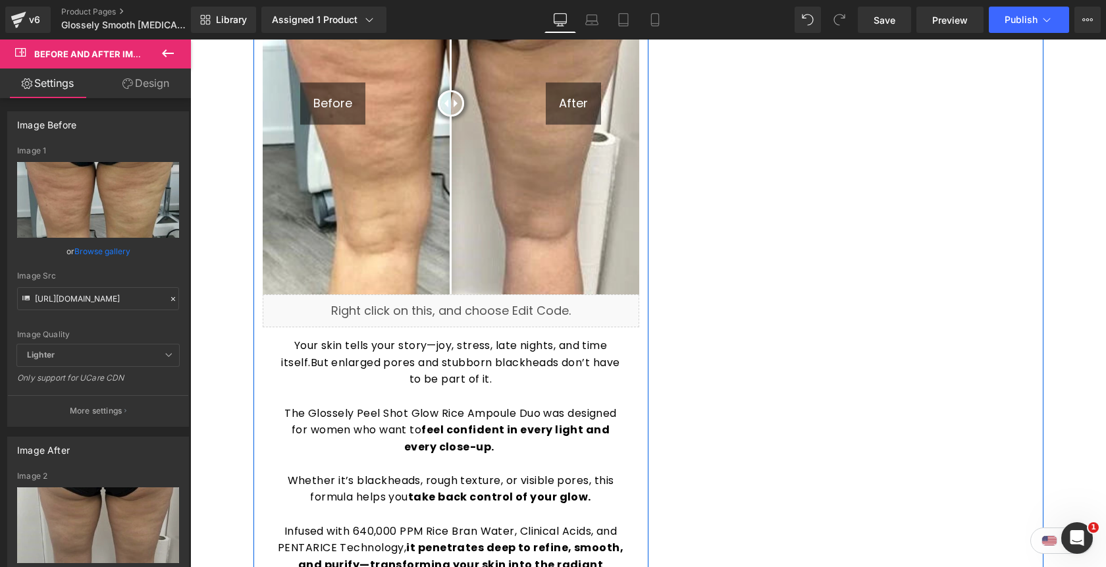
scroll to position [1782, 0]
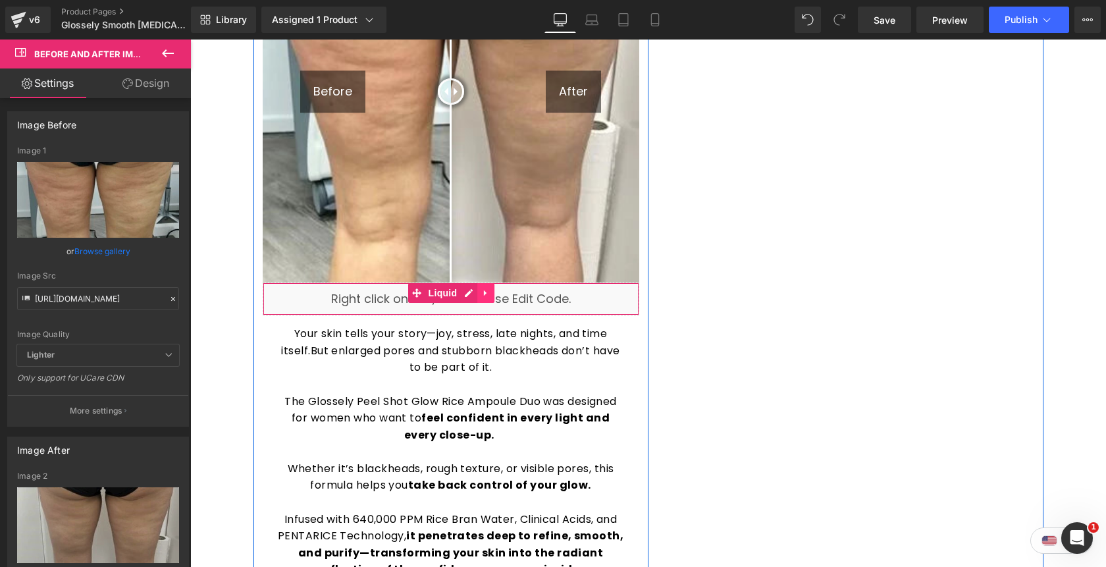
click at [486, 288] on icon at bounding box center [485, 293] width 9 height 10
click at [494, 288] on icon at bounding box center [494, 292] width 9 height 9
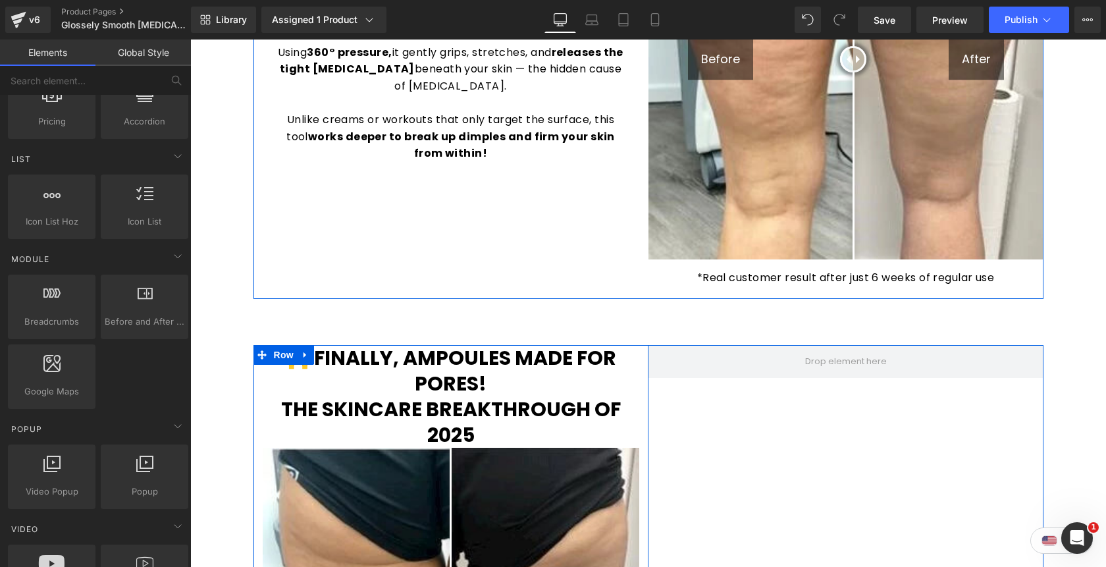
scroll to position [1224, 0]
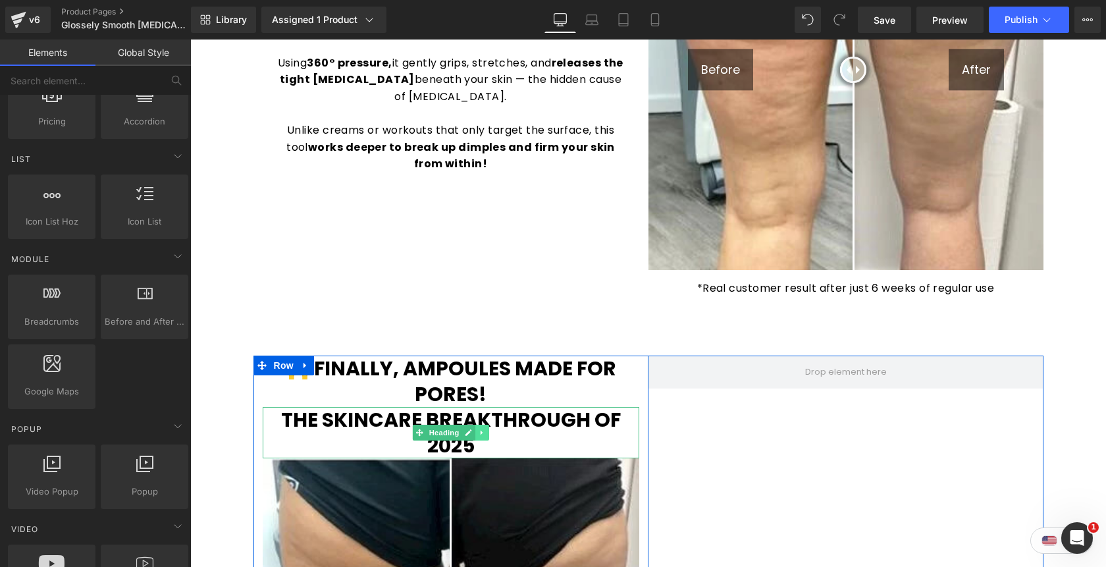
click at [485, 428] on icon at bounding box center [481, 432] width 7 height 8
click at [485, 429] on icon at bounding box center [488, 432] width 7 height 7
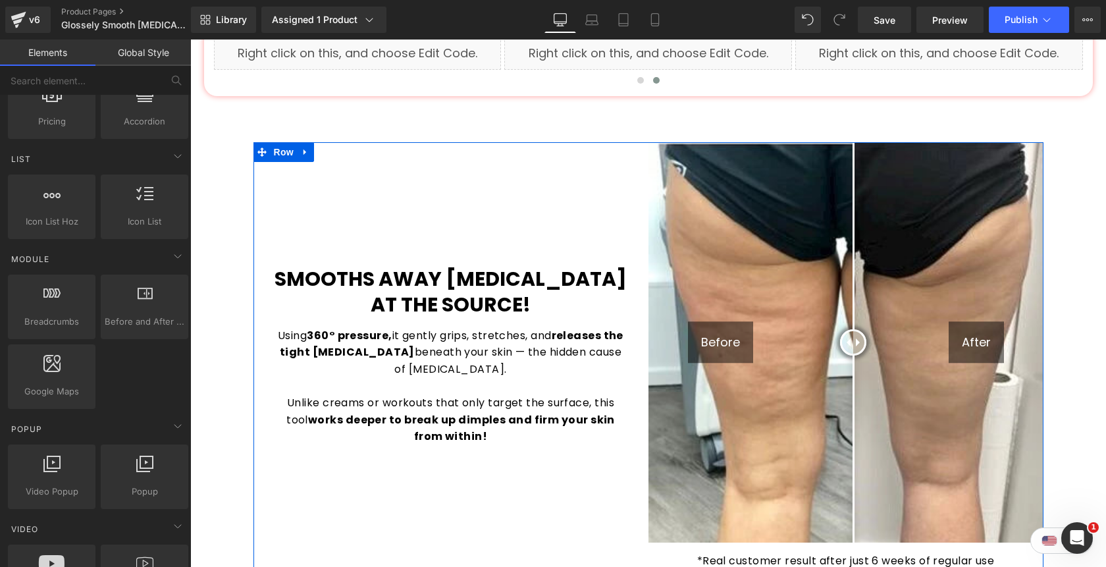
scroll to position [950, 0]
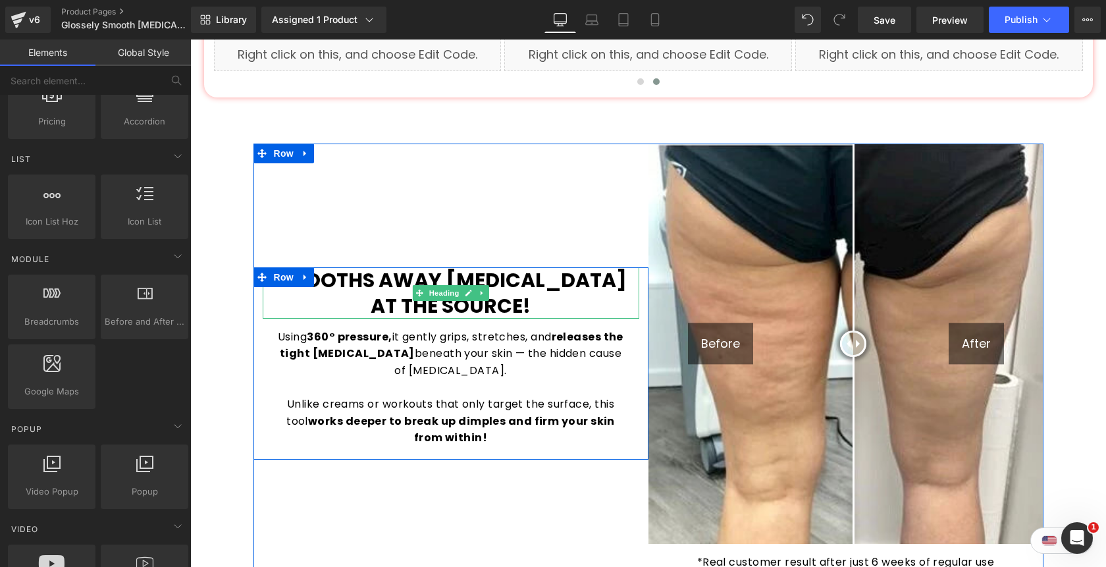
click at [517, 279] on h1 "Smooths Away [MEDICAL_DATA] at the Source!" at bounding box center [451, 292] width 376 height 51
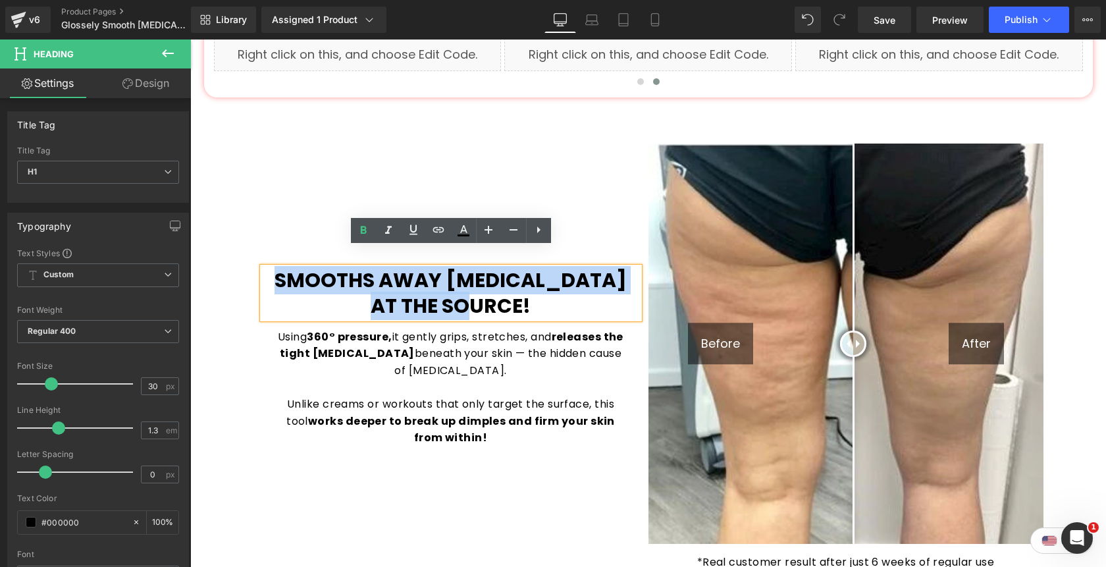
copy b "Smooths Away [MEDICAL_DATA] at the Source!"
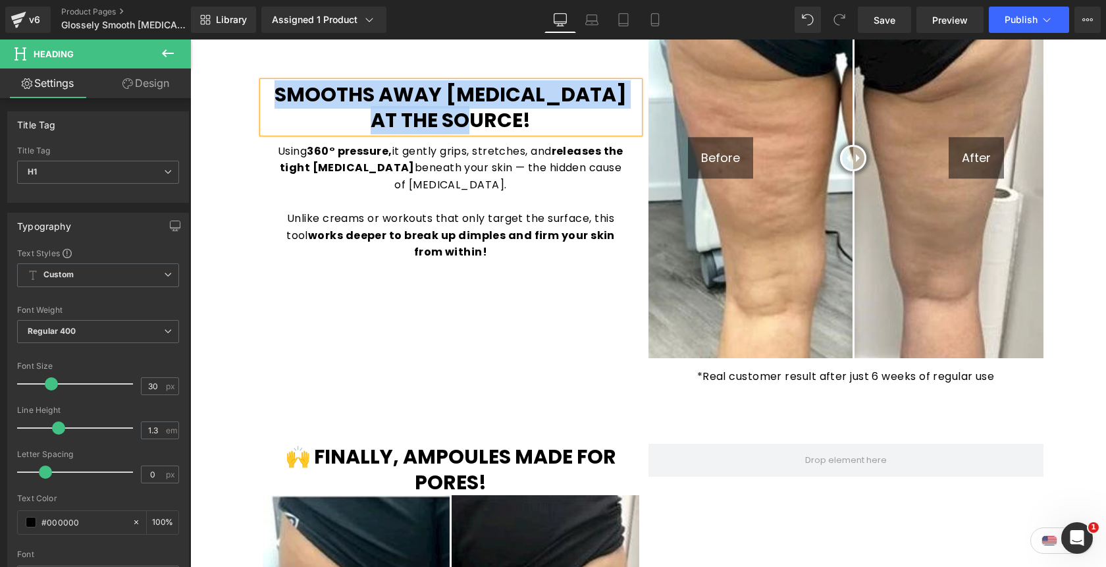
scroll to position [1220, 0]
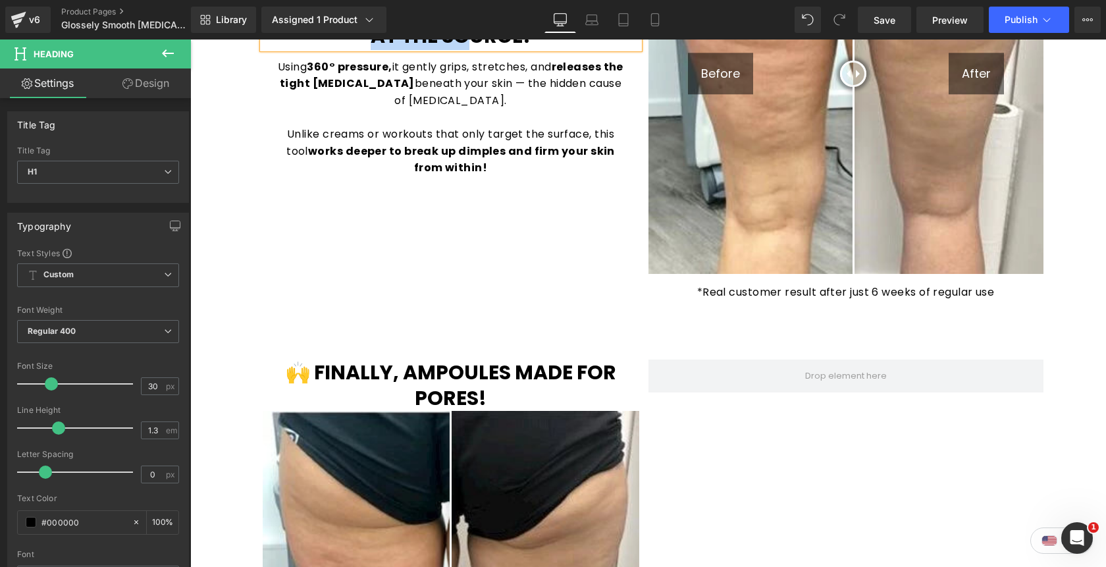
click at [518, 369] on h1 "🙌 Finally, Ampoules Made for Pores!" at bounding box center [451, 384] width 376 height 51
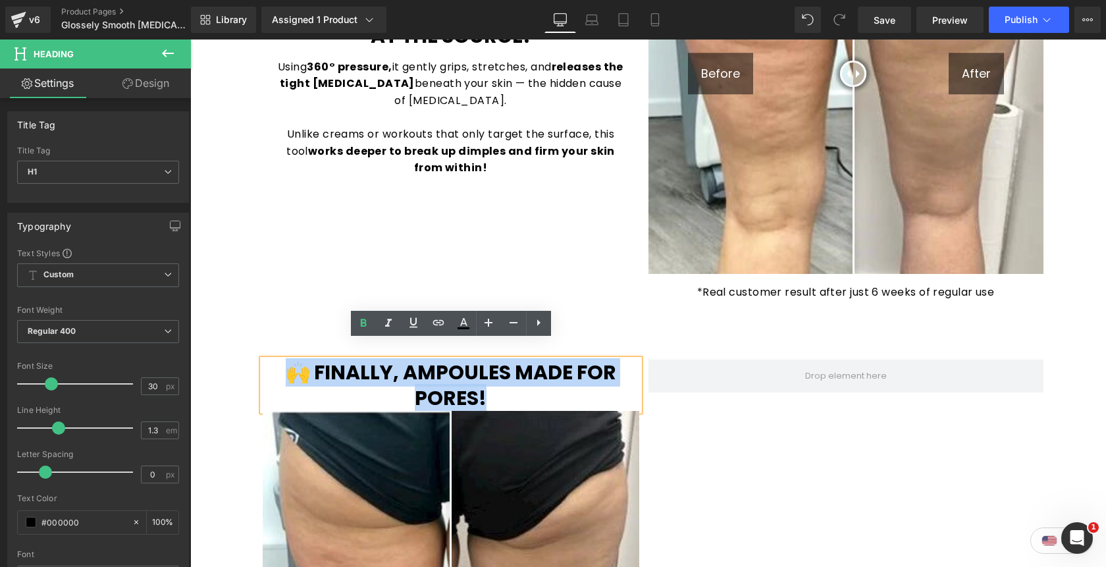
paste div
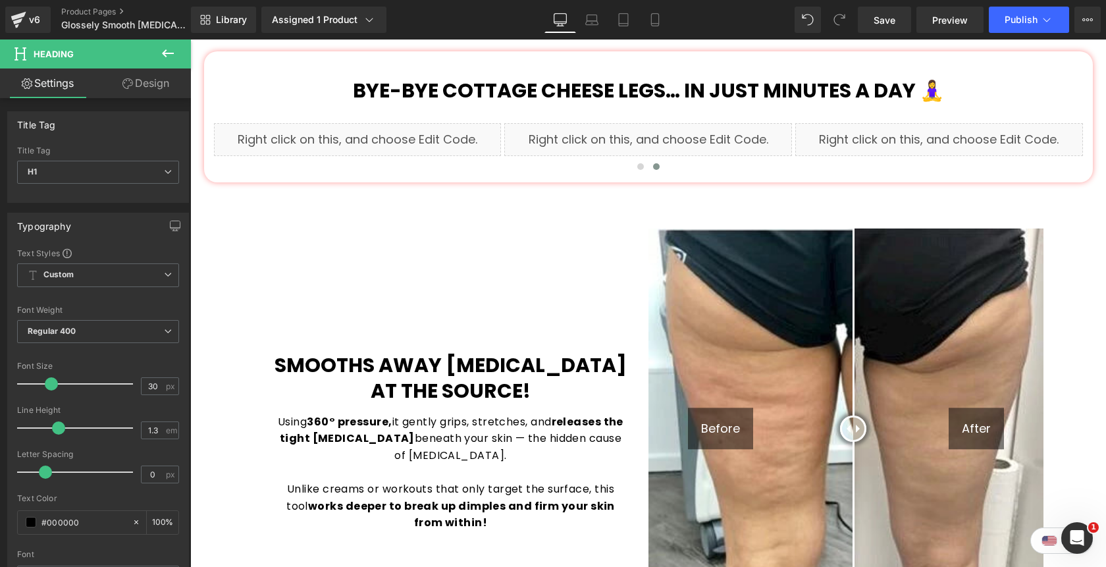
scroll to position [869, 0]
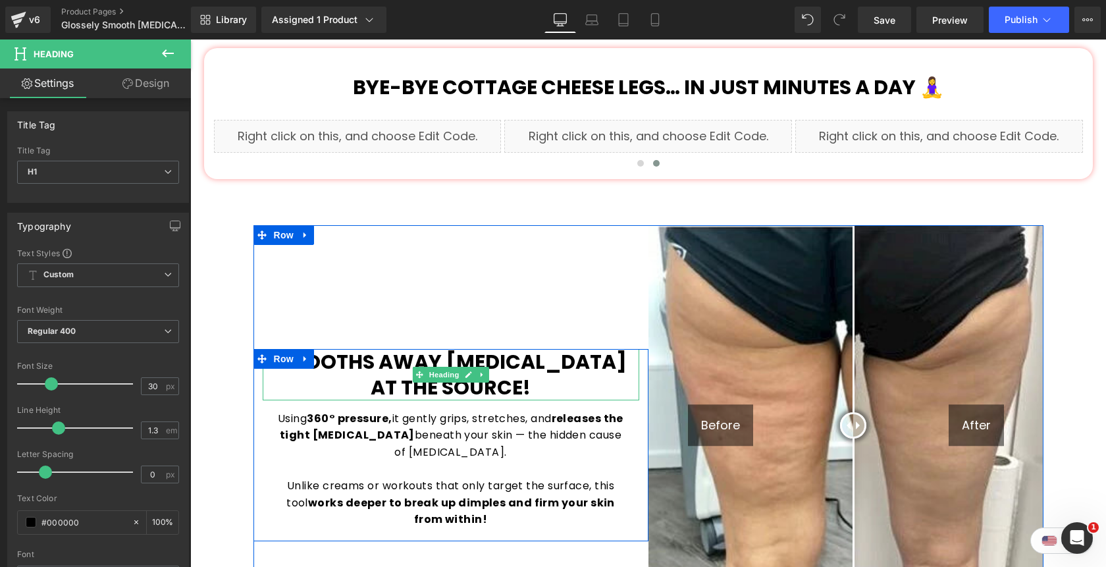
click at [356, 347] on b "Smooths Away [MEDICAL_DATA] at the Source!" at bounding box center [450, 374] width 352 height 54
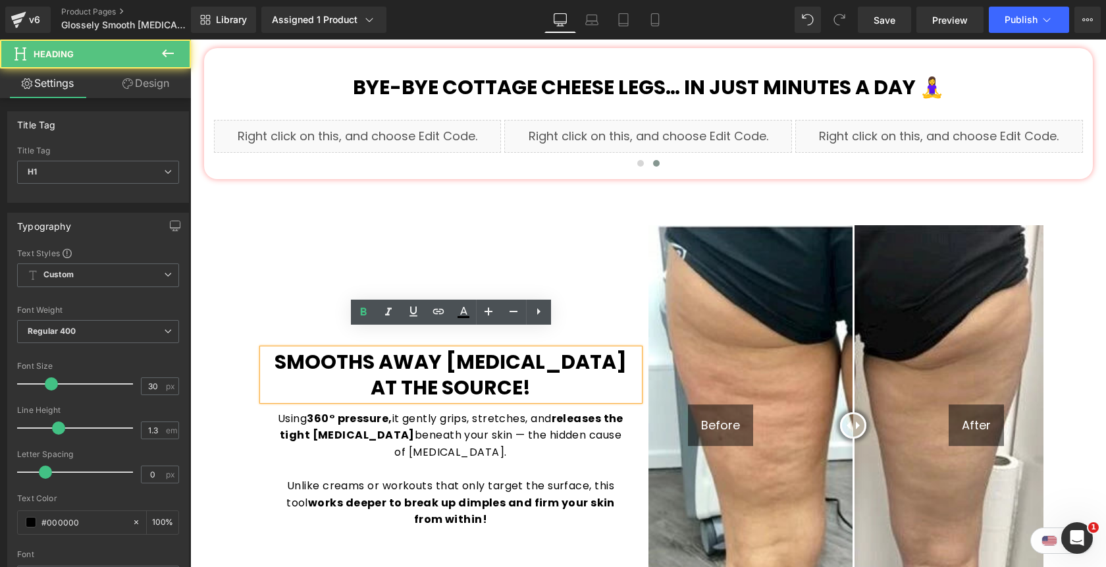
click at [286, 347] on b "Smooths Away [MEDICAL_DATA] at the Source!" at bounding box center [450, 374] width 352 height 54
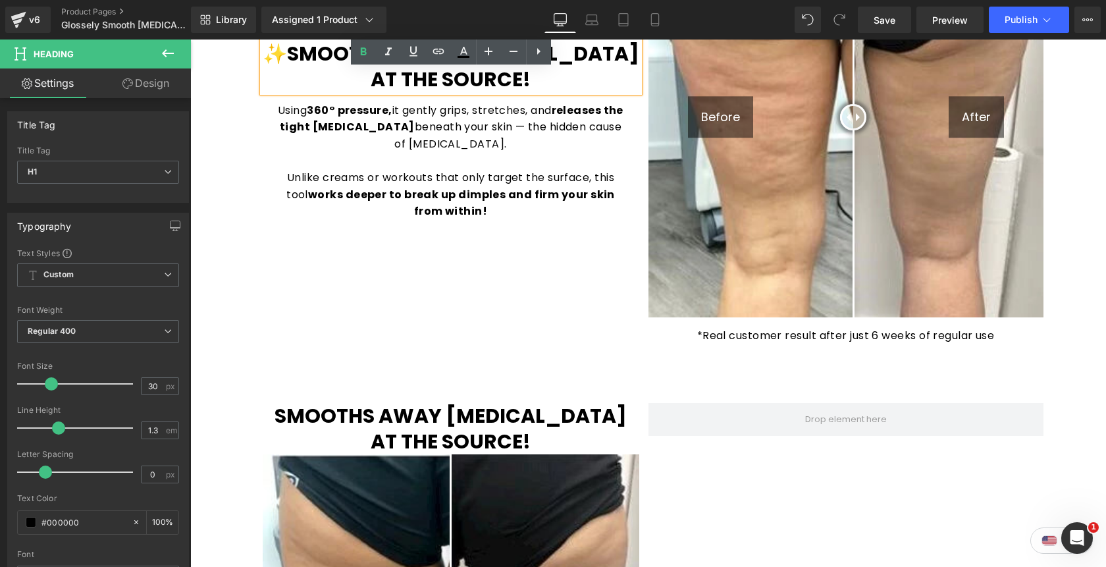
scroll to position [1186, 0]
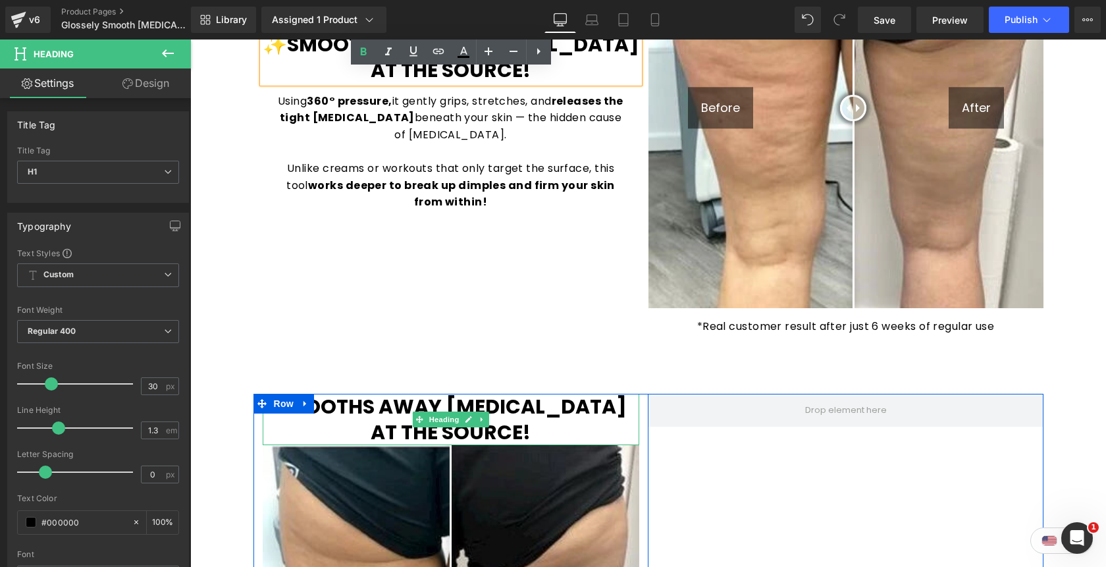
click at [357, 392] on b "Smooths Away [MEDICAL_DATA] at the Source!" at bounding box center [450, 419] width 352 height 54
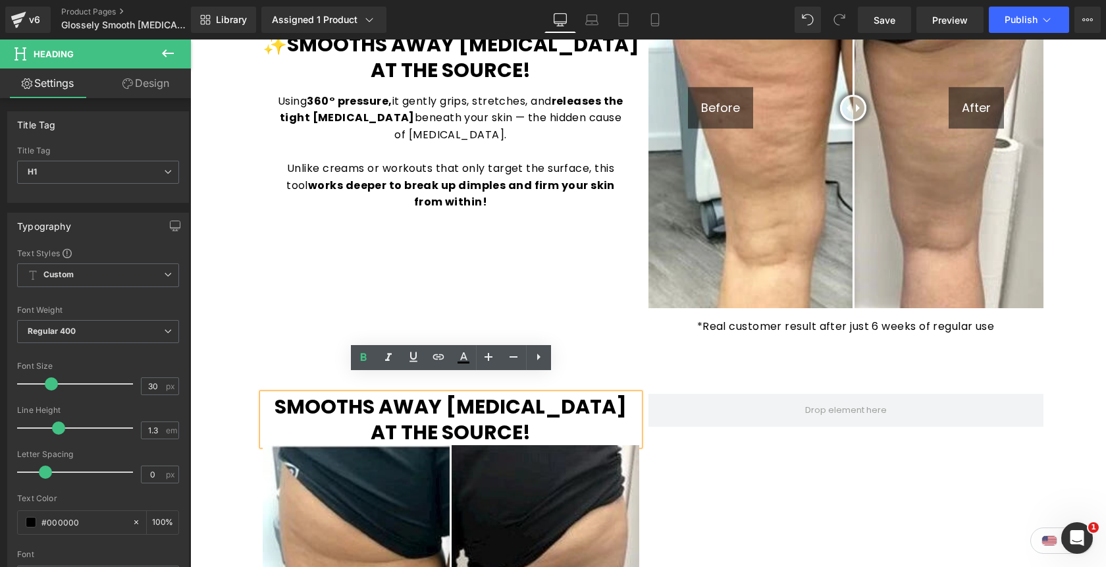
click at [284, 396] on span "Row" at bounding box center [283, 404] width 21 height 16
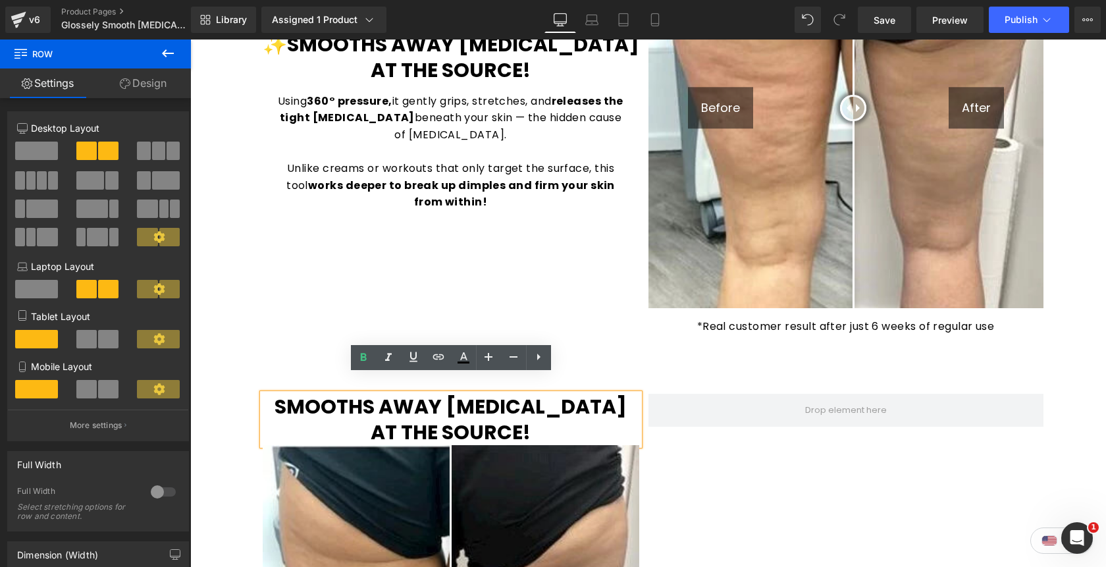
click at [295, 396] on link at bounding box center [301, 404] width 14 height 16
click at [292, 396] on span "Row" at bounding box center [283, 404] width 21 height 16
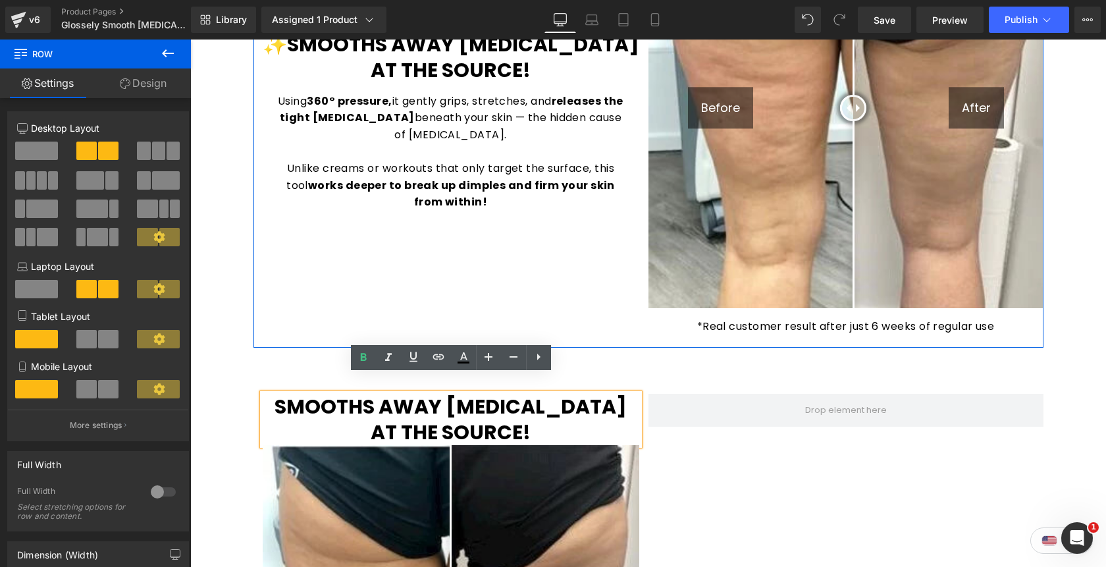
click at [540, 280] on div "✨Smooths Away [MEDICAL_DATA] at the Source! Heading Using 360° pressure, it gen…" at bounding box center [450, 128] width 395 height 440
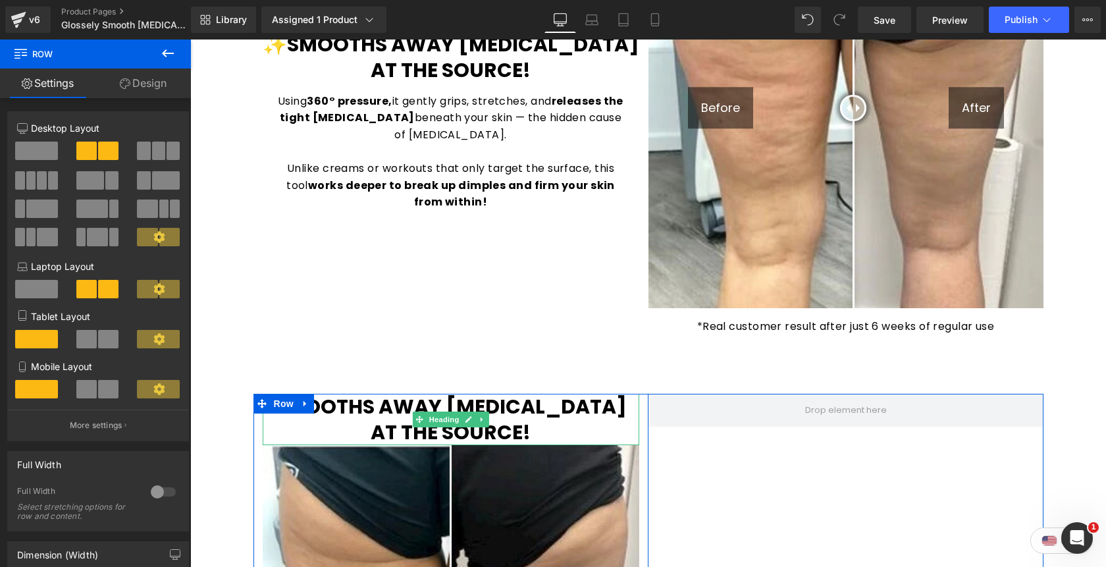
click at [351, 392] on b "Smooths Away [MEDICAL_DATA] at the Source!" at bounding box center [450, 419] width 352 height 54
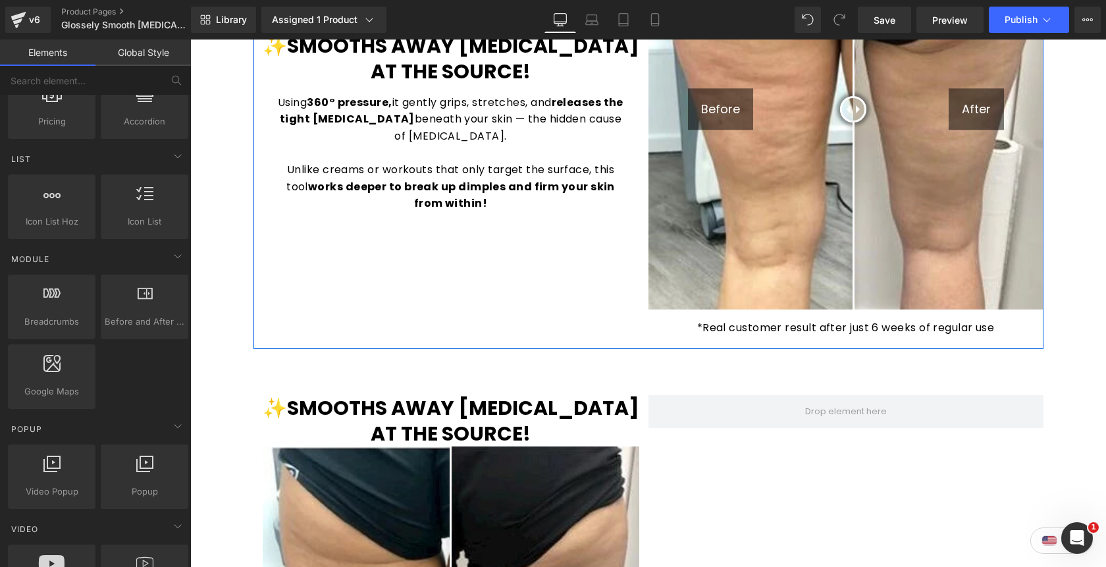
scroll to position [1219, 0]
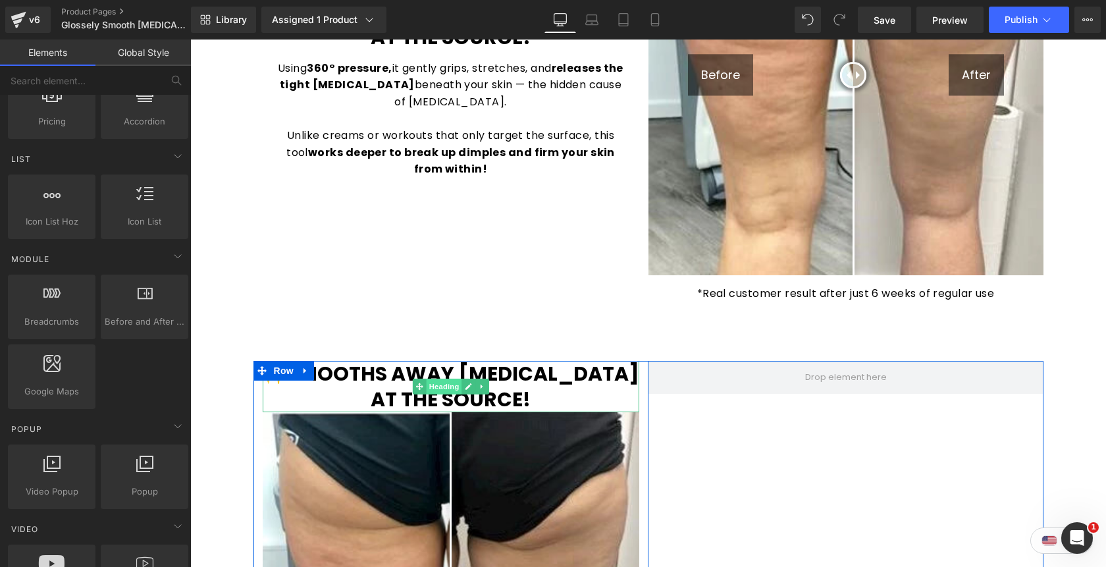
click at [450, 378] on span "Heading" at bounding box center [444, 386] width 36 height 16
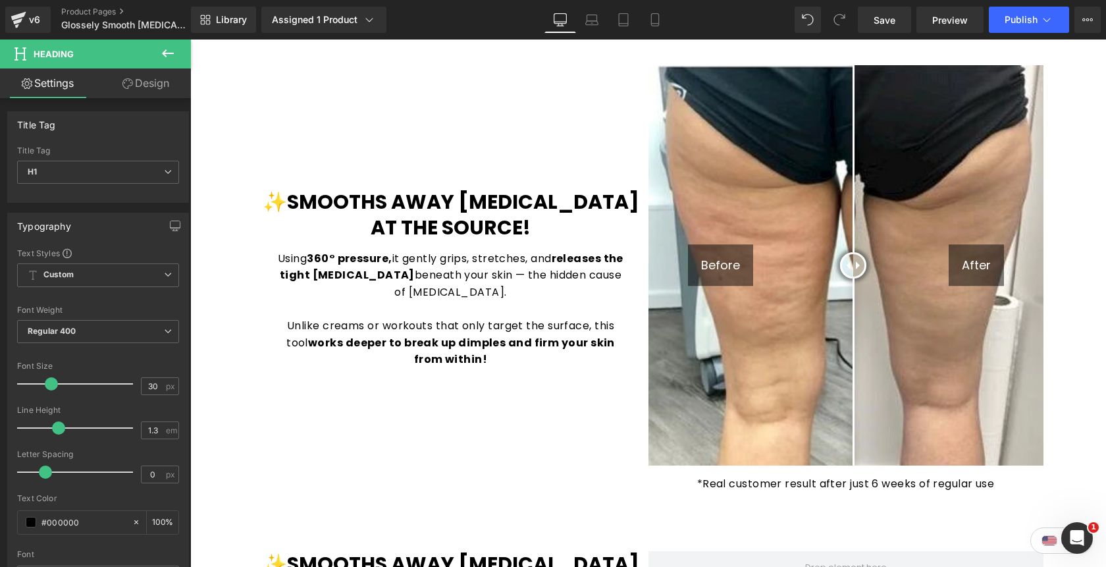
scroll to position [1017, 0]
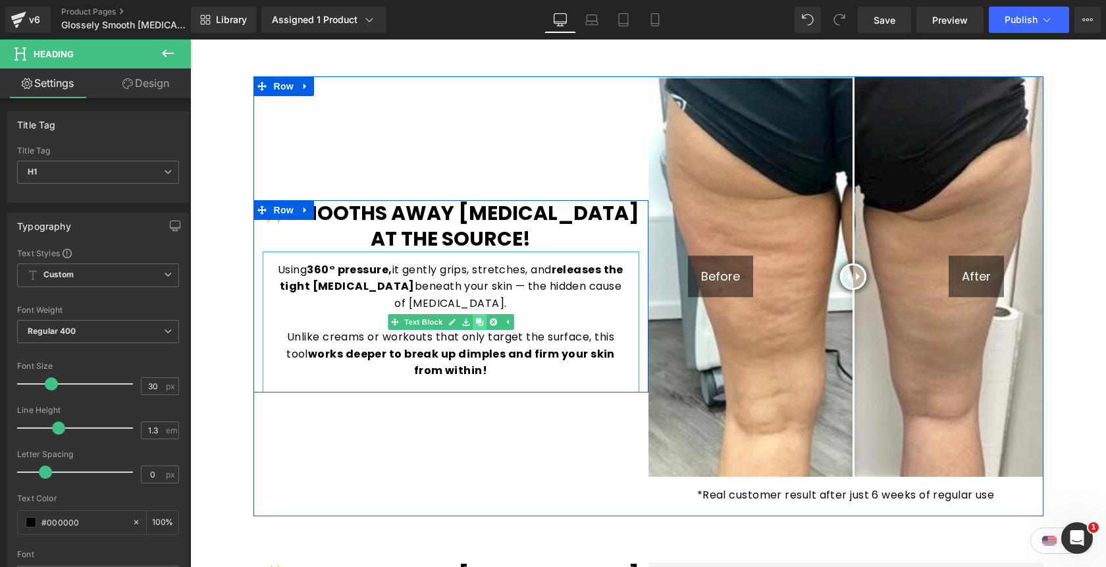
click at [483, 314] on link at bounding box center [480, 322] width 14 height 16
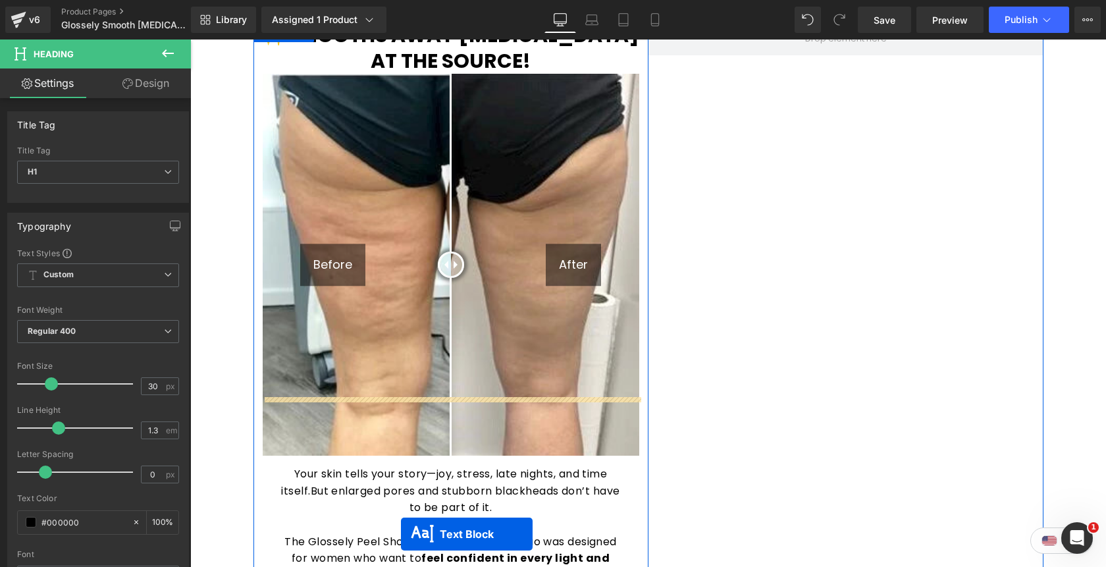
scroll to position [1623, 0]
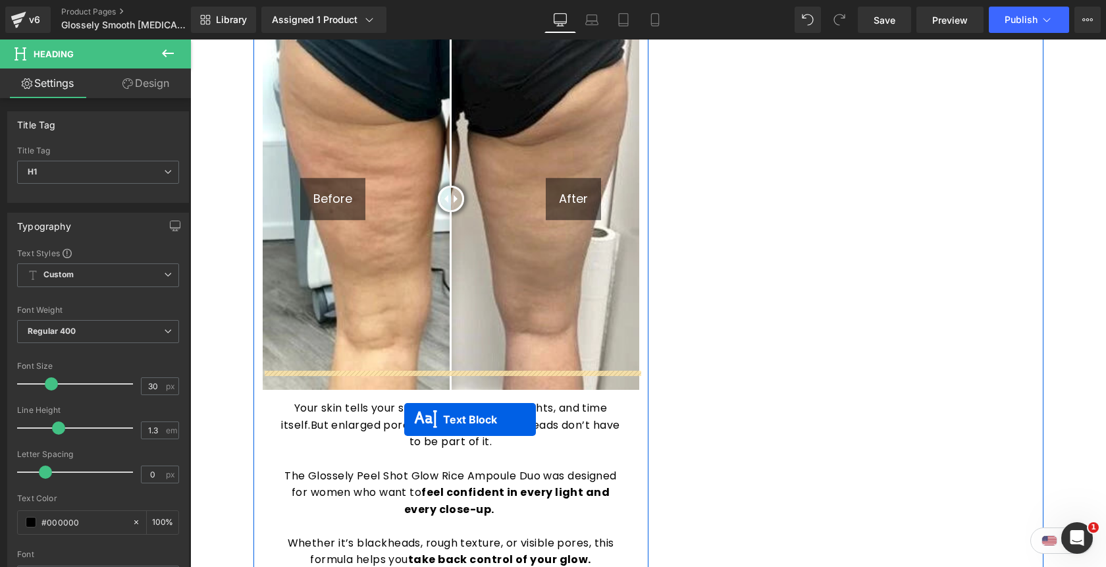
drag, startPoint x: 414, startPoint y: 373, endPoint x: 404, endPoint y: 419, distance: 47.1
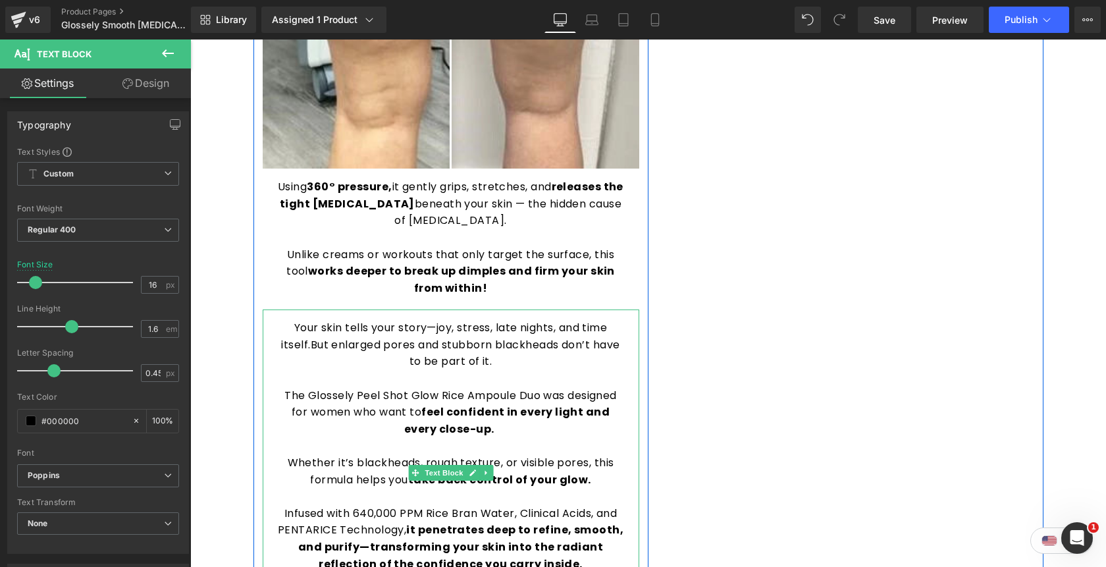
scroll to position [1857, 0]
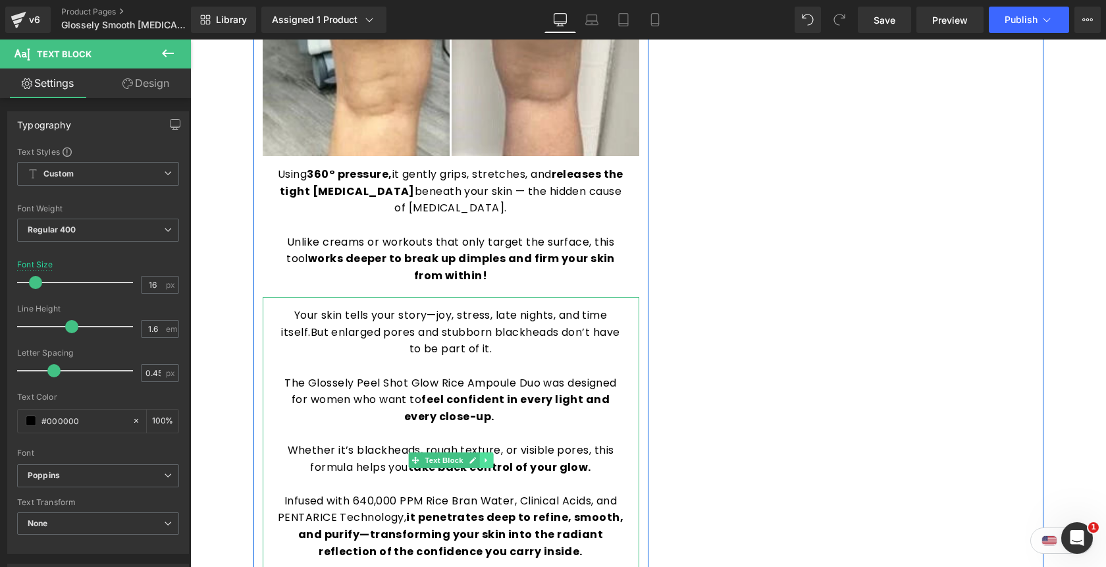
click at [486, 456] on icon at bounding box center [485, 460] width 7 height 8
click at [490, 457] on icon at bounding box center [492, 460] width 7 height 7
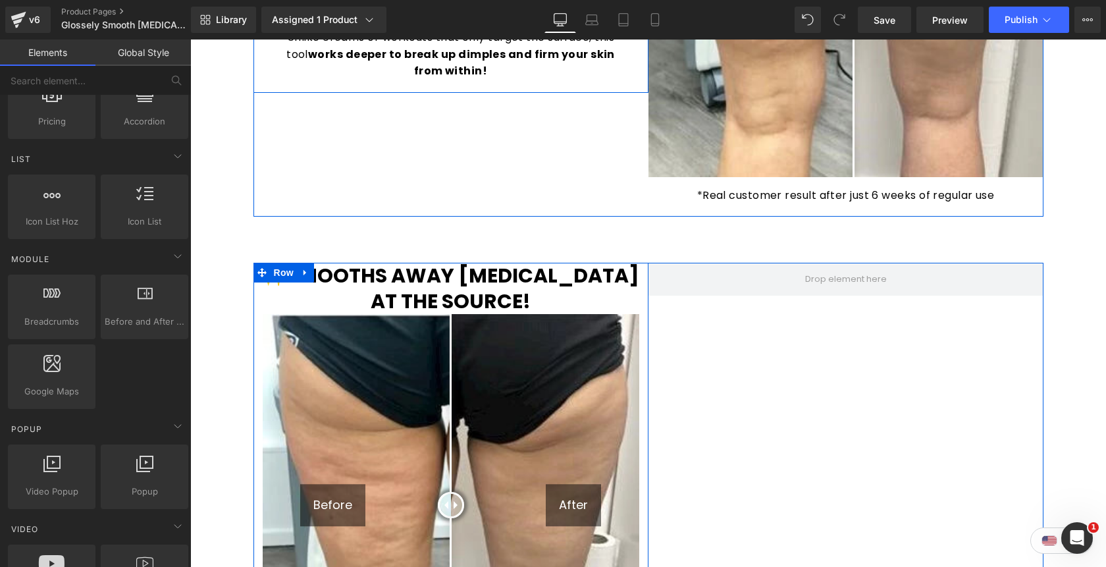
scroll to position [1316, 0]
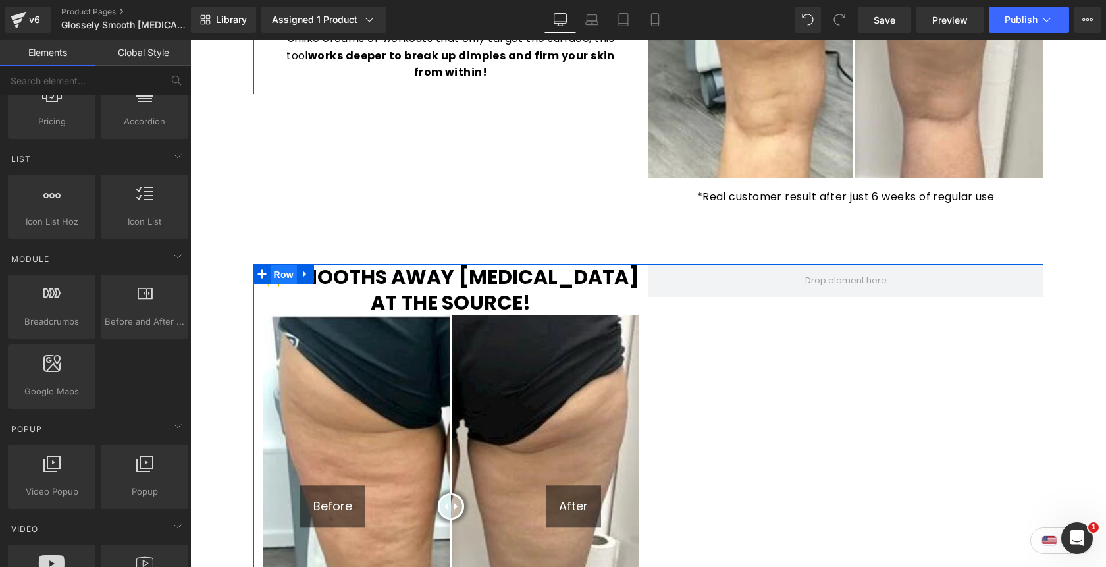
click at [282, 265] on span "Row" at bounding box center [283, 275] width 26 height 20
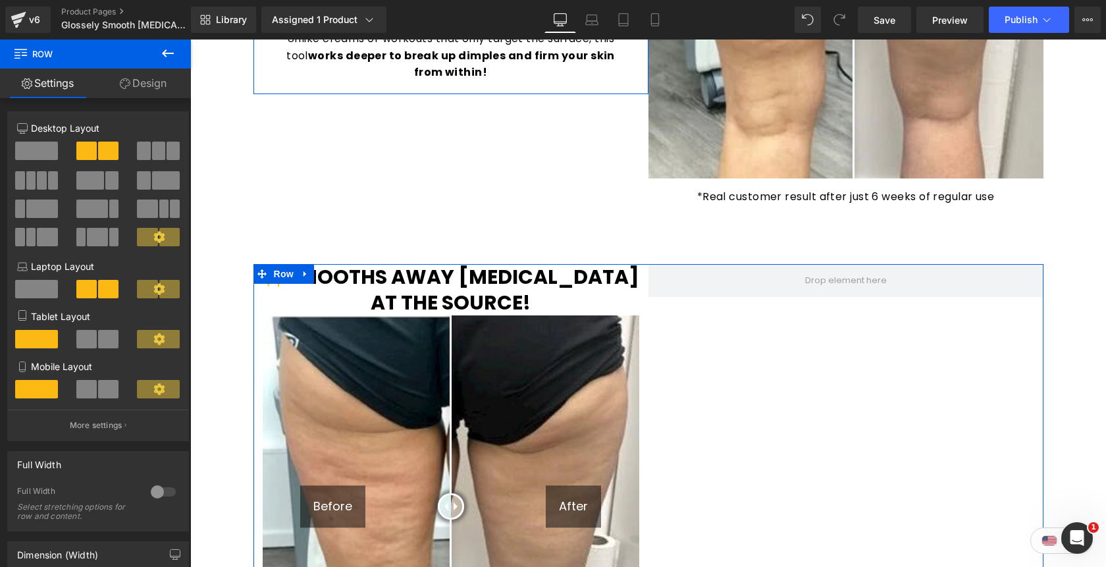
click at [158, 90] on link "Design" at bounding box center [142, 83] width 95 height 30
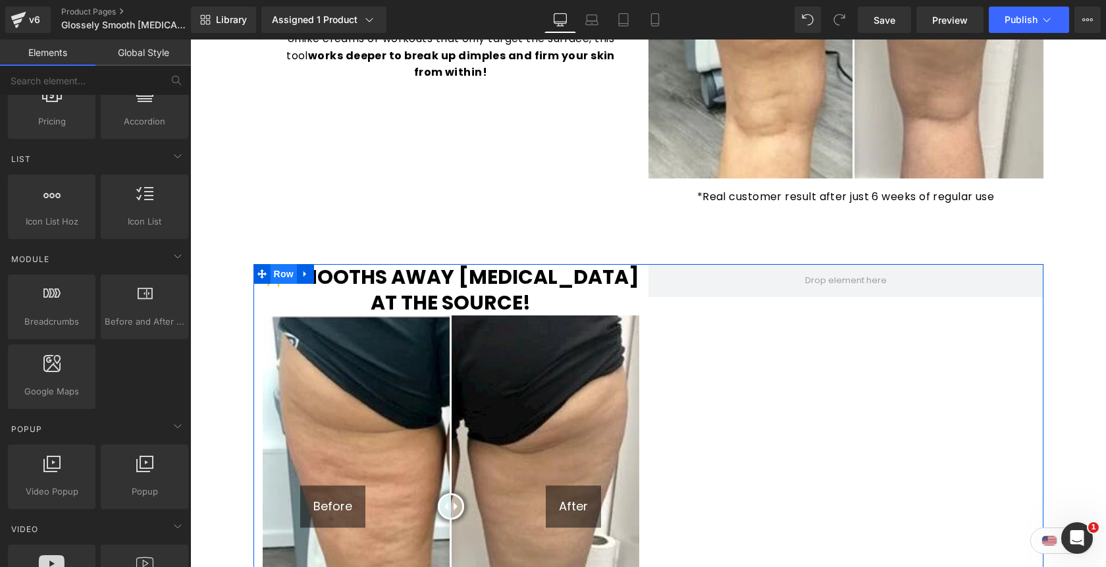
click at [284, 264] on span "Row" at bounding box center [283, 274] width 26 height 20
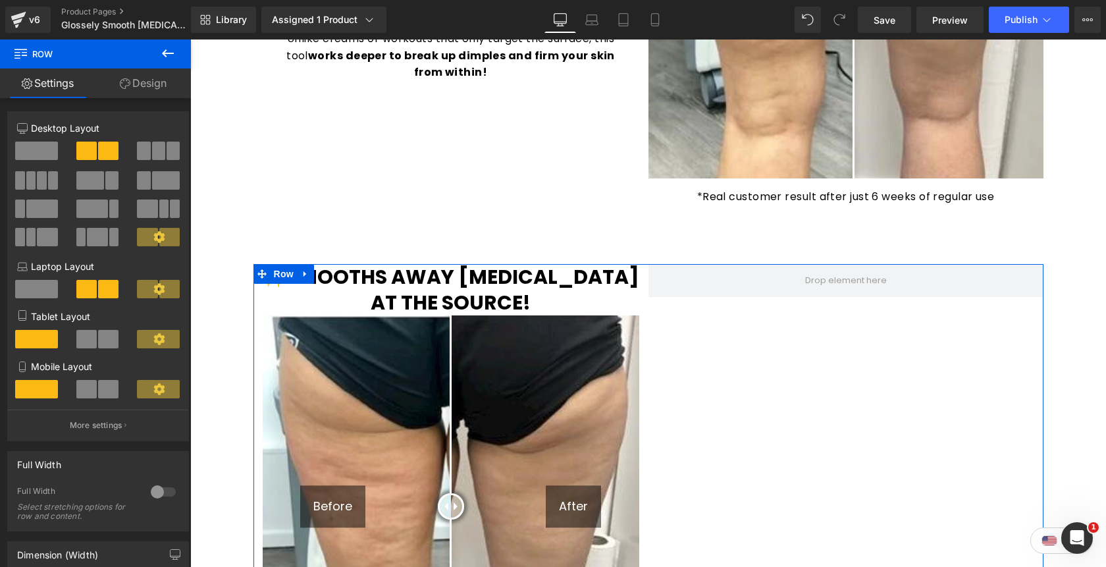
click at [150, 87] on link "Design" at bounding box center [142, 83] width 95 height 30
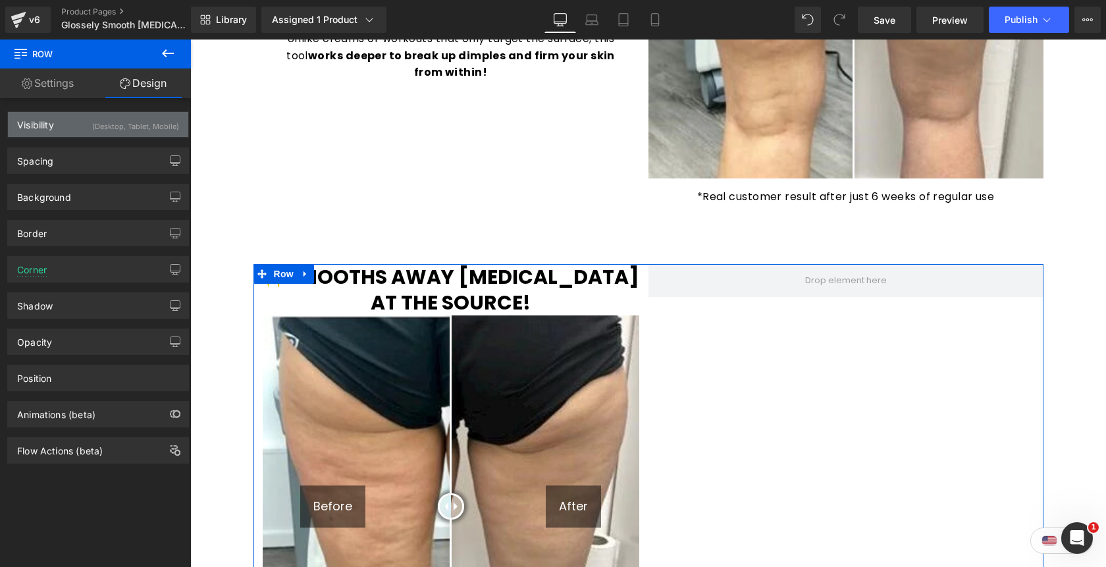
click at [128, 125] on div "(Desktop, Tablet, Mobile)" at bounding box center [135, 123] width 87 height 22
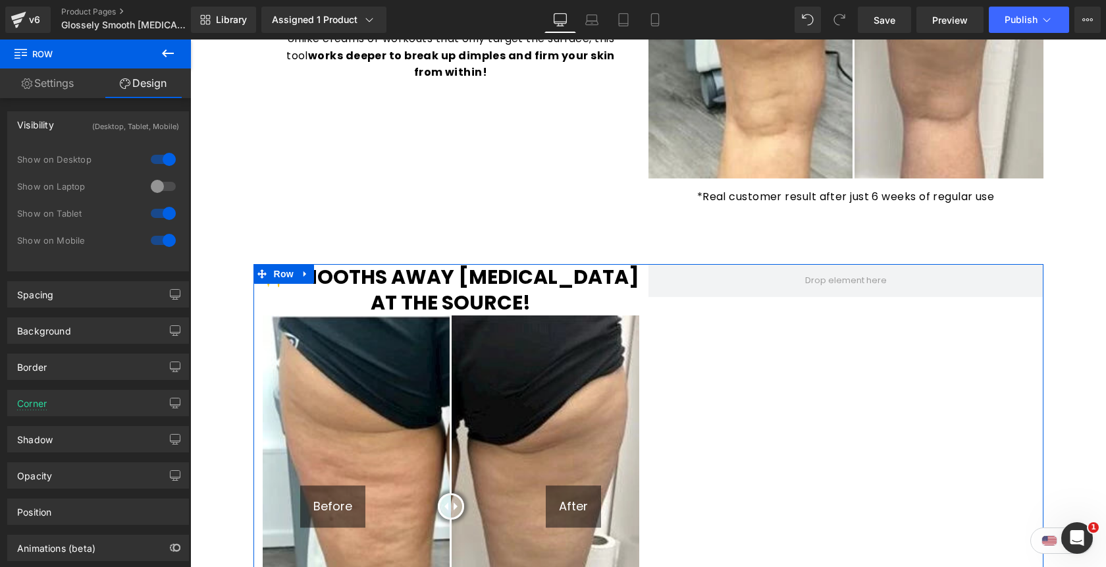
click at [166, 163] on div at bounding box center [163, 159] width 32 height 21
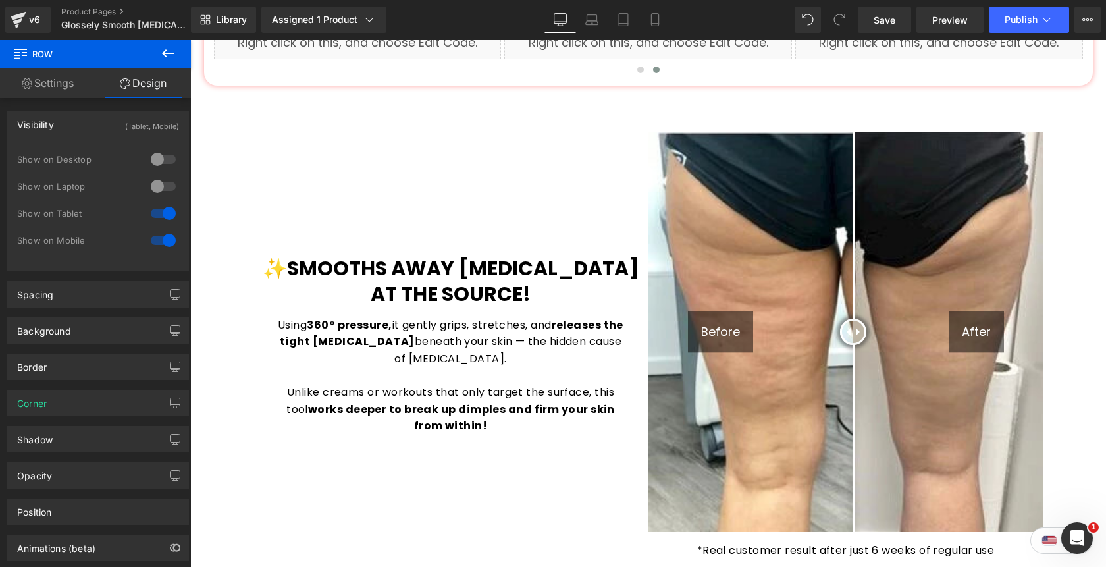
scroll to position [900, 0]
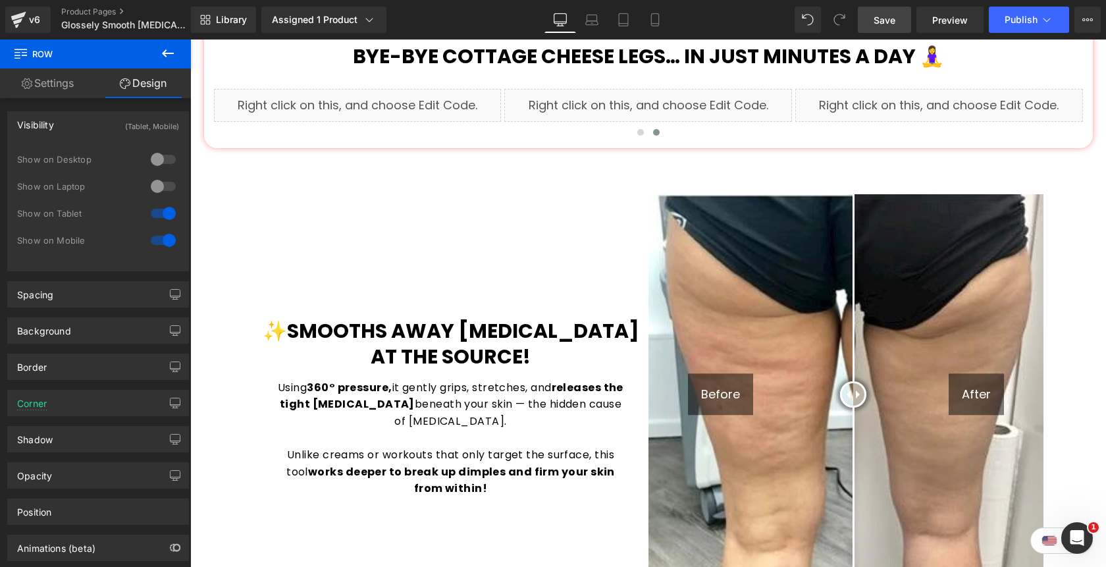
click at [889, 25] on span "Save" at bounding box center [884, 20] width 22 height 14
click at [591, 22] on icon at bounding box center [591, 19] width 13 height 13
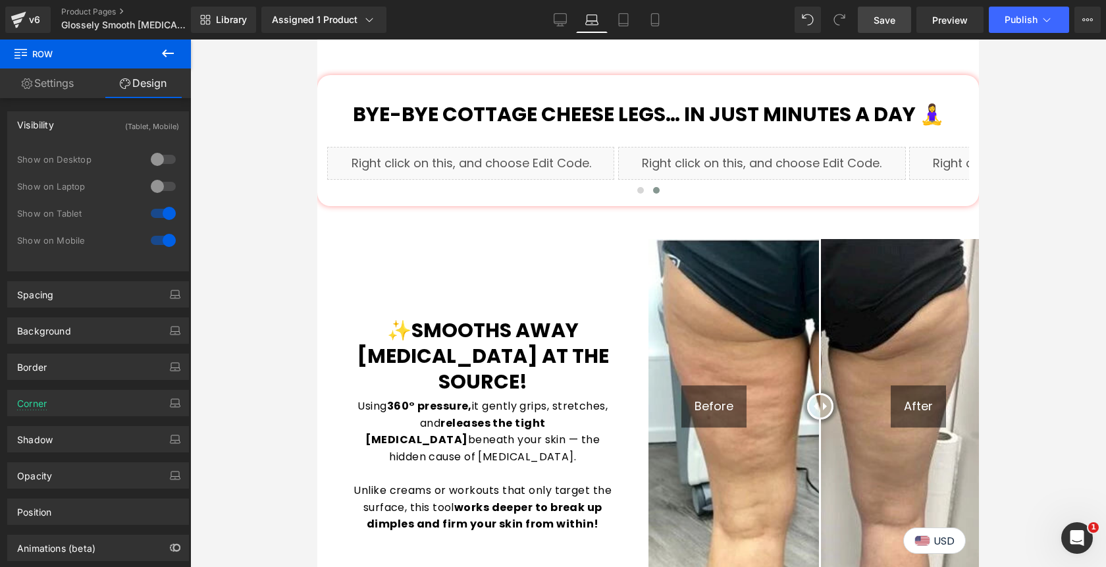
scroll to position [0, 0]
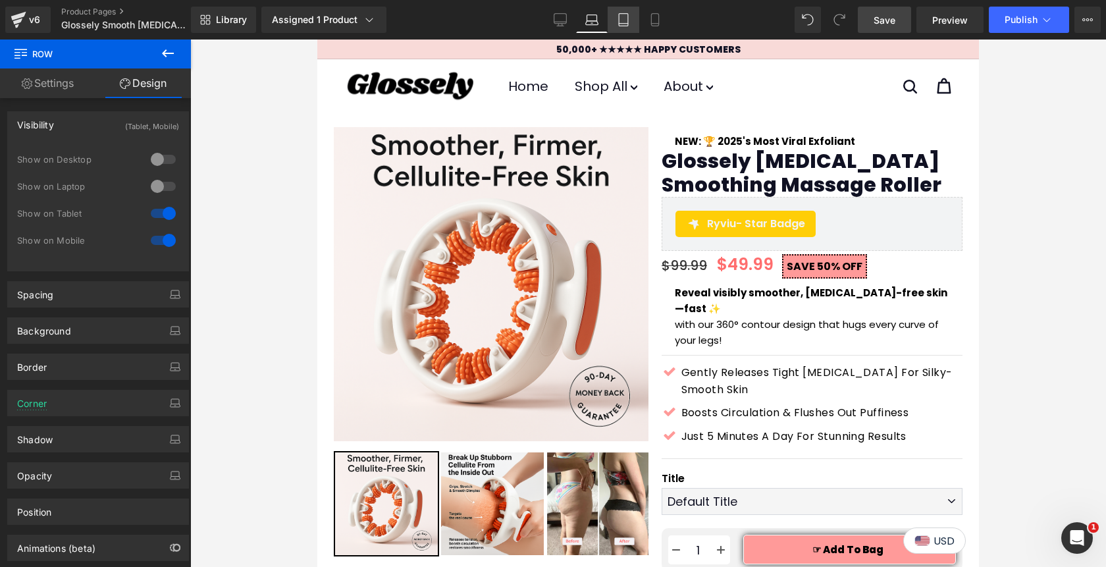
click at [621, 20] on icon at bounding box center [623, 19] width 13 height 13
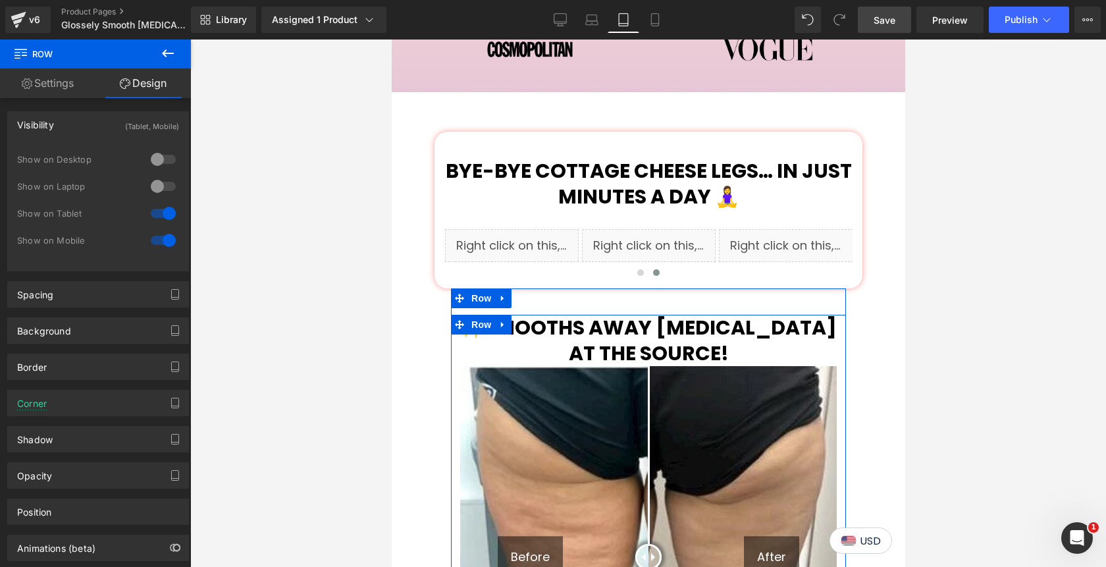
scroll to position [962, 0]
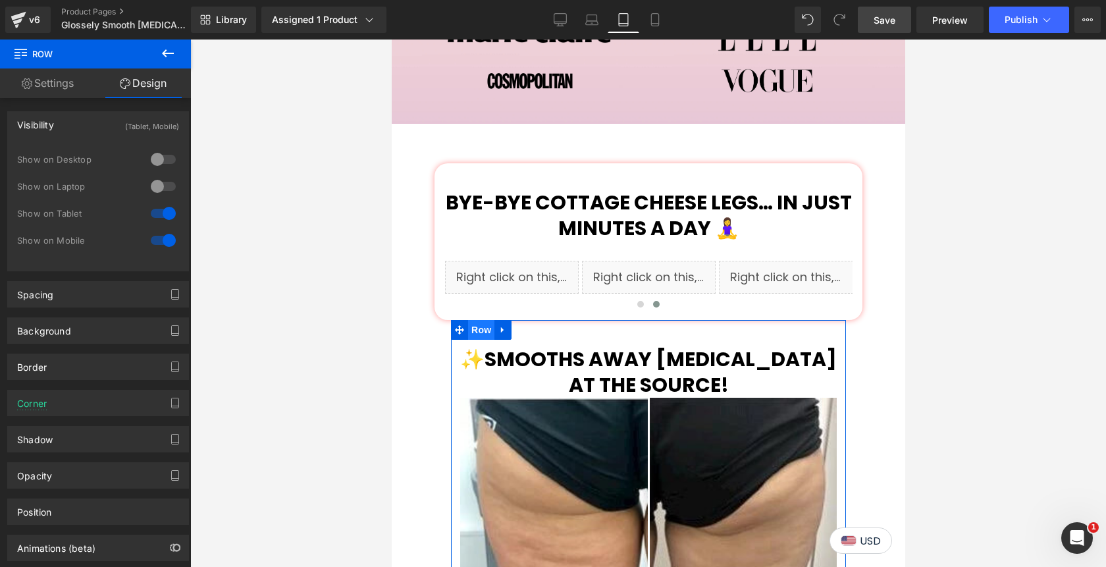
click at [476, 320] on span "Row" at bounding box center [480, 330] width 26 height 20
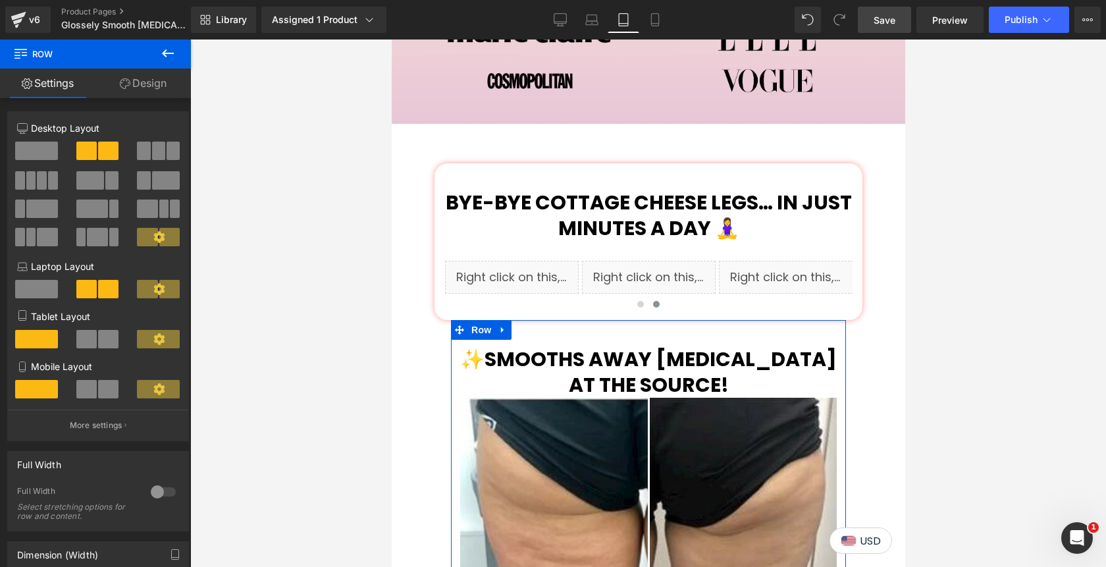
click at [139, 85] on link "Design" at bounding box center [142, 83] width 95 height 30
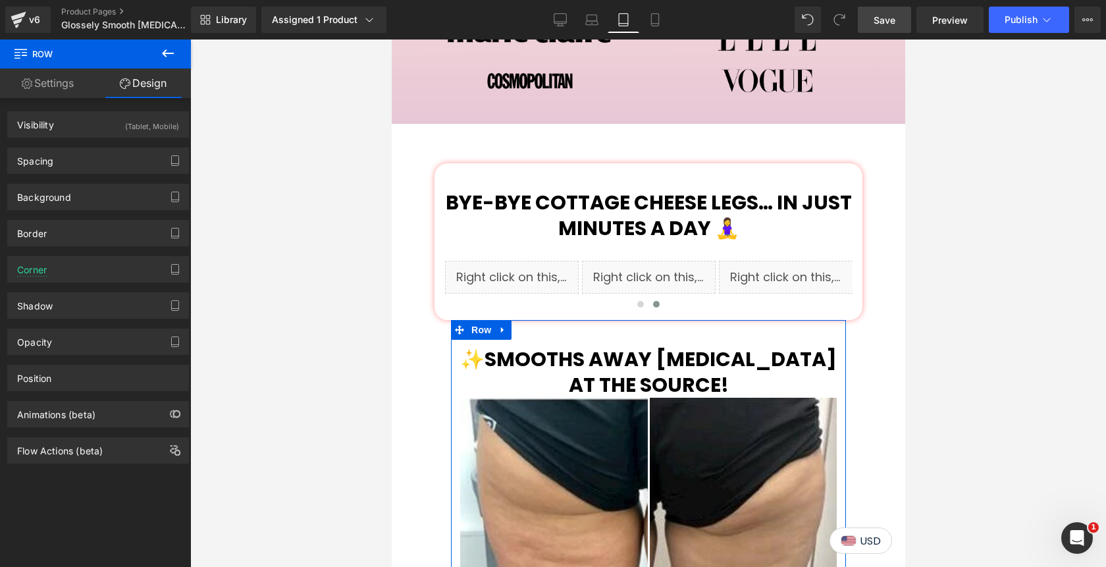
click at [132, 123] on div "(Tablet, Mobile)" at bounding box center [152, 123] width 54 height 22
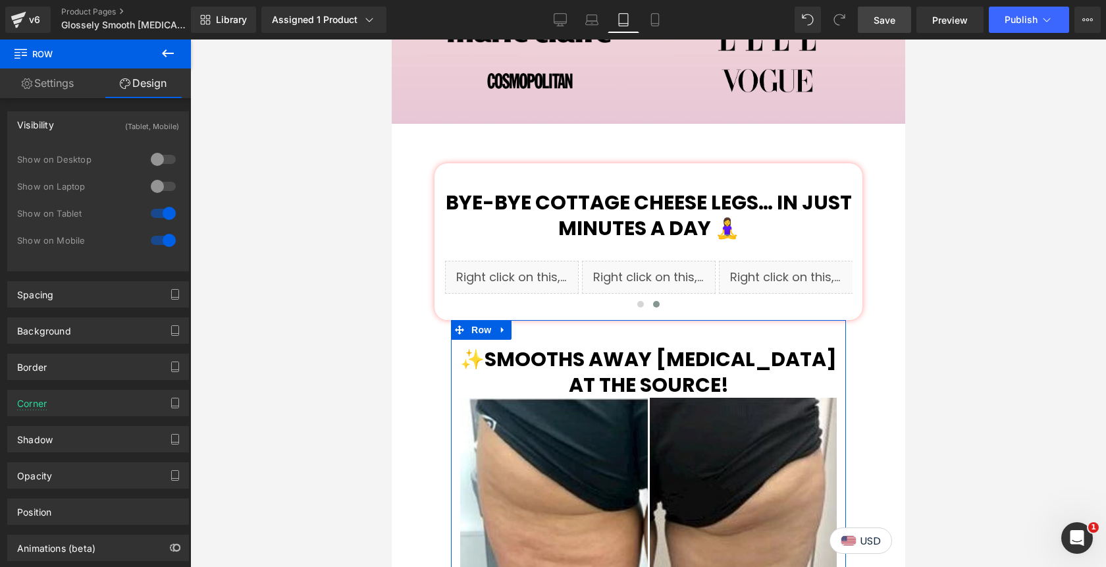
click at [152, 157] on div at bounding box center [163, 159] width 32 height 21
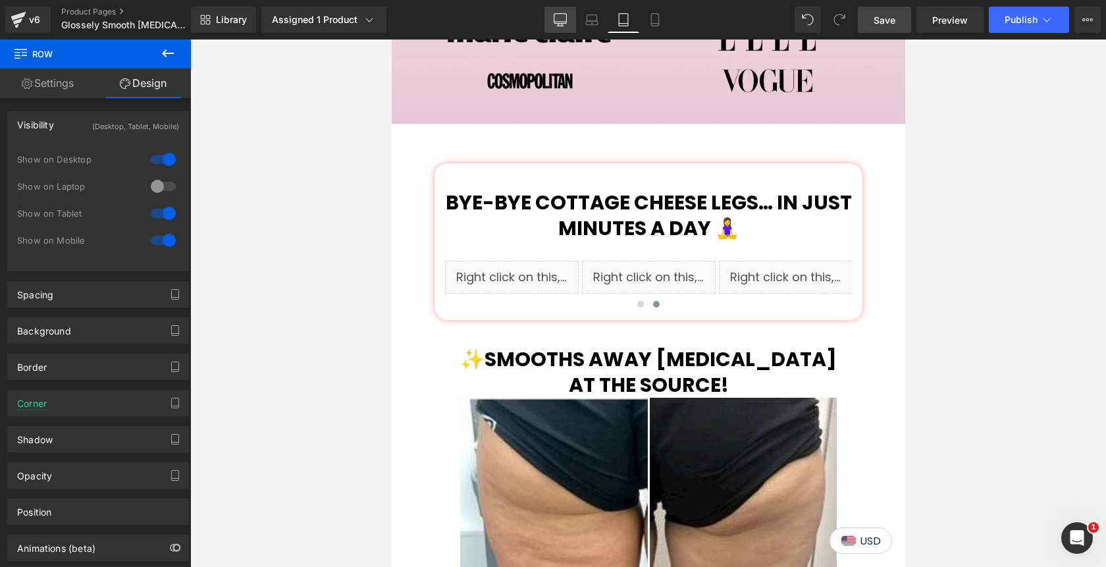
click at [562, 22] on icon at bounding box center [560, 22] width 13 height 0
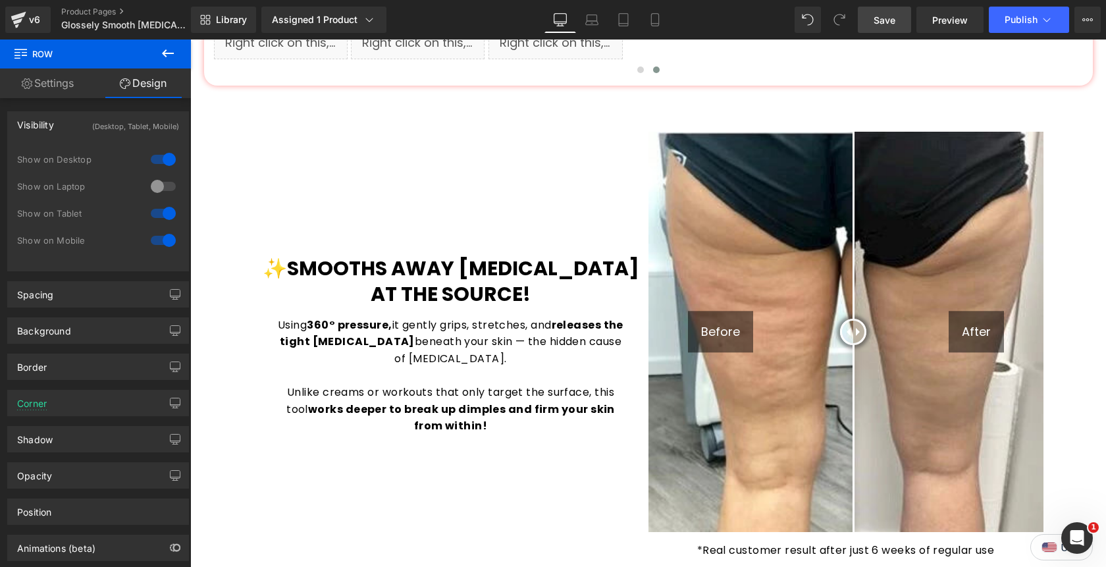
scroll to position [1300, 0]
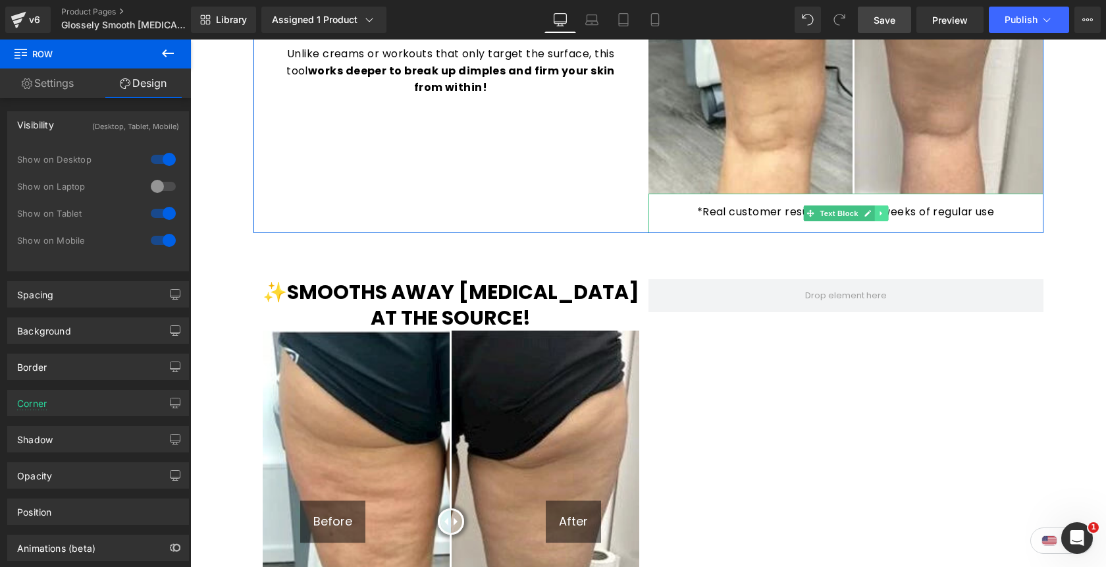
click at [882, 209] on icon at bounding box center [880, 213] width 7 height 8
click at [875, 209] on icon at bounding box center [873, 212] width 7 height 7
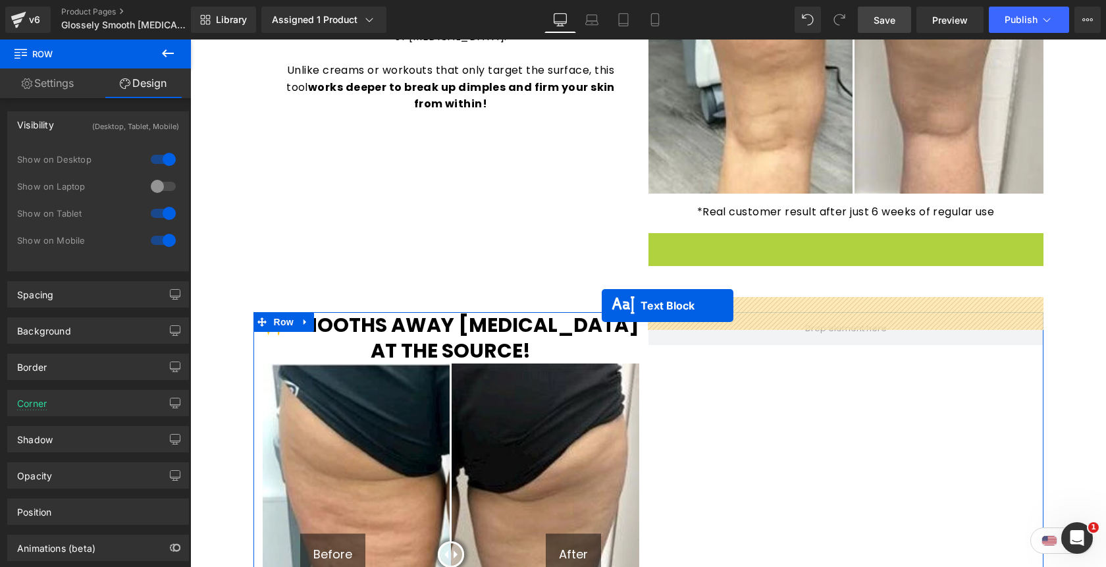
scroll to position [1297, 0]
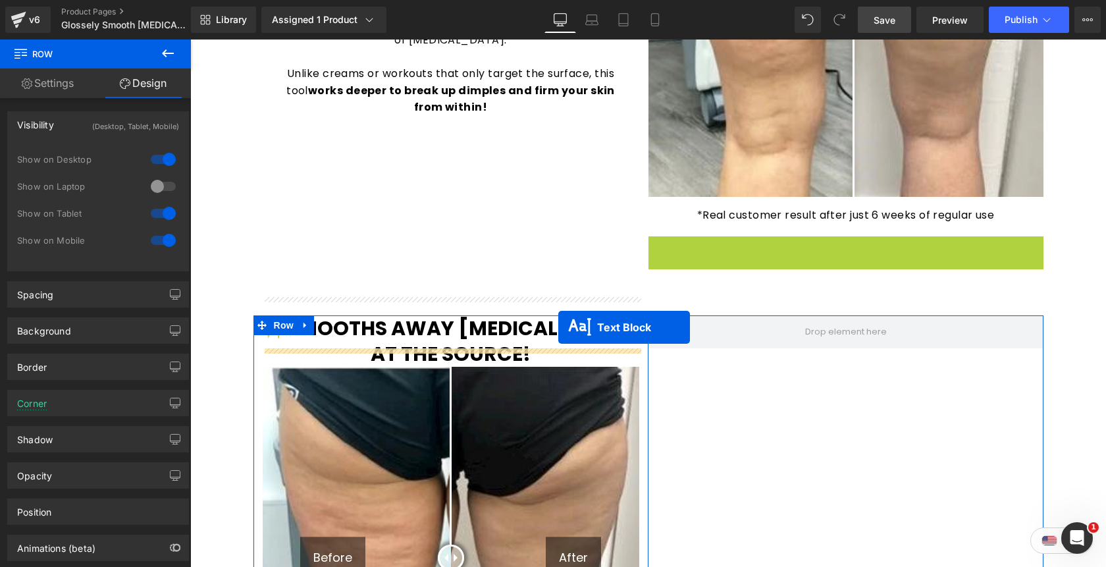
drag, startPoint x: 813, startPoint y: 234, endPoint x: 558, endPoint y: 326, distance: 270.8
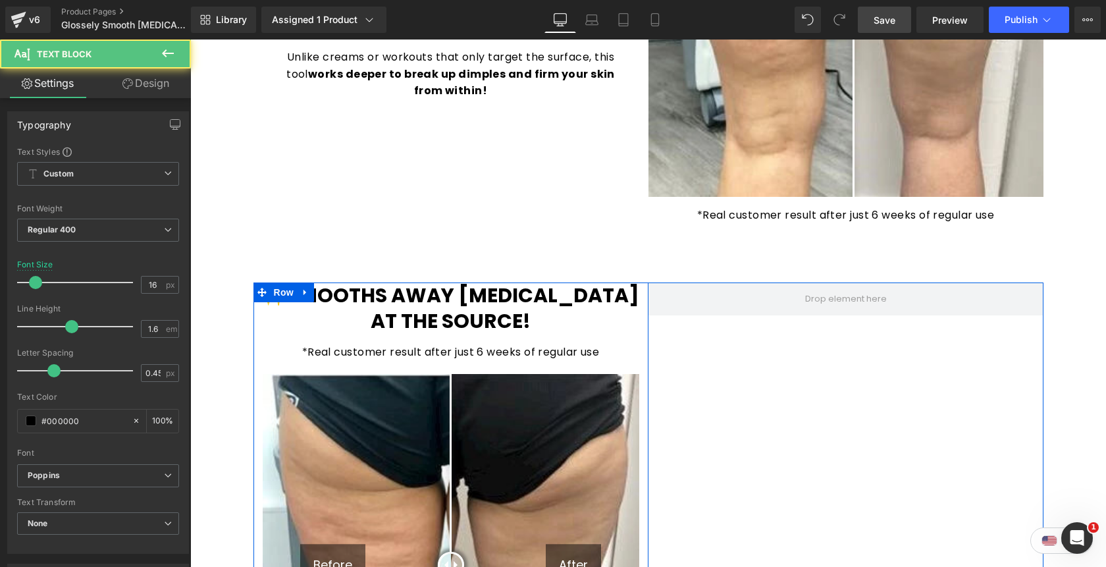
scroll to position [1281, 0]
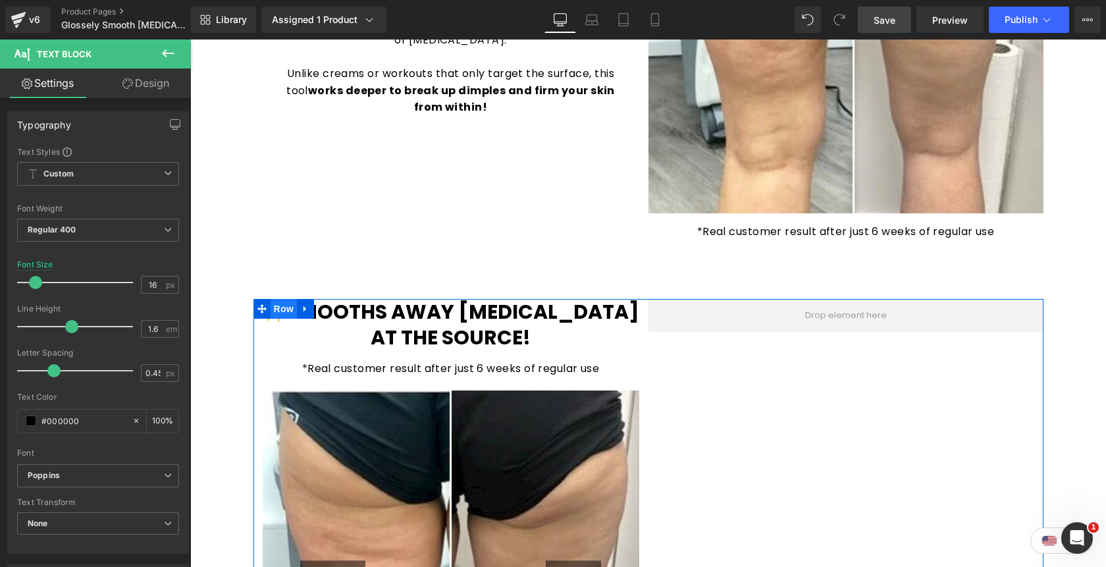
click at [278, 299] on span "Row" at bounding box center [283, 309] width 26 height 20
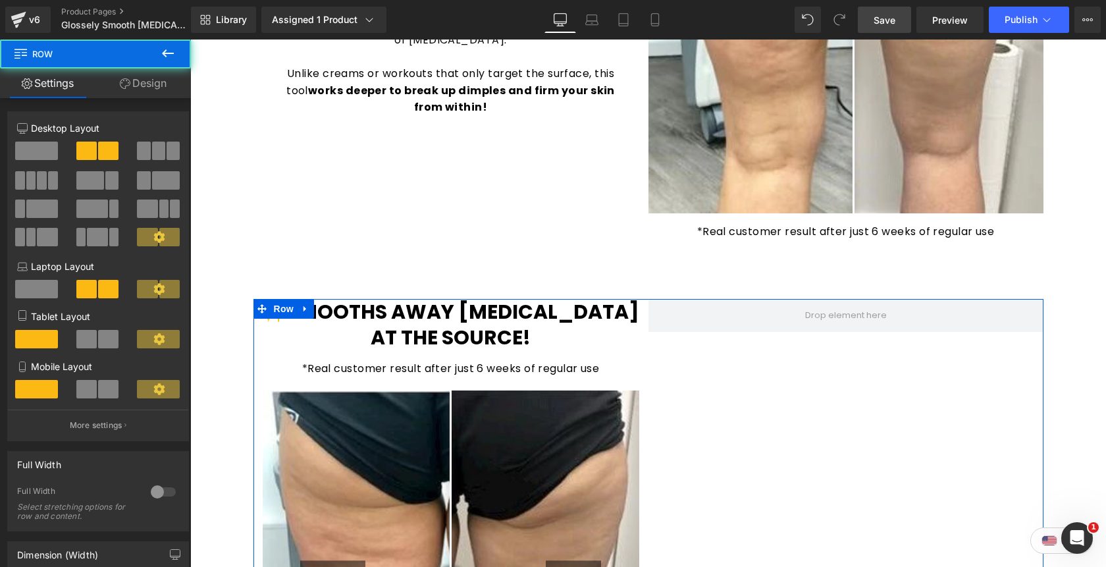
click at [160, 83] on link "Design" at bounding box center [142, 83] width 95 height 30
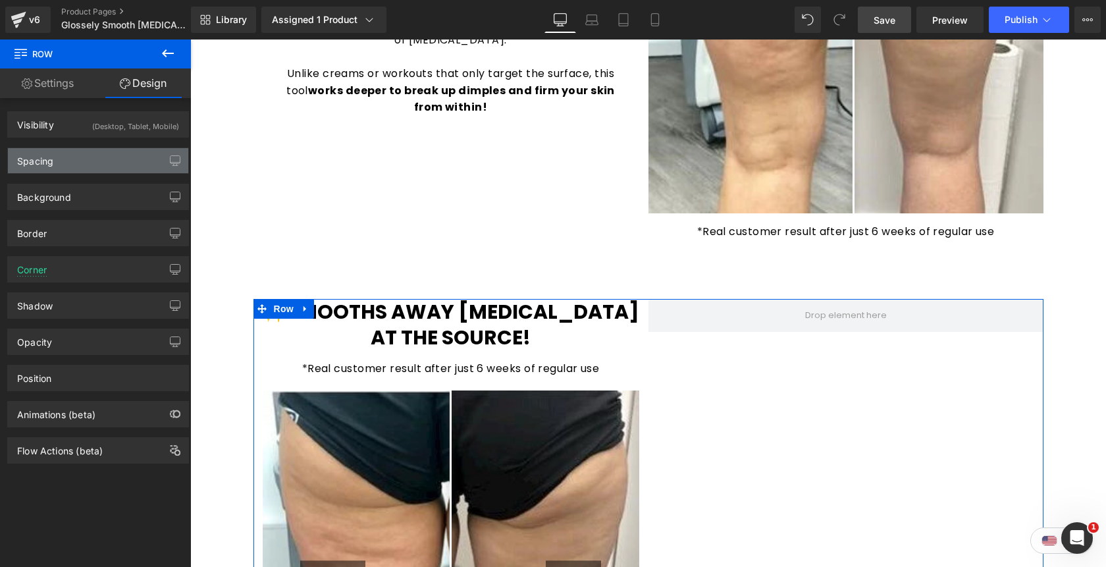
click at [126, 164] on div "Spacing" at bounding box center [98, 160] width 180 height 25
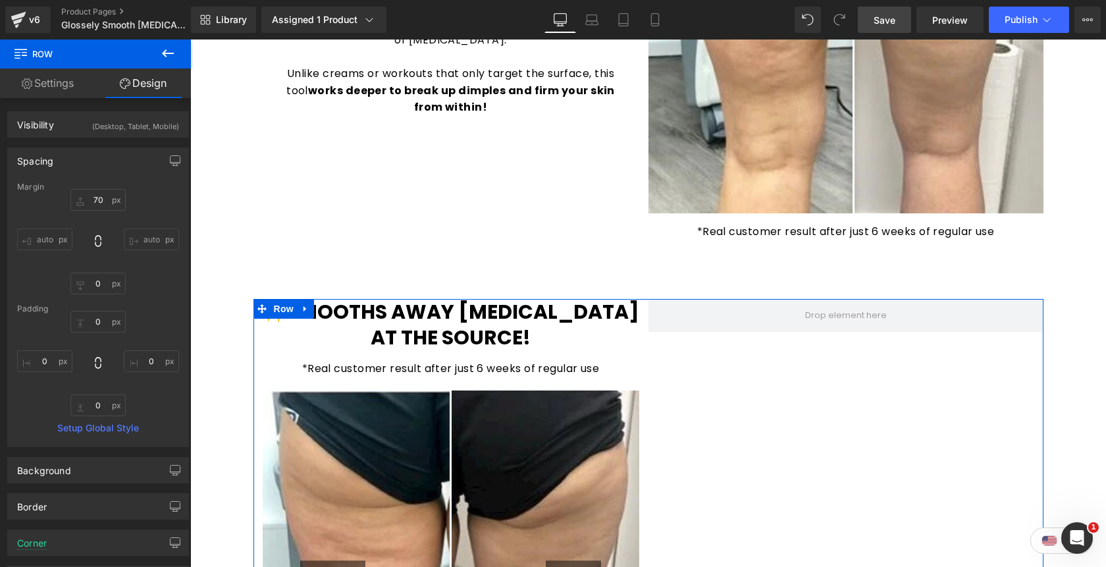
click at [124, 157] on div "Spacing" at bounding box center [98, 160] width 180 height 25
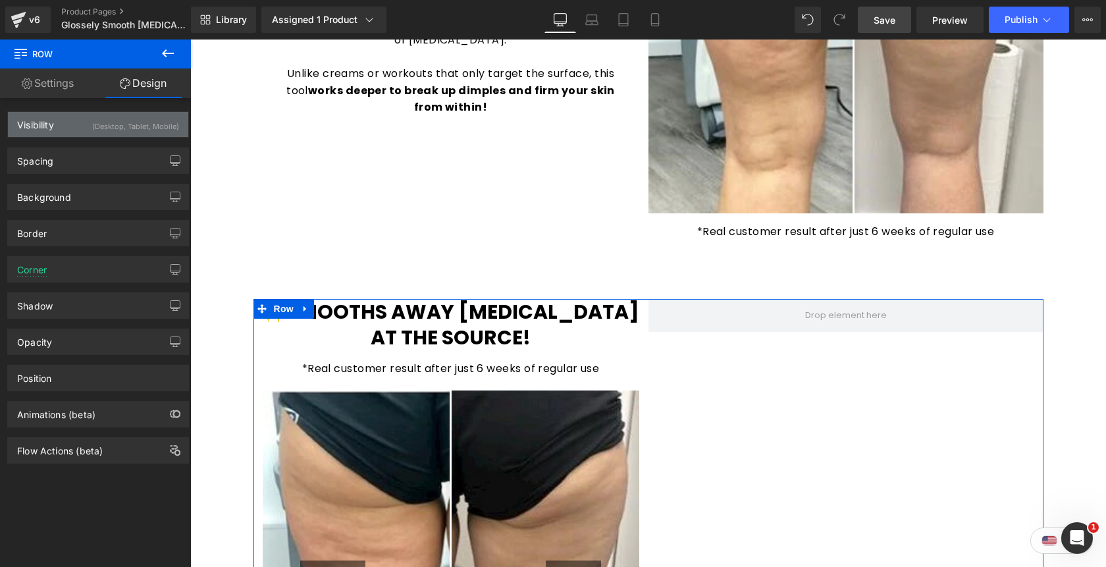
click at [127, 130] on div "(Desktop, Tablet, Mobile)" at bounding box center [135, 123] width 87 height 22
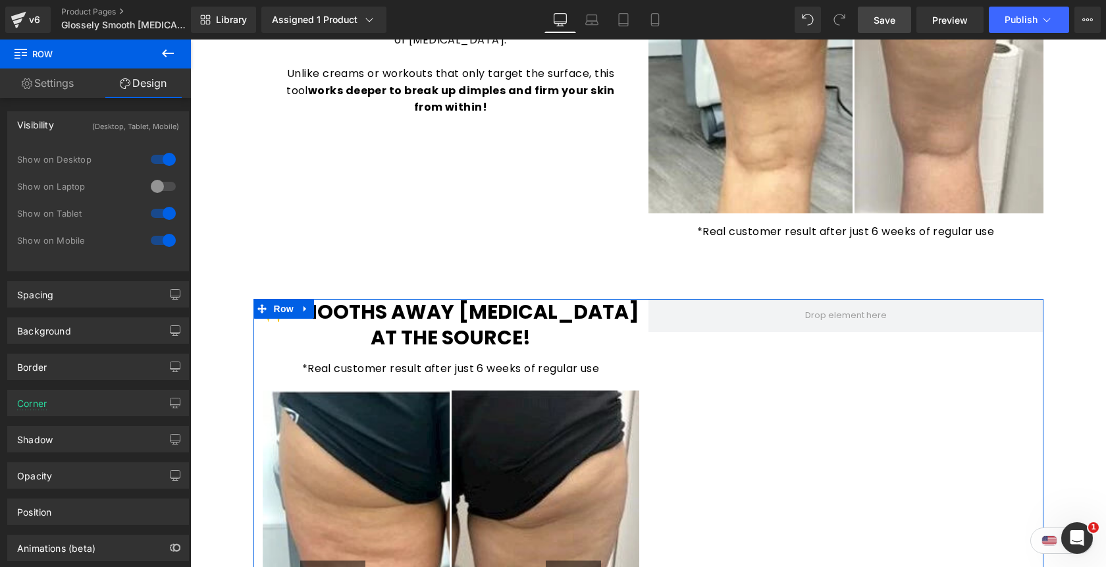
click at [164, 161] on div at bounding box center [163, 159] width 32 height 21
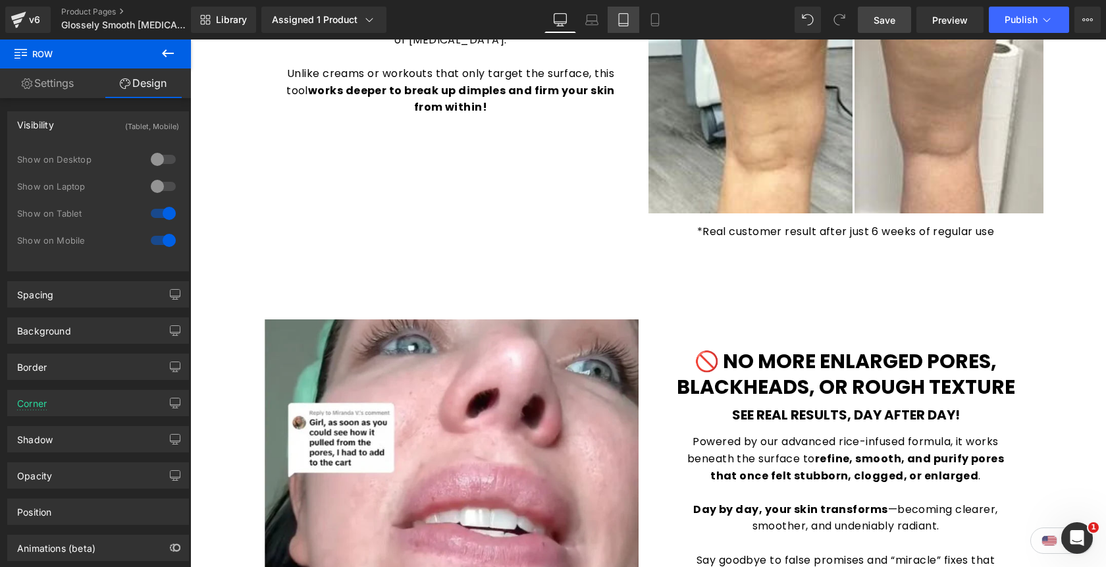
click at [625, 24] on icon at bounding box center [623, 19] width 13 height 13
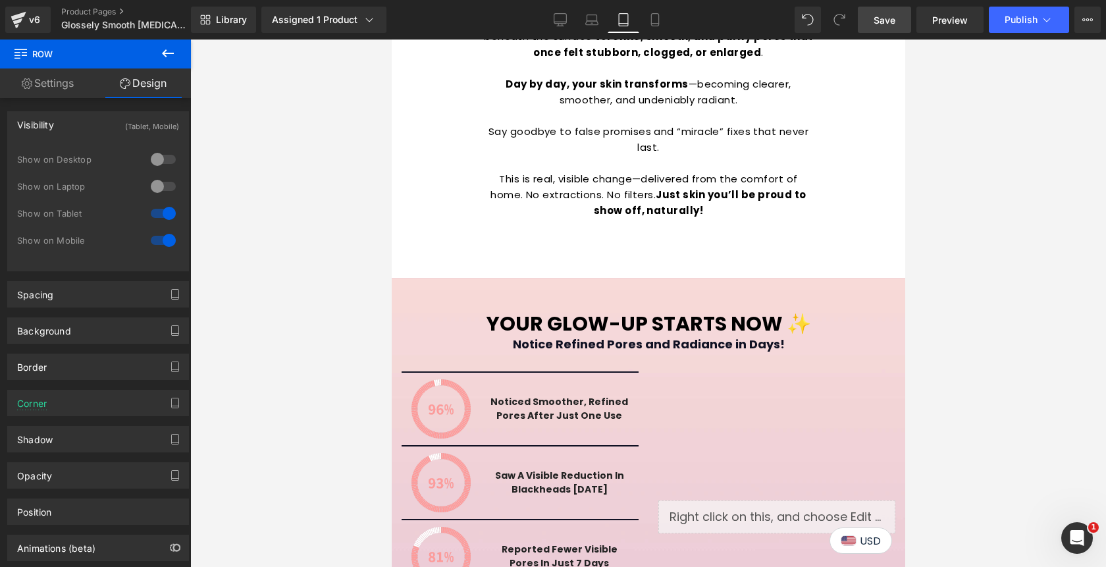
scroll to position [2418, 0]
